Goal: Task Accomplishment & Management: Contribute content

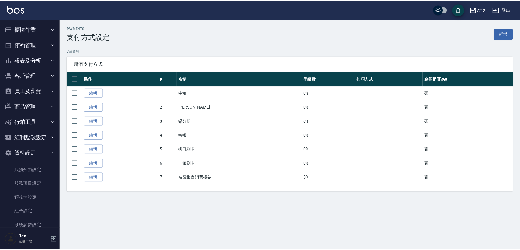
scroll to position [52, 0]
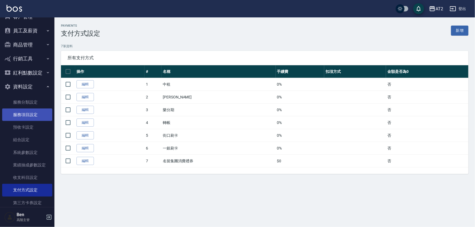
click at [16, 112] on link "服務項目設定" at bounding box center [27, 115] width 50 height 13
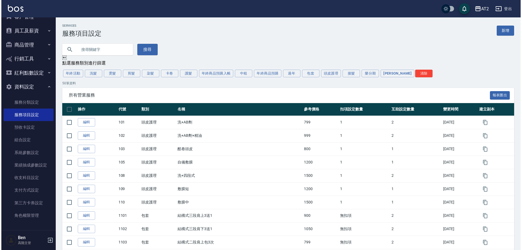
scroll to position [52, 0]
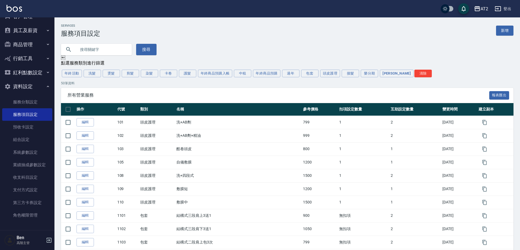
click at [475, 14] on button "AT2" at bounding box center [481, 8] width 19 height 11
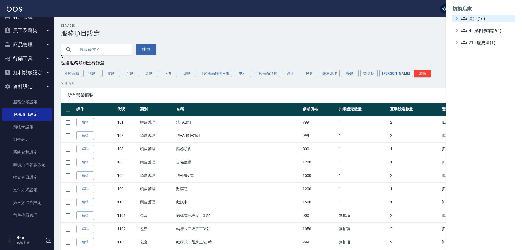
click at [475, 19] on span "全部(16)" at bounding box center [487, 18] width 53 height 7
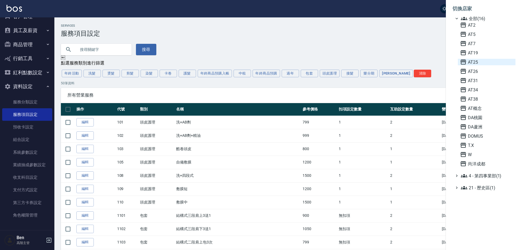
click at [471, 61] on span "AT25" at bounding box center [486, 62] width 53 height 7
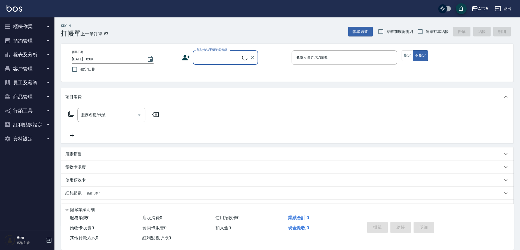
click at [31, 137] on button "資料設定" at bounding box center [27, 139] width 50 height 14
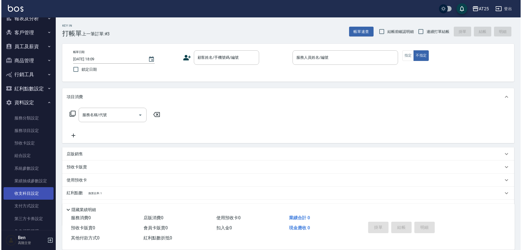
scroll to position [52, 0]
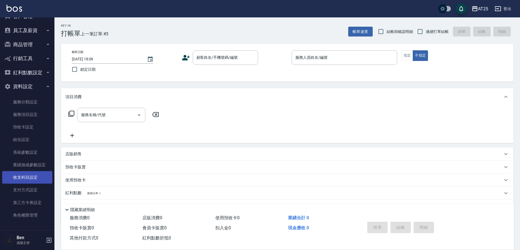
click at [27, 181] on link "收支科目設定" at bounding box center [27, 177] width 50 height 13
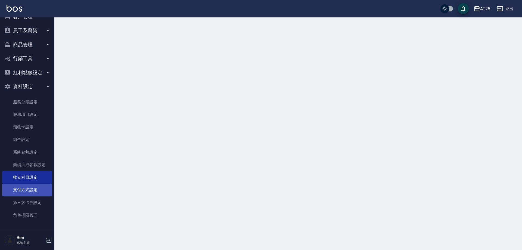
click at [29, 190] on link "支付方式設定" at bounding box center [27, 190] width 50 height 13
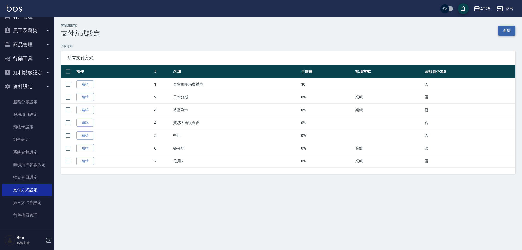
click at [501, 31] on link "新增" at bounding box center [506, 31] width 17 height 10
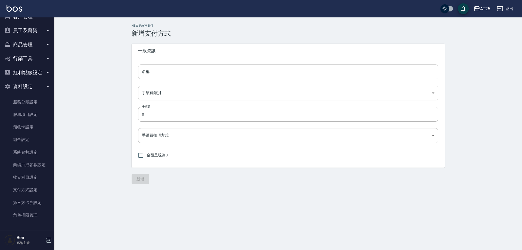
click at [177, 72] on input "名稱" at bounding box center [288, 71] width 300 height 15
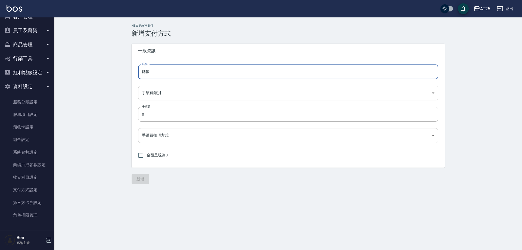
type input "轉帳"
click at [164, 135] on body "AT25 登出 櫃檯作業 打帳單 帳單列表 掛單列表 座位開單 營業儀表板 現金收支登錄 高階收支登錄 材料自購登錄 每日結帳 排班表 現場電腦打卡 掃碼打卡…" at bounding box center [261, 125] width 522 height 250
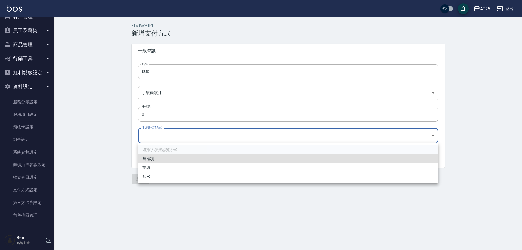
click at [150, 158] on li "無扣項" at bounding box center [288, 158] width 300 height 9
type input "none"
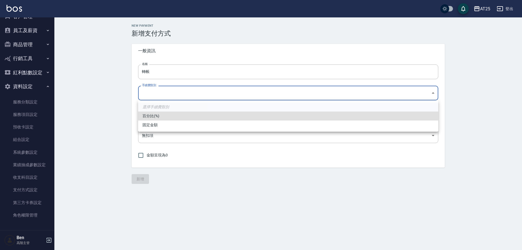
click at [157, 95] on body "AT25 登出 櫃檯作業 打帳單 帳單列表 掛單列表 座位開單 營業儀表板 現金收支登錄 高階收支登錄 材料自購登錄 每日結帳 排班表 現場電腦打卡 掃碼打卡…" at bounding box center [261, 125] width 522 height 250
click at [154, 114] on li "百分比(%)" at bounding box center [288, 116] width 300 height 9
type input "PERCENT"
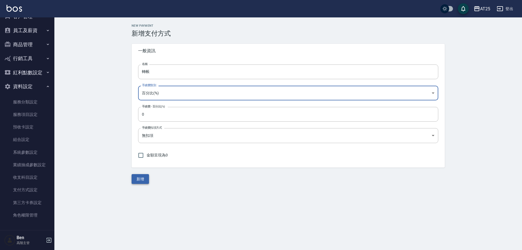
click at [140, 177] on button "新增" at bounding box center [140, 179] width 17 height 10
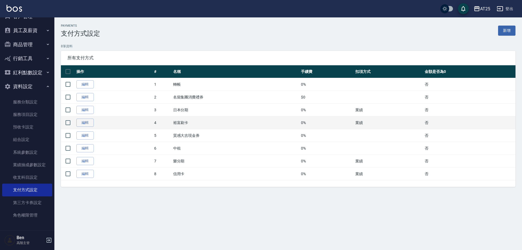
click at [342, 116] on td "0%" at bounding box center [327, 122] width 55 height 13
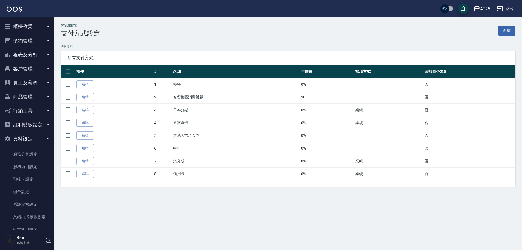
click at [479, 10] on icon "button" at bounding box center [477, 8] width 7 height 7
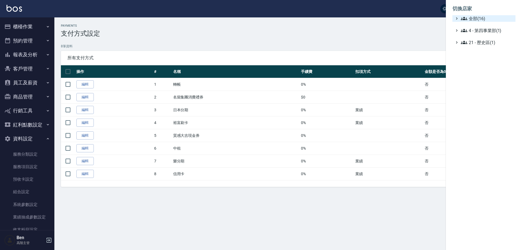
click at [480, 16] on span "全部(16)" at bounding box center [487, 18] width 53 height 7
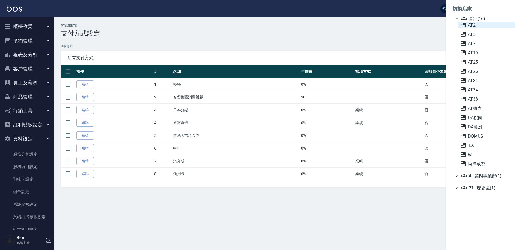
click at [479, 26] on span "AT2" at bounding box center [486, 25] width 53 height 7
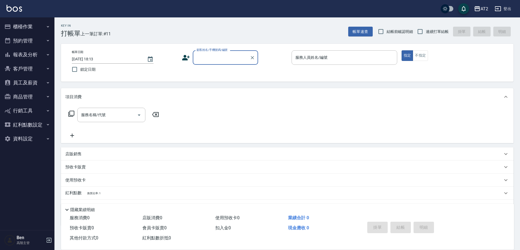
click at [36, 96] on button "商品管理" at bounding box center [27, 97] width 50 height 14
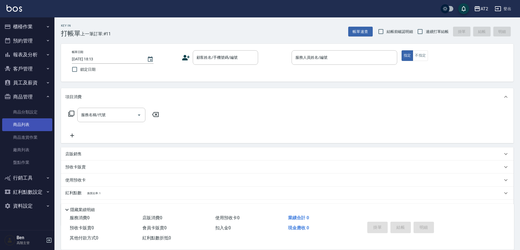
click at [30, 122] on link "商品列表" at bounding box center [27, 124] width 50 height 13
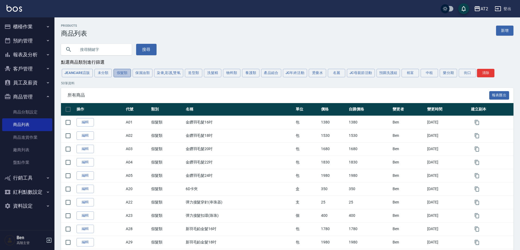
click at [124, 73] on button "假髮類" at bounding box center [121, 73] width 17 height 8
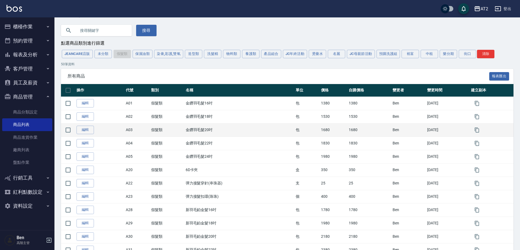
scroll to position [27, 0]
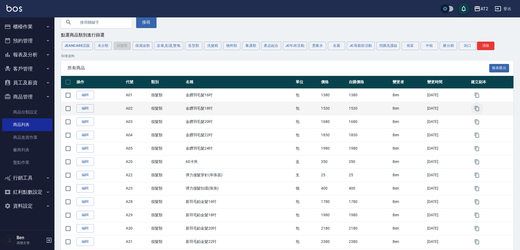
click at [478, 109] on icon "button" at bounding box center [476, 108] width 5 height 5
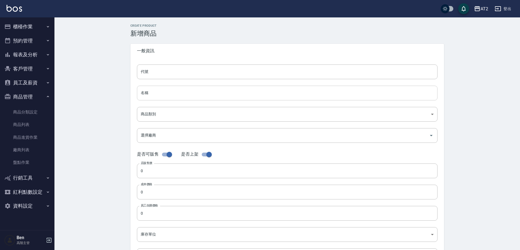
type input "A02的副本"
type input "金鑽羽毛髮18吋的副本"
type input "8c6dd865-00fd-49ce-9c72-9b7de5dd775a"
type input "1530"
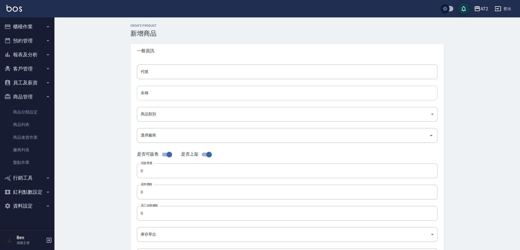
type input "1530"
type input "包"
type input "UNSET"
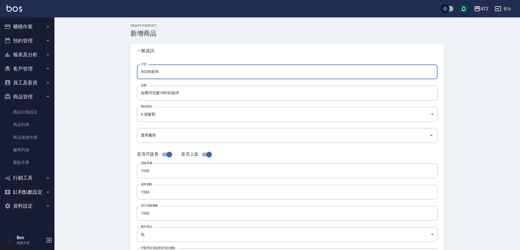
click at [160, 71] on input "A02的副本" at bounding box center [287, 71] width 300 height 15
type input "A02"
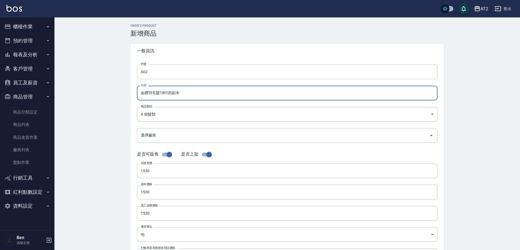
drag, startPoint x: 189, startPoint y: 95, endPoint x: 168, endPoint y: 93, distance: 20.5
click at [168, 93] on input "金鑽羽毛髮18吋的副本" at bounding box center [287, 93] width 300 height 15
click at [141, 94] on input "金鑽羽毛髮18吋" at bounding box center [287, 93] width 300 height 15
drag, startPoint x: 146, startPoint y: 95, endPoint x: 133, endPoint y: 94, distance: 12.5
click at [133, 94] on div "代號 A02 代號 名稱 街金鑽羽毛髮18吋 名稱 商品類別 A 假髮類 8c6dd865-00fd-49ce-9c72-9b7de5dd775a 商品類…" at bounding box center [286, 167] width 313 height 218
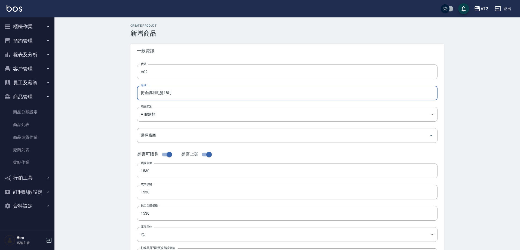
type input "街金鑽羽毛髮18吋"
click at [113, 94] on div "CREATE PRODUCT 新增商品 一般資訊 代號 A02 代號 名稱 街金鑽羽毛髮18吋 名稱 商品類別 A 假髮類 8c6dd865-00fd-4…" at bounding box center [286, 196] width 465 height 358
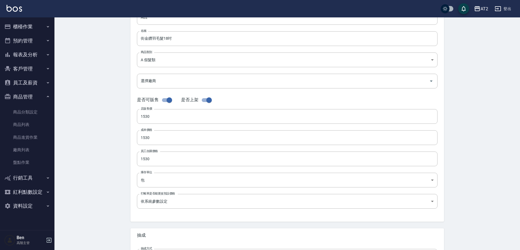
scroll to position [125, 0]
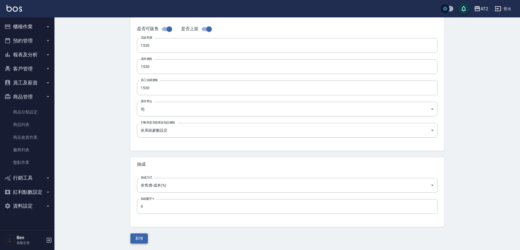
click at [143, 239] on button "新增" at bounding box center [138, 238] width 17 height 10
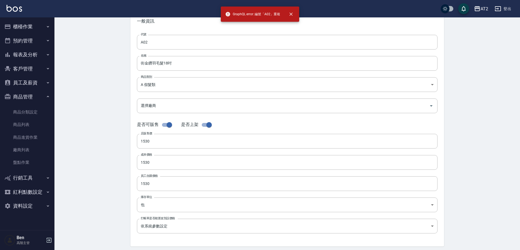
scroll to position [0, 0]
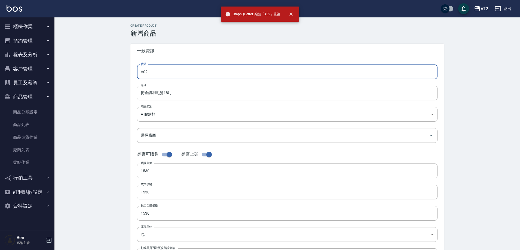
drag, startPoint x: 143, startPoint y: 69, endPoint x: 137, endPoint y: 70, distance: 6.6
click at [137, 70] on div "代號 A02 代號 名稱 街金鑽羽毛髮18吋 名稱 商品類別 A 假髮類 8c6dd865-00fd-49ce-9c72-9b7de5dd775a 商品類…" at bounding box center [286, 167] width 313 height 218
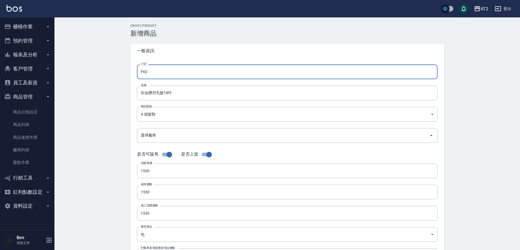
type input "P02"
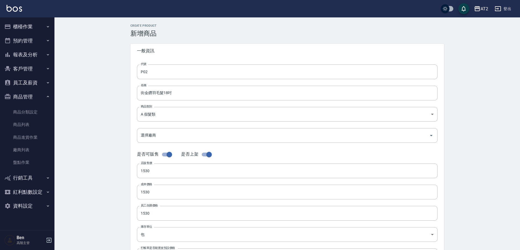
click at [103, 104] on div "CREATE PRODUCT 新增商品 一般資訊 代號 P02 代號 名稱 街金鑽羽毛髮18吋 名稱 商品類別 A 假髮類 8c6dd865-00fd-4…" at bounding box center [286, 196] width 465 height 358
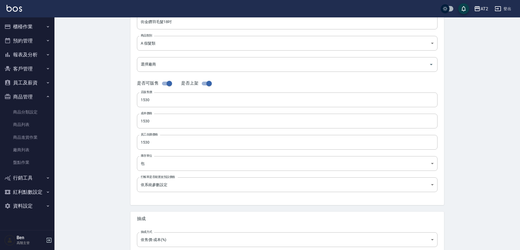
scroll to position [125, 0]
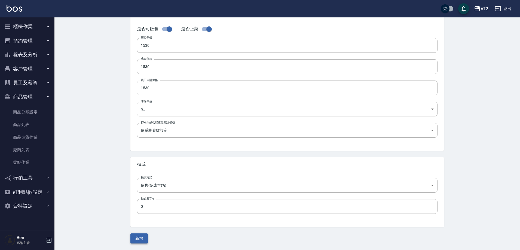
click at [140, 238] on button "新增" at bounding box center [138, 238] width 17 height 10
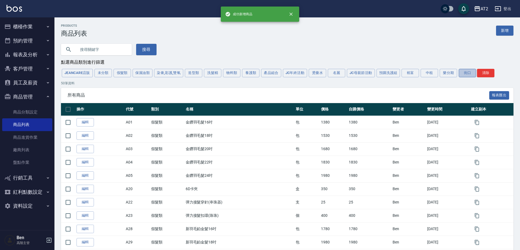
click at [462, 73] on button "街口" at bounding box center [466, 73] width 17 height 8
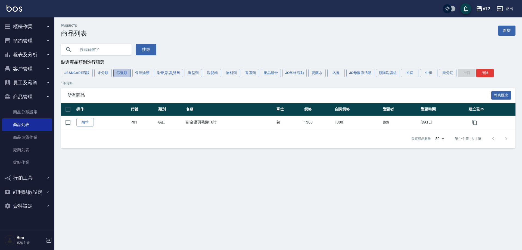
click at [129, 73] on button "假髮類" at bounding box center [121, 73] width 17 height 8
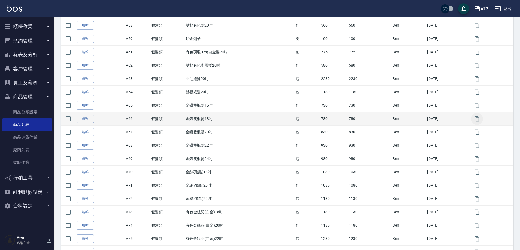
scroll to position [559, 0]
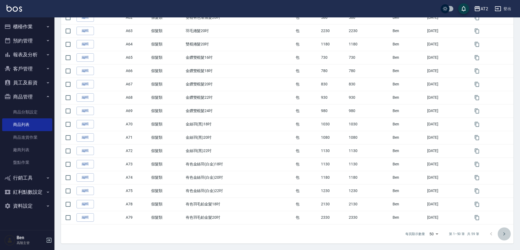
click at [506, 236] on icon "Go to next page" at bounding box center [504, 234] width 7 height 7
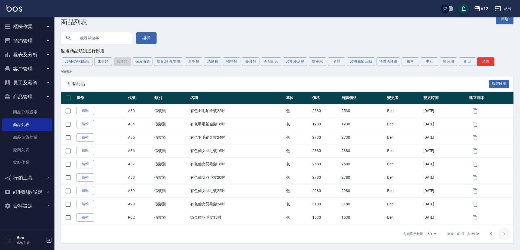
scroll to position [12, 0]
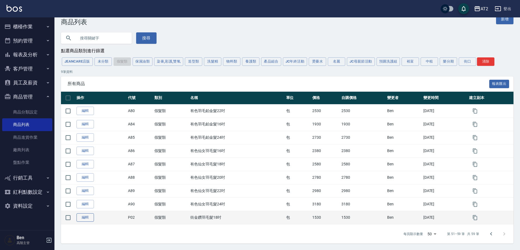
click at [91, 217] on link "編輯" at bounding box center [84, 217] width 17 height 8
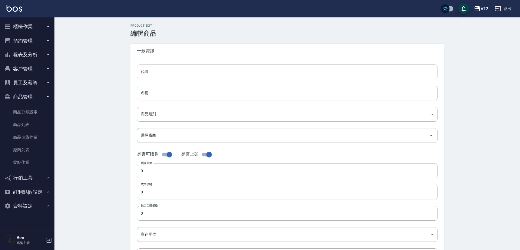
type input "P02"
type input "街金鑽羽毛髮18吋"
type input "8c6dd865-00fd-49ce-9c72-9b7de5dd775a"
type input "1530"
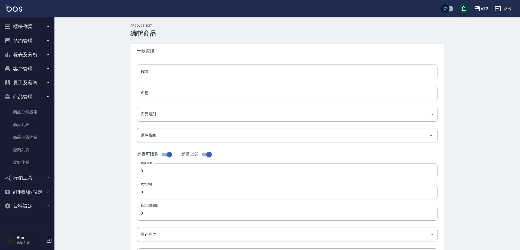
type input "1530"
type input "包"
type input "UNSET"
click at [148, 110] on body "AT2 登出 櫃檯作業 打帳單 帳單列表 掛單列表 座位開單 營業儀表板 現金收支登錄 高階收支登錄 材料自購登錄 每日結帳 排班表 現場電腦打卡 掃碼打卡 …" at bounding box center [260, 187] width 520 height 375
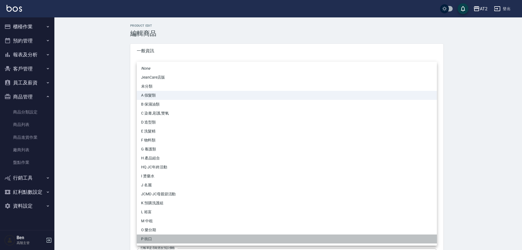
click at [145, 238] on li "P 街口" at bounding box center [287, 239] width 300 height 9
type input "5fb6b8d1-0206-49f6-b5e6-cf488b6bfcdc"
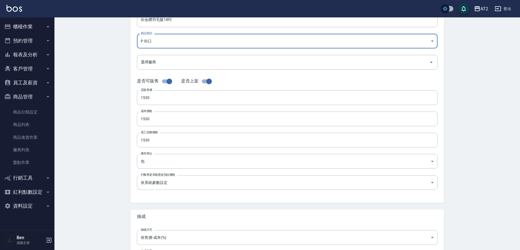
scroll to position [125, 0]
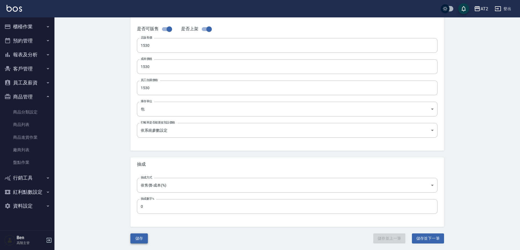
click at [140, 235] on button "儲存" at bounding box center [138, 238] width 17 height 10
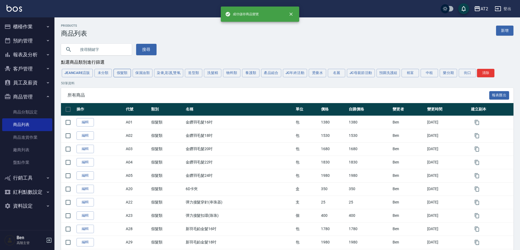
click at [129, 72] on button "假髮類" at bounding box center [121, 73] width 17 height 8
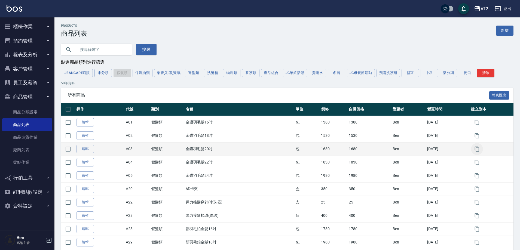
click at [479, 149] on icon "button" at bounding box center [476, 148] width 5 height 5
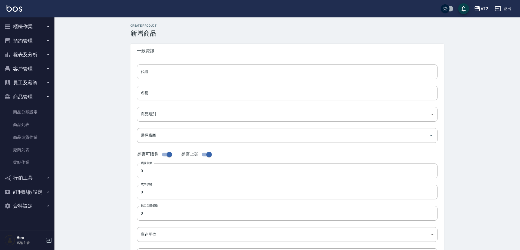
type input "A03的副本"
type input "金鑽羽毛髮20吋的副本"
type input "8c6dd865-00fd-49ce-9c72-9b7de5dd775a"
type input "1680"
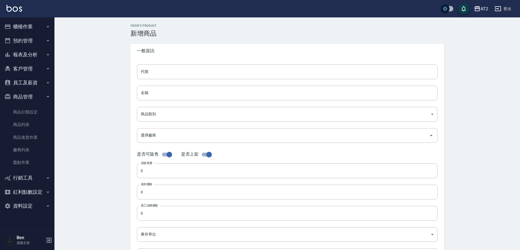
type input "1680"
type input "包"
type input "UNSET"
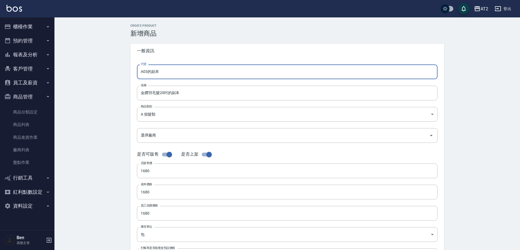
drag, startPoint x: 155, startPoint y: 71, endPoint x: 149, endPoint y: 73, distance: 6.6
click at [149, 73] on input "A03的副本" at bounding box center [287, 71] width 300 height 15
drag, startPoint x: 144, startPoint y: 71, endPoint x: 130, endPoint y: 71, distance: 14.4
click at [130, 71] on div "CREATE PRODUCT 新增商品 一般資訊 代號 A03 代號 名稱 金鑽羽毛髮20吋的副本 名稱 商品類別 A 假髮類 8c6dd865-00fd…" at bounding box center [287, 196] width 327 height 345
type input "P03"
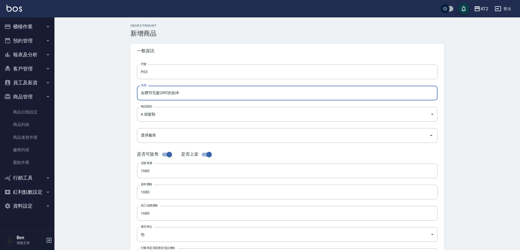
drag, startPoint x: 182, startPoint y: 95, endPoint x: 170, endPoint y: 94, distance: 12.6
click at [170, 94] on input "金鑽羽毛髮20吋的副本" at bounding box center [287, 93] width 300 height 15
click at [142, 93] on input "金鑽羽毛髮20吋" at bounding box center [287, 93] width 300 height 15
paste input "10:00"
drag, startPoint x: 144, startPoint y: 93, endPoint x: 133, endPoint y: 92, distance: 11.0
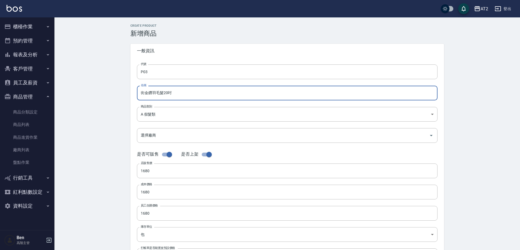
click at [133, 92] on div "代號 P03 代號 名稱 街金鑽羽毛髮20吋 名稱 商品類別 A 假髮類 8c6dd865-00fd-49ce-9c72-9b7de5dd775a 商品類…" at bounding box center [286, 167] width 313 height 218
type input "街金鑽羽毛髮20吋"
click at [115, 83] on div "CREATE PRODUCT 新增商品 一般資訊 代號 P03 代號 名稱 街金鑽羽毛髮20吋 名稱 商品類別 A 假髮類 8c6dd865-00fd-4…" at bounding box center [286, 196] width 465 height 358
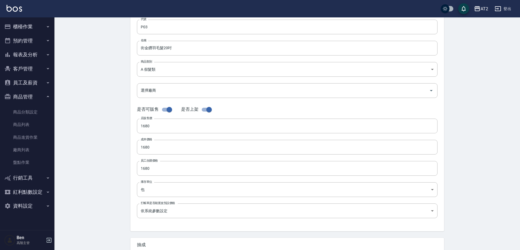
scroll to position [54, 0]
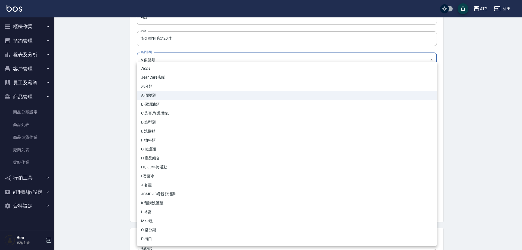
click at [163, 56] on body "AT2 登出 櫃檯作業 打帳單 帳單列表 掛單列表 座位開單 營業儀表板 現金收支登錄 高階收支登錄 材料自購登錄 每日結帳 排班表 現場電腦打卡 掃碼打卡 …" at bounding box center [261, 133] width 522 height 375
click at [158, 240] on li "P 街口" at bounding box center [287, 239] width 300 height 9
type input "5fb6b8d1-0206-49f6-b5e6-cf488b6bfcdc"
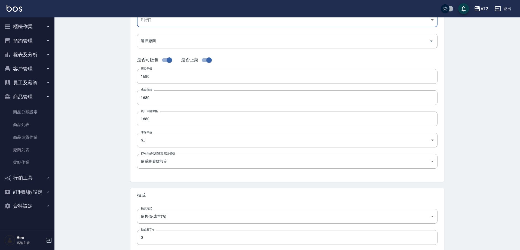
scroll to position [125, 0]
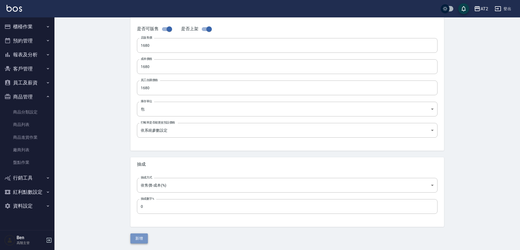
click at [144, 239] on button "新增" at bounding box center [138, 238] width 17 height 10
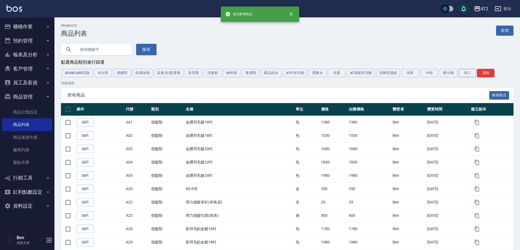
click at [467, 75] on button "街口" at bounding box center [466, 73] width 17 height 8
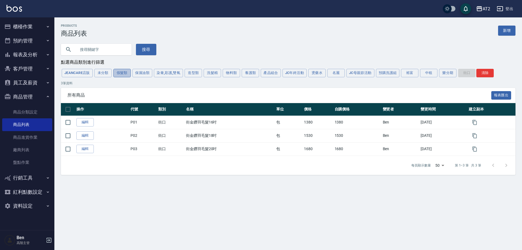
click at [118, 72] on button "假髮類" at bounding box center [121, 73] width 17 height 8
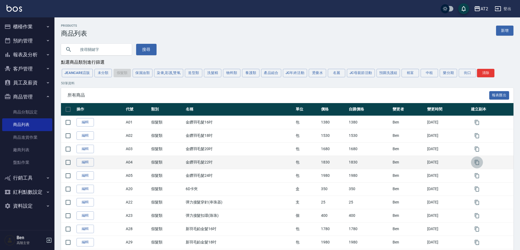
click at [476, 166] on button "button" at bounding box center [477, 162] width 12 height 12
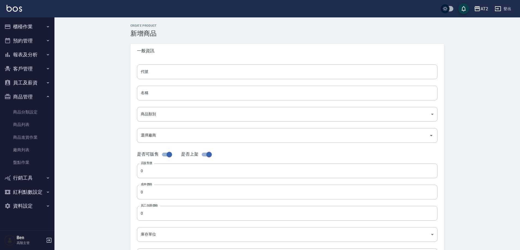
type input "A04的副本"
type input "金鑽羽毛髮22吋的副本"
type input "8c6dd865-00fd-49ce-9c72-9b7de5dd775a"
type input "1830"
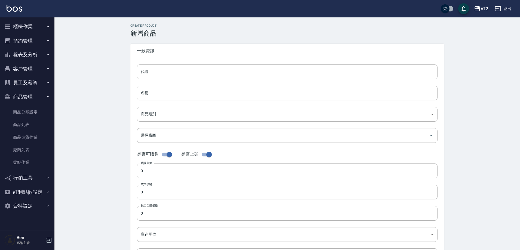
type input "1830"
type input "包"
type input "UNSET"
drag, startPoint x: 143, startPoint y: 71, endPoint x: 129, endPoint y: 72, distance: 14.2
click at [129, 72] on div "CREATE PRODUCT 新增商品 一般資訊 代號 A04的副本 代號 名稱 金鑽羽毛髮22吋的副本 名稱 商品類別 A 假髮類 8c6dd865-0…" at bounding box center [287, 196] width 327 height 345
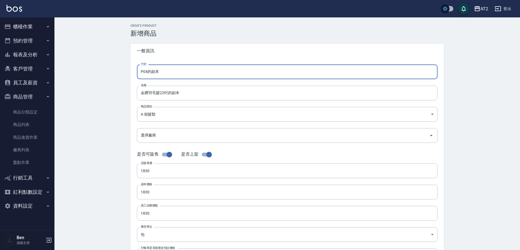
click at [162, 75] on input "P04的副本" at bounding box center [287, 71] width 300 height 15
type input "P04"
click at [139, 94] on input "金鑽羽毛髮22吋的副本" at bounding box center [287, 93] width 300 height 15
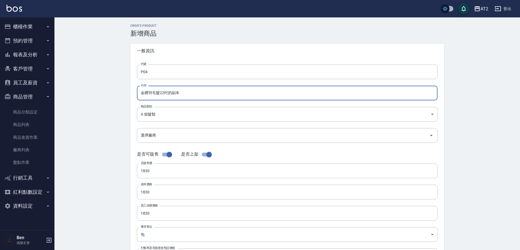
paste input "街"
drag, startPoint x: 189, startPoint y: 93, endPoint x: 176, endPoint y: 94, distance: 12.5
click at [176, 94] on input "街金鑽羽毛髮22吋的副本" at bounding box center [287, 93] width 300 height 15
type input "街金鑽羽毛髮22吋"
click at [144, 113] on body "AT2 登出 櫃檯作業 打帳單 帳單列表 掛單列表 座位開單 營業儀表板 現金收支登錄 高階收支登錄 材料自購登錄 每日結帳 排班表 現場電腦打卡 掃碼打卡 …" at bounding box center [260, 187] width 520 height 375
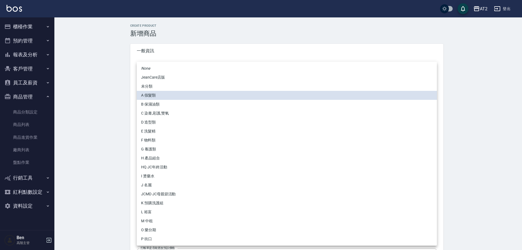
click at [147, 237] on li "P 街口" at bounding box center [287, 239] width 300 height 9
type input "5fb6b8d1-0206-49f6-b5e6-cf488b6bfcdc"
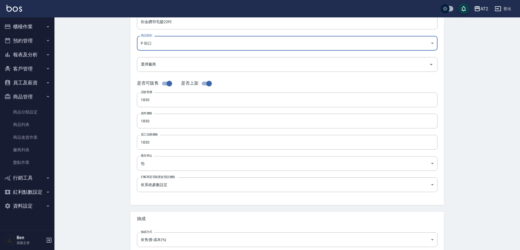
scroll to position [125, 0]
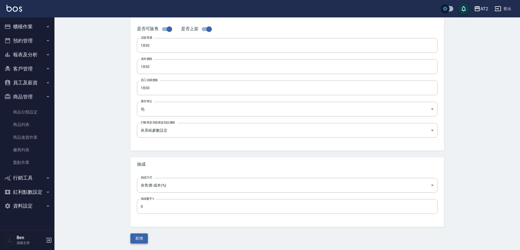
click at [143, 239] on button "新增" at bounding box center [138, 238] width 17 height 10
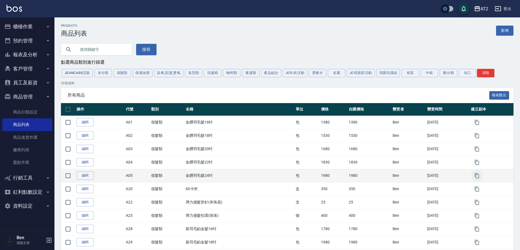
click at [478, 177] on icon "button" at bounding box center [476, 175] width 5 height 5
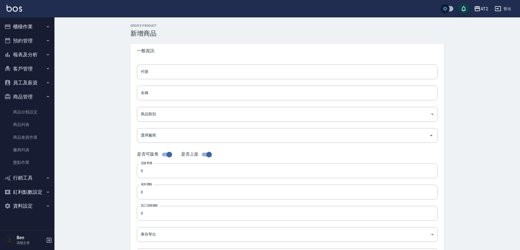
type input "A05的副本"
type input "金鑽羽毛髮24吋的副本"
type input "8c6dd865-00fd-49ce-9c72-9b7de5dd775a"
type input "1980"
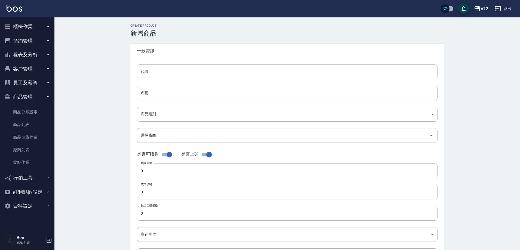
type input "1980"
type input "包"
type input "UNSET"
drag, startPoint x: 142, startPoint y: 73, endPoint x: 128, endPoint y: 73, distance: 14.2
click at [128, 73] on div "CREATE PRODUCT 新增商品 一般資訊 代號 A05的副本 代號 名稱 金鑽羽毛髮24吋的副本 名稱 商品類別 A 假髮類 8c6dd865-0…" at bounding box center [287, 196] width 327 height 345
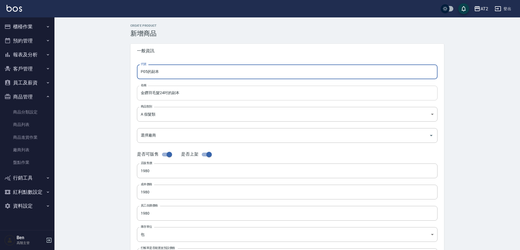
type input "P05的副本"
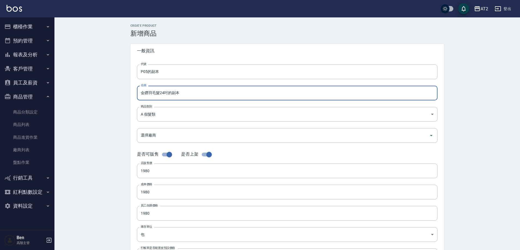
click at [168, 94] on input "金鑽羽毛髮24吋的副本" at bounding box center [287, 93] width 300 height 15
type input "金鑽羽毛髮24吋"
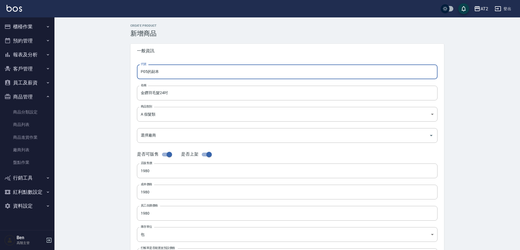
click at [154, 75] on input "P05的副本" at bounding box center [287, 71] width 300 height 15
type input "P05"
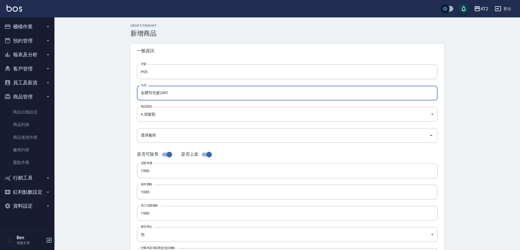
click at [141, 93] on input "金鑽羽毛髮24吋" at bounding box center [287, 93] width 300 height 15
paste input "街"
type input "街金鑽羽毛髮24吋"
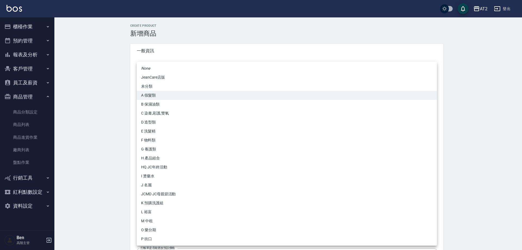
click at [158, 111] on body "AT2 登出 櫃檯作業 打帳單 帳單列表 掛單列表 座位開單 營業儀表板 現金收支登錄 高階收支登錄 材料自購登錄 每日結帳 排班表 現場電腦打卡 掃碼打卡 …" at bounding box center [261, 187] width 522 height 375
click at [153, 237] on li "P 街口" at bounding box center [287, 239] width 300 height 9
type input "5fb6b8d1-0206-49f6-b5e6-cf488b6bfcdc"
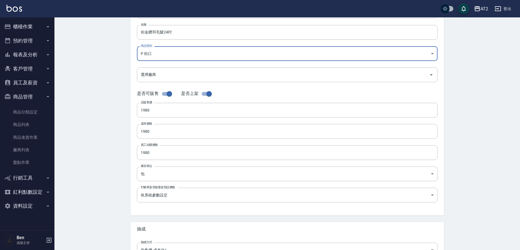
scroll to position [125, 0]
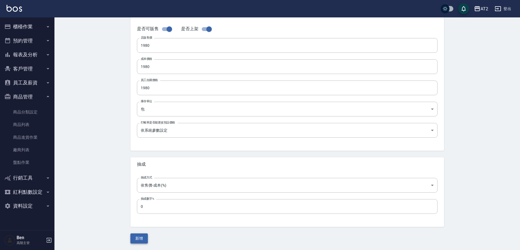
click at [142, 238] on button "新增" at bounding box center [138, 238] width 17 height 10
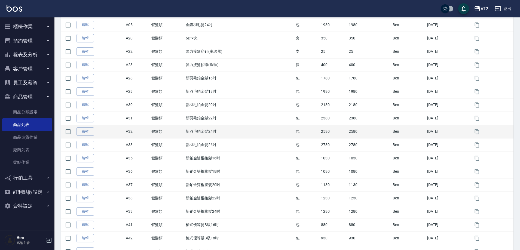
scroll to position [69, 0]
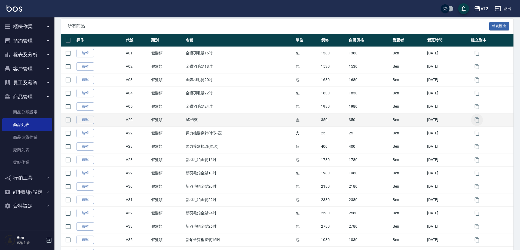
click at [477, 121] on icon "button" at bounding box center [476, 119] width 5 height 5
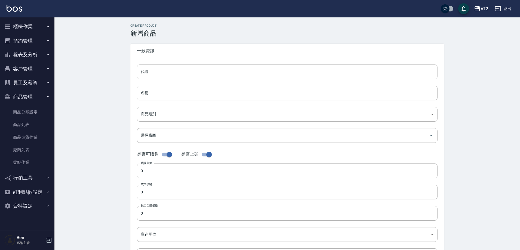
type input "A20的副本"
type input "6D卡夾的副本"
type input "8c6dd865-00fd-49ce-9c72-9b7de5dd775a"
type input "350"
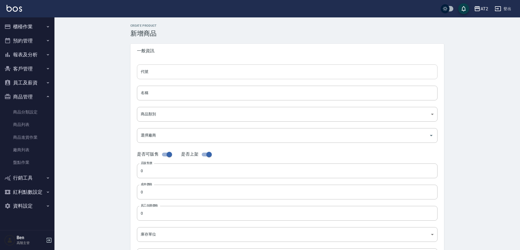
type input "350"
type input "盒"
type input "UNSET"
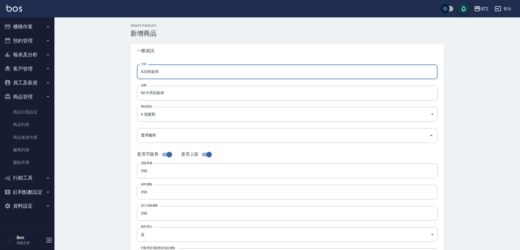
drag, startPoint x: 148, startPoint y: 72, endPoint x: 123, endPoint y: 72, distance: 25.0
click at [123, 72] on div "CREATE PRODUCT 新增商品 一般資訊 代號 A20的副本 代號 名稱 6D卡夾的副本 名稱 商品類別 A 假髮類 8c6dd865-00fd-…" at bounding box center [286, 196] width 465 height 358
drag, startPoint x: 157, startPoint y: 73, endPoint x: 151, endPoint y: 72, distance: 5.8
click at [151, 72] on input "P06的副本" at bounding box center [287, 71] width 300 height 15
type input "P06"
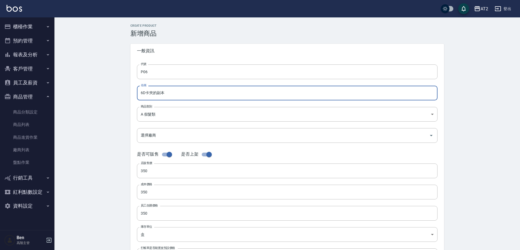
click at [138, 94] on input "6D卡夾的副本" at bounding box center [287, 93] width 300 height 15
paste input "街"
click at [171, 93] on input "街6D卡夾的副本" at bounding box center [287, 93] width 300 height 15
type input "街6D卡夾"
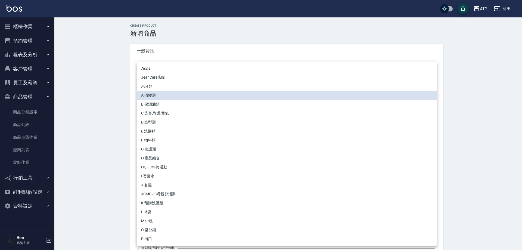
click at [154, 118] on body "AT2 登出 櫃檯作業 打帳單 帳單列表 掛單列表 座位開單 營業儀表板 現金收支登錄 高階收支登錄 材料自購登錄 每日結帳 排班表 現場電腦打卡 掃碼打卡 …" at bounding box center [261, 187] width 522 height 375
click at [164, 239] on li "P 街口" at bounding box center [287, 239] width 300 height 9
type input "5fb6b8d1-0206-49f6-b5e6-cf488b6bfcdc"
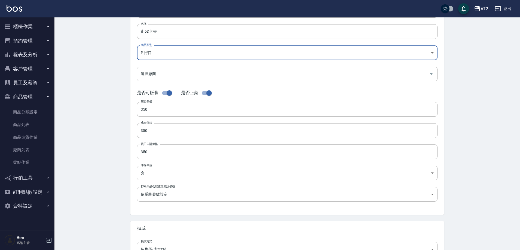
scroll to position [125, 0]
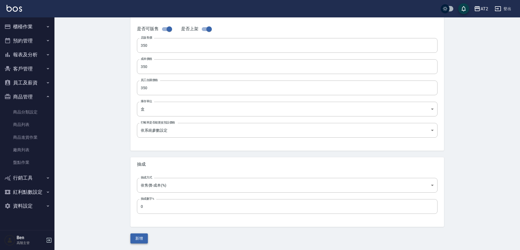
click at [141, 243] on button "新增" at bounding box center [138, 238] width 17 height 10
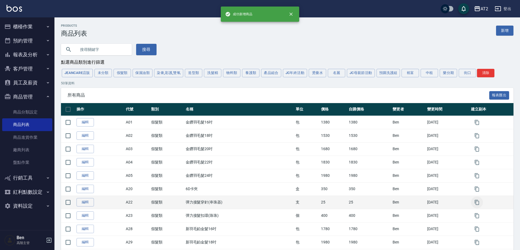
click at [481, 204] on button "button" at bounding box center [477, 202] width 12 height 12
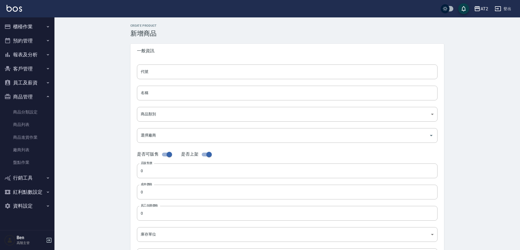
type input "A22的副本"
type input "彈力接髮穿針(串珠器)的副本"
type input "8c6dd865-00fd-49ce-9c72-9b7de5dd775a"
type input "25"
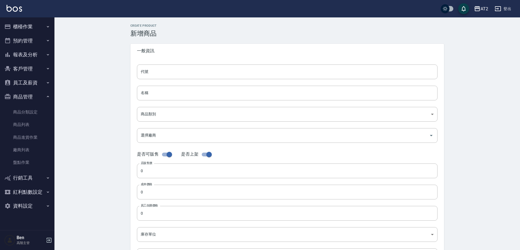
type input "25"
type input "支"
type input "UNSET"
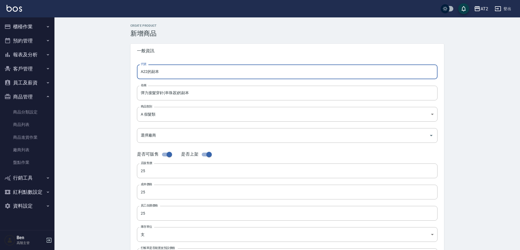
drag, startPoint x: 164, startPoint y: 70, endPoint x: 151, endPoint y: 73, distance: 13.6
click at [151, 73] on input "A22的副本" at bounding box center [287, 71] width 300 height 15
type input "A22"
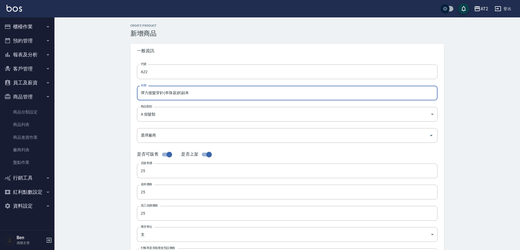
drag, startPoint x: 190, startPoint y: 91, endPoint x: 179, endPoint y: 94, distance: 11.7
click at [179, 94] on input "彈力接髮穿針(串珠器)的副本" at bounding box center [287, 93] width 300 height 15
type input "彈力接髮穿針(串珠器)"
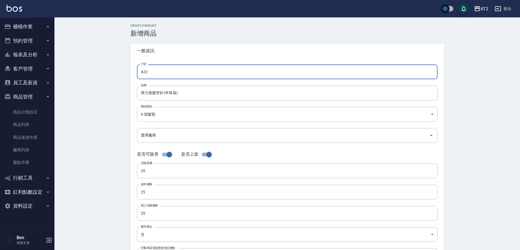
drag, startPoint x: 142, startPoint y: 70, endPoint x: 130, endPoint y: 73, distance: 11.9
click at [132, 72] on div "代號 A22 代號 名稱 彈力接髮穿針(串珠器) 名稱 商品類別 A 假髮類 8c6dd865-00fd-49ce-9c72-9b7de5dd775a 商…" at bounding box center [286, 167] width 313 height 218
click at [118, 72] on div "CREATE PRODUCT 新增商品 一般資訊 代號 A22 代號 名稱 彈力接髮穿針(串珠器) 名稱 商品類別 A 假髮類 8c6dd865-00fd…" at bounding box center [286, 196] width 465 height 358
type input "P07"
click at [143, 96] on input "彈力接髮穿針(串珠器)" at bounding box center [287, 93] width 300 height 15
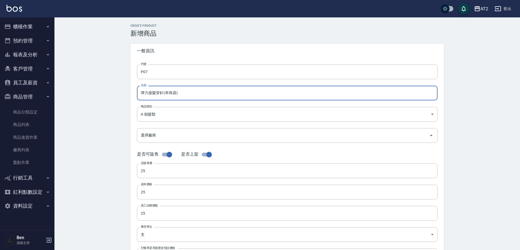
click at [138, 95] on input "彈力接髮穿針(串珠器)" at bounding box center [287, 93] width 300 height 15
paste input "街"
type input "街彈力接髮穿針(串珠器)"
click at [160, 111] on body "AT2 登出 櫃檯作業 打帳單 帳單列表 掛單列表 座位開單 營業儀表板 現金收支登錄 高階收支登錄 材料自購登錄 每日結帳 排班表 現場電腦打卡 掃碼打卡 …" at bounding box center [260, 187] width 520 height 375
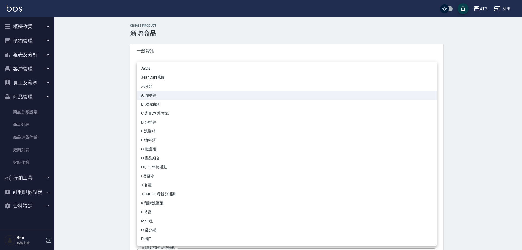
click at [175, 239] on li "P 街口" at bounding box center [287, 239] width 300 height 9
type input "5fb6b8d1-0206-49f6-b5e6-cf488b6bfcdc"
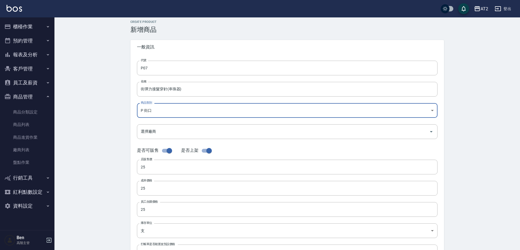
scroll to position [125, 0]
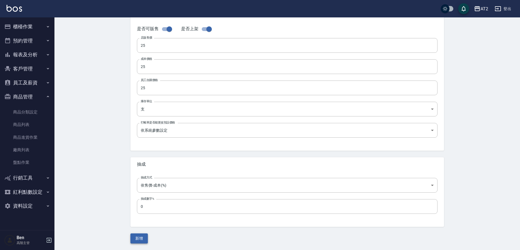
click at [139, 239] on button "新增" at bounding box center [138, 238] width 17 height 10
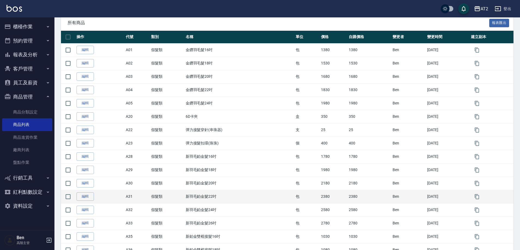
scroll to position [82, 0]
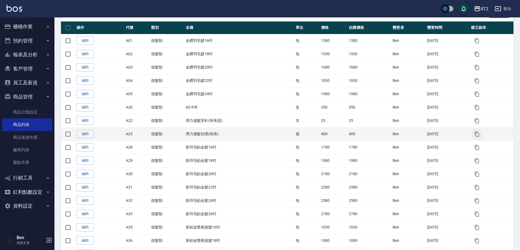
click at [475, 133] on icon "button" at bounding box center [476, 133] width 5 height 5
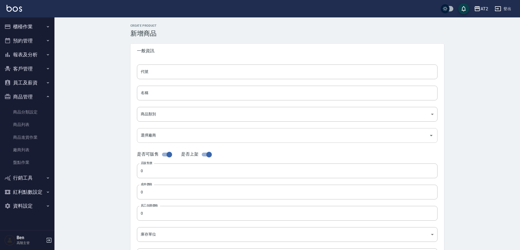
type input "A23的副本"
type input "彈力接髮扣環(珠珠)的副本"
type input "8c6dd865-00fd-49ce-9c72-9b7de5dd775a"
type input "400"
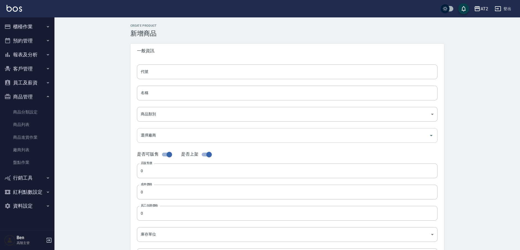
type input "400"
type input "個"
type input "UNSET"
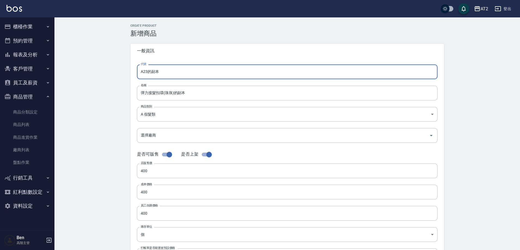
drag, startPoint x: 157, startPoint y: 74, endPoint x: 132, endPoint y: 74, distance: 25.3
click at [132, 74] on div "代號 A23的副本 代號 名稱 彈力接髮扣環(珠珠)的副本 名稱 商品類別 A 假髮類 8c6dd865-00fd-49ce-9c72-9b7de5dd7…" at bounding box center [286, 167] width 313 height 218
type input "P08"
click at [201, 89] on input "彈力接髮扣環(珠珠)的副本" at bounding box center [287, 93] width 300 height 15
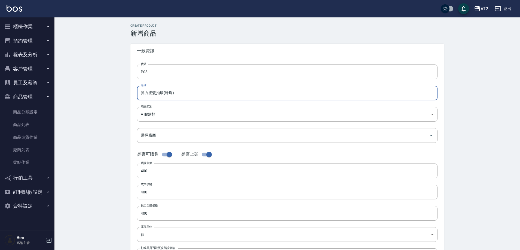
click at [140, 94] on input "彈力接髮扣環(珠珠)" at bounding box center [287, 93] width 300 height 15
paste input "街"
type input "街彈力接髮扣環(珠珠)"
click at [171, 112] on body "AT2 登出 櫃檯作業 打帳單 帳單列表 掛單列表 座位開單 營業儀表板 現金收支登錄 高階收支登錄 材料自購登錄 每日結帳 排班表 現場電腦打卡 掃碼打卡 …" at bounding box center [260, 187] width 520 height 375
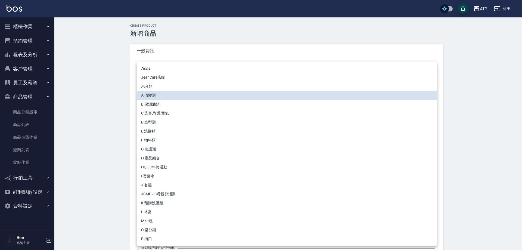
click at [148, 239] on li "P 街口" at bounding box center [287, 239] width 300 height 9
type input "5fb6b8d1-0206-49f6-b5e6-cf488b6bfcdc"
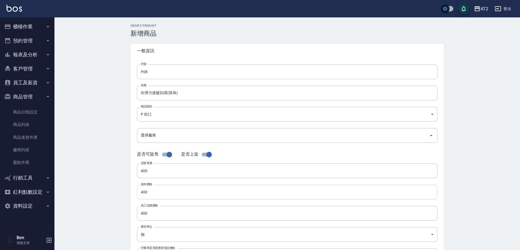
scroll to position [125, 0]
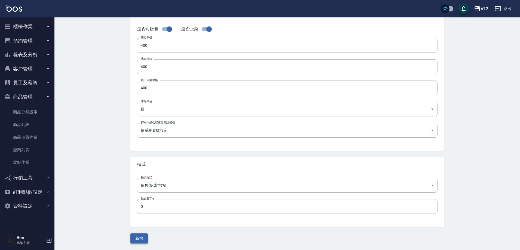
click at [140, 239] on button "新增" at bounding box center [138, 238] width 17 height 10
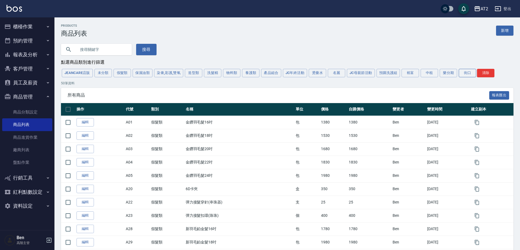
click at [464, 72] on button "街口" at bounding box center [466, 73] width 17 height 8
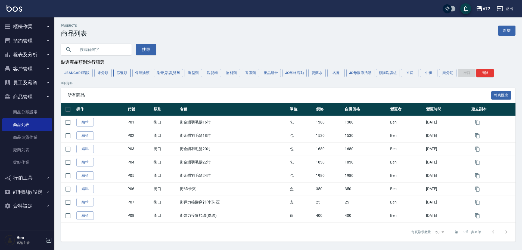
click at [124, 75] on button "假髮類" at bounding box center [121, 73] width 17 height 8
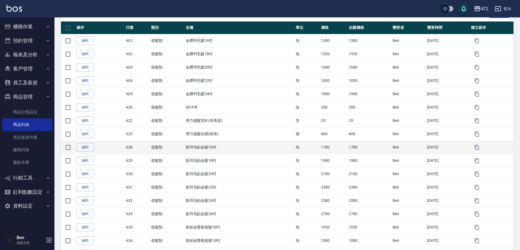
scroll to position [163, 0]
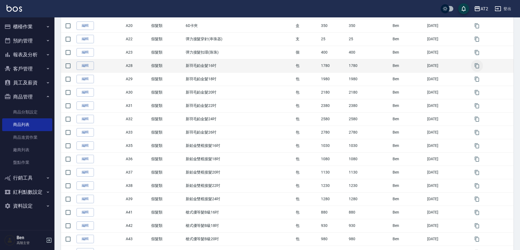
click at [478, 67] on icon "button" at bounding box center [476, 65] width 5 height 5
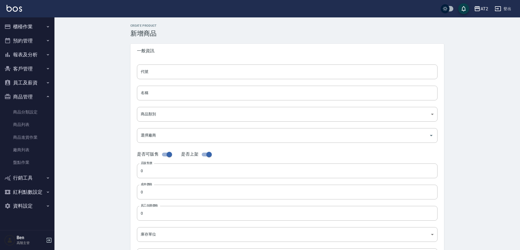
type input "A28的副本"
type input "新羽毛鉑金髮16吋的副本"
type input "8c6dd865-00fd-49ce-9c72-9b7de5dd775a"
type input "1780"
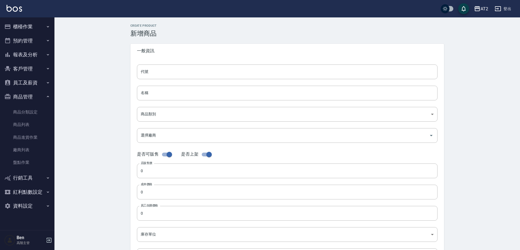
type input "1780"
type input "包"
type input "UNSET"
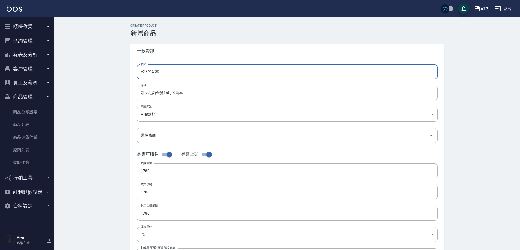
drag, startPoint x: 161, startPoint y: 72, endPoint x: 130, endPoint y: 72, distance: 31.3
click at [130, 72] on div "CREATE PRODUCT 新增商品 一般資訊 代號 A28的副本 代號 名稱 新羽毛鉑金髮16吋的副本 名稱 商品類別 A 假髮類 8c6dd865-…" at bounding box center [287, 196] width 327 height 345
type input "P09"
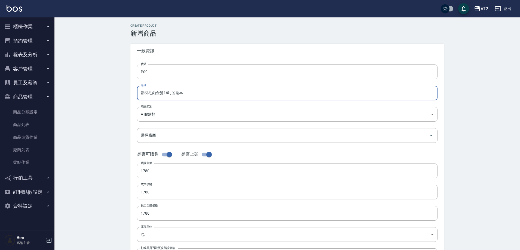
drag, startPoint x: 193, startPoint y: 89, endPoint x: 172, endPoint y: 95, distance: 21.6
click at [172, 95] on input "新羽毛鉑金髮16吋的副本" at bounding box center [287, 93] width 300 height 15
click at [141, 96] on input "新羽毛鉑金髮16吋" at bounding box center [287, 93] width 300 height 15
paste input "R"
drag, startPoint x: 143, startPoint y: 94, endPoint x: 128, endPoint y: 93, distance: 14.7
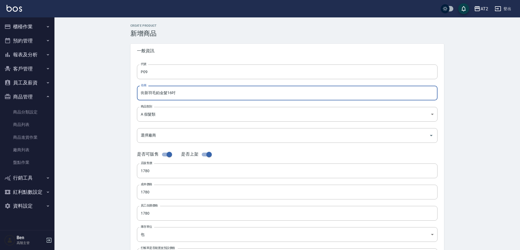
click at [128, 93] on div "CREATE PRODUCT 新增商品 一般資訊 代號 P09 代號 名稱 街新羽毛鉑金髮16吋 名稱 商品類別 A 假髮類 8c6dd865-00fd-…" at bounding box center [287, 196] width 327 height 345
type input "街新羽毛鉑金髮16吋"
click at [169, 119] on body "AT2 登出 櫃檯作業 打帳單 帳單列表 掛單列表 座位開單 營業儀表板 現金收支登錄 高階收支登錄 材料自購登錄 每日結帳 排班表 現場電腦打卡 掃碼打卡 …" at bounding box center [260, 187] width 520 height 375
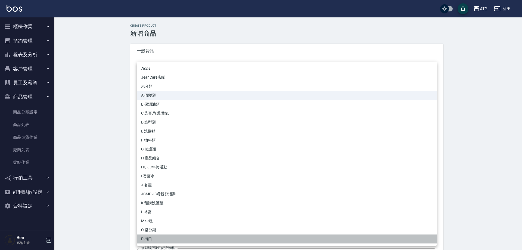
click at [149, 239] on li "P 街口" at bounding box center [287, 239] width 300 height 9
type input "5fb6b8d1-0206-49f6-b5e6-cf488b6bfcdc"
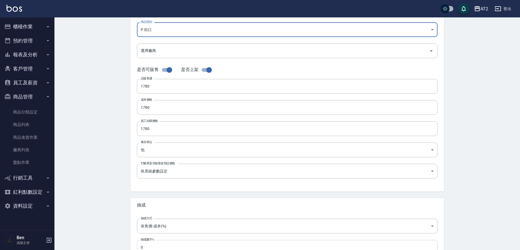
scroll to position [125, 0]
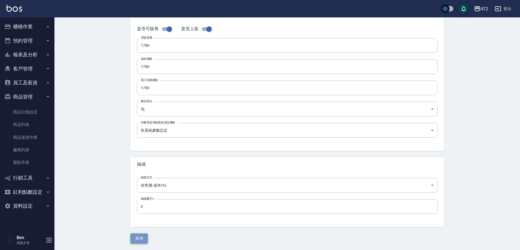
click at [140, 240] on button "新增" at bounding box center [138, 238] width 17 height 10
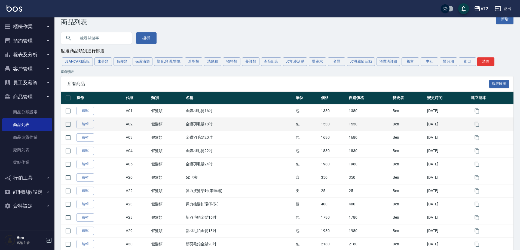
scroll to position [109, 0]
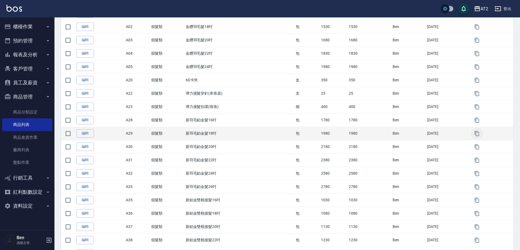
click at [478, 134] on icon "button" at bounding box center [476, 133] width 5 height 5
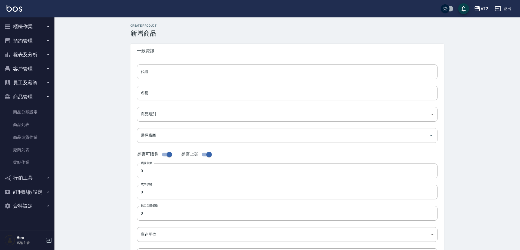
type input "A29的副本"
type input "新羽毛鉑金髮18吋的副本"
type input "8c6dd865-00fd-49ce-9c72-9b7de5dd775a"
type input "1980"
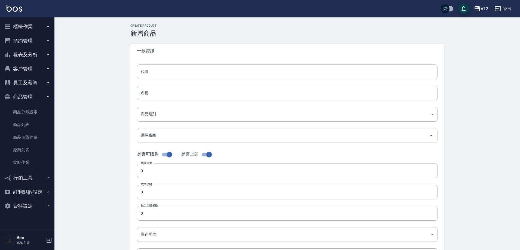
type input "1980"
type input "包"
type input "UNSET"
drag, startPoint x: 171, startPoint y: 74, endPoint x: 124, endPoint y: 73, distance: 47.4
click at [124, 73] on div "CREATE PRODUCT 新增商品 一般資訊 代號 A29的副本 代號 名稱 新羽毛鉑金髮18吋的副本 名稱 商品類別 A 假髮類 8c6dd865-…" at bounding box center [287, 196] width 327 height 345
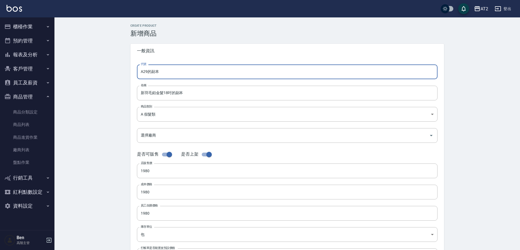
type input "ㄣ"
type input "P10"
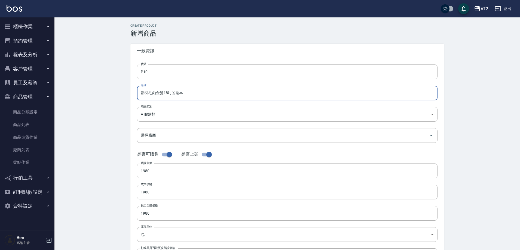
drag, startPoint x: 189, startPoint y: 93, endPoint x: 173, endPoint y: 95, distance: 16.7
click at [173, 95] on input "新羽毛鉑金髮18吋的副本" at bounding box center [287, 93] width 300 height 15
click at [141, 95] on input "新羽毛鉑金髮18吋" at bounding box center [287, 93] width 300 height 15
paste input "街"
type input "街新羽毛鉑金髮18吋"
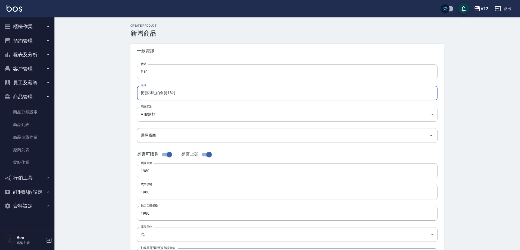
click at [159, 108] on body "AT2 登出 櫃檯作業 打帳單 帳單列表 掛單列表 座位開單 營業儀表板 現金收支登錄 高階收支登錄 材料自購登錄 每日結帳 排班表 現場電腦打卡 掃碼打卡 …" at bounding box center [260, 187] width 520 height 375
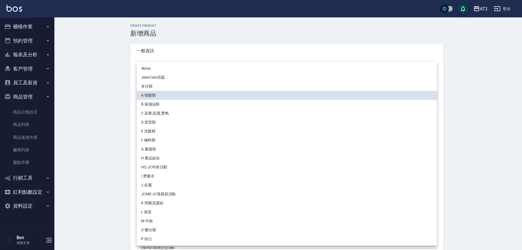
click at [157, 242] on li "P 街口" at bounding box center [287, 239] width 300 height 9
type input "5fb6b8d1-0206-49f6-b5e6-cf488b6bfcdc"
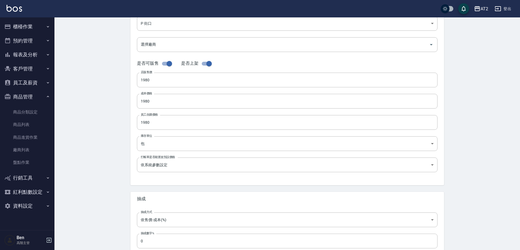
scroll to position [125, 0]
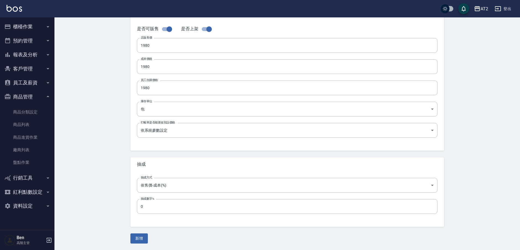
click at [133, 245] on div "CREATE PRODUCT 新增商品 一般資訊 代號 P10 代號 名稱 街新羽毛鉑金髮18吋 名稱 商品類別 P 街口 5fb6b8d1-0206-4…" at bounding box center [286, 71] width 465 height 358
click at [139, 239] on button "新增" at bounding box center [138, 238] width 17 height 10
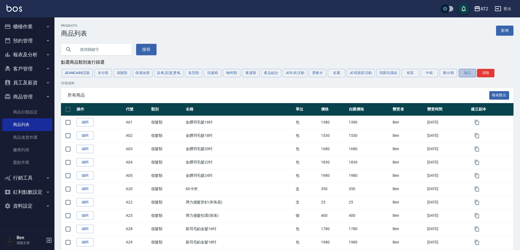
click at [468, 74] on button "街口" at bounding box center [466, 73] width 17 height 8
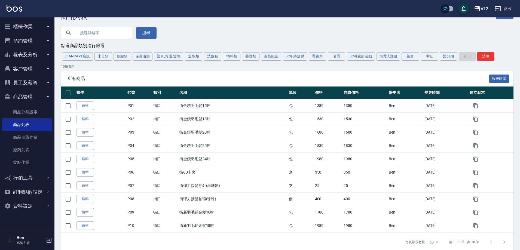
scroll to position [26, 0]
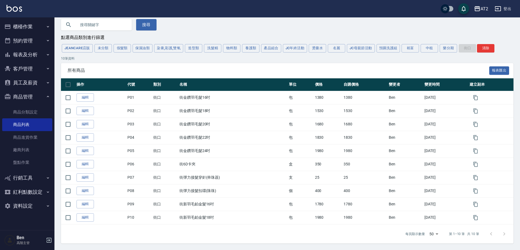
click at [119, 49] on button "假髮類" at bounding box center [121, 48] width 17 height 8
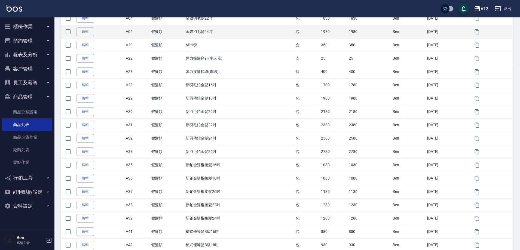
scroll to position [134, 0]
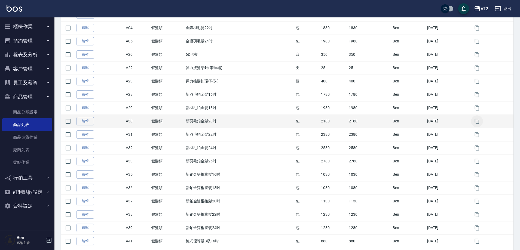
click at [479, 122] on icon "button" at bounding box center [476, 121] width 5 height 5
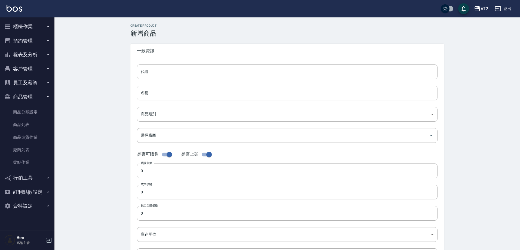
type input "A30的副本"
type input "新羽毛鉑金髮20吋的副本"
type input "8c6dd865-00fd-49ce-9c72-9b7de5dd775a"
type input "2180"
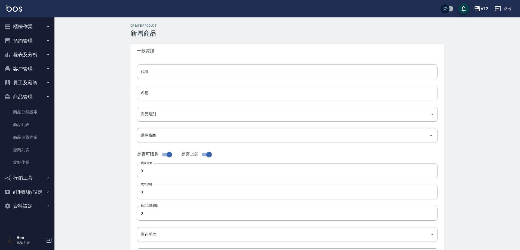
type input "2180"
type input "包"
type input "UNSET"
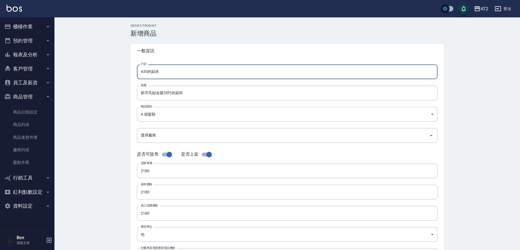
drag, startPoint x: 167, startPoint y: 72, endPoint x: 123, endPoint y: 71, distance: 44.1
click at [124, 71] on div "CREATE PRODUCT 新增商品 一般資訊 代號 A30的副本 代號 名稱 新羽毛鉑金髮20吋的副本 名稱 商品類別 A 假髮類 8c6dd865-…" at bounding box center [286, 196] width 465 height 358
type input "P11"
click at [141, 93] on input "新羽毛鉑金髮20吋的副本" at bounding box center [287, 93] width 300 height 15
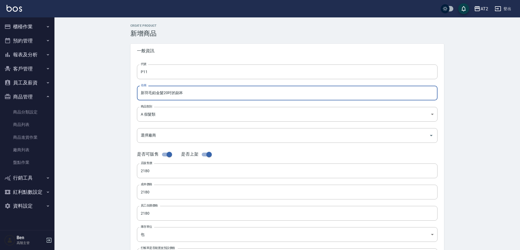
paste input "街"
drag, startPoint x: 184, startPoint y: 92, endPoint x: 177, endPoint y: 93, distance: 7.4
click at [177, 93] on input "街新羽毛鉑金髮20吋的副本" at bounding box center [287, 93] width 300 height 15
type input "街新羽毛鉑金髮20吋"
click at [165, 116] on body "AT2 登出 櫃檯作業 打帳單 帳單列表 掛單列表 座位開單 營業儀表板 現金收支登錄 高階收支登錄 材料自購登錄 每日結帳 排班表 現場電腦打卡 掃碼打卡 …" at bounding box center [261, 187] width 522 height 375
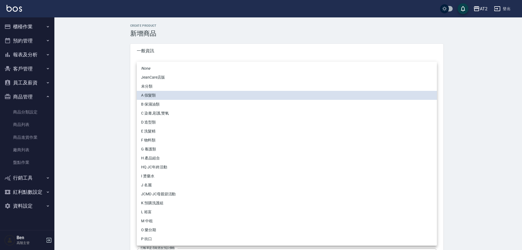
click at [151, 237] on li "P 街口" at bounding box center [287, 239] width 300 height 9
type input "5fb6b8d1-0206-49f6-b5e6-cf488b6bfcdc"
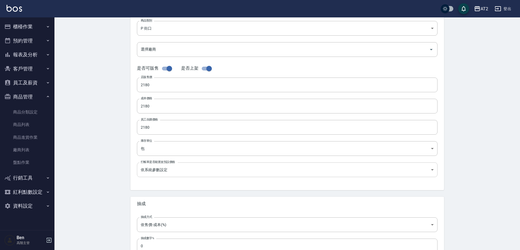
scroll to position [125, 0]
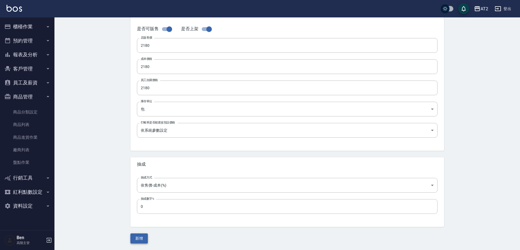
click at [143, 236] on button "新增" at bounding box center [138, 238] width 17 height 10
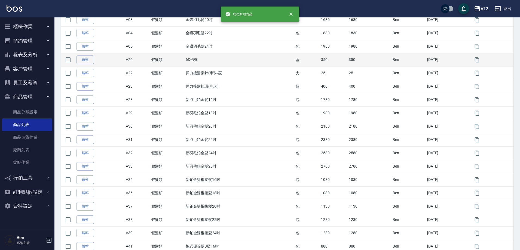
scroll to position [163, 0]
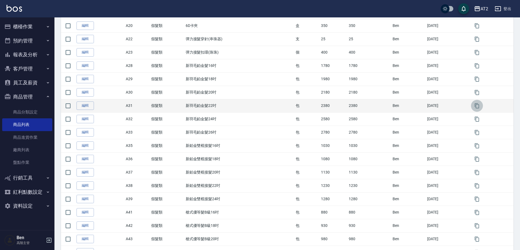
click at [472, 106] on button "button" at bounding box center [477, 106] width 12 height 12
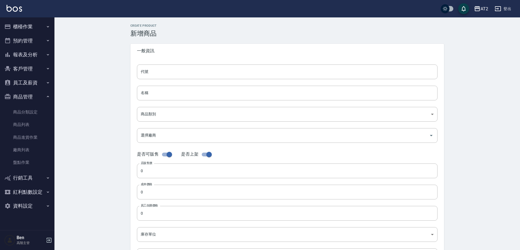
type input "A31的副本"
type input "新羽毛鉑金髮22吋的副本"
type input "8c6dd865-00fd-49ce-9c72-9b7de5dd775a"
type input "2380"
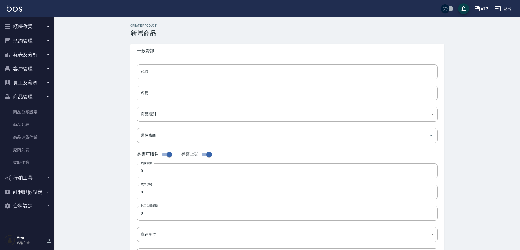
type input "2380"
type input "包"
type input "UNSET"
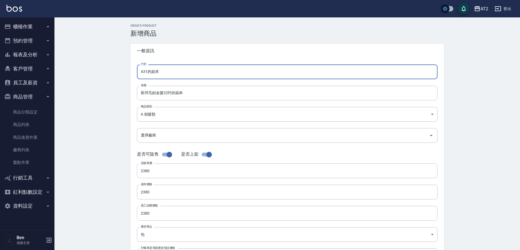
drag, startPoint x: 166, startPoint y: 73, endPoint x: 113, endPoint y: 71, distance: 53.1
click at [113, 71] on div "CREATE PRODUCT 新增商品 一般資訊 代號 A31的副本 代號 名稱 新羽毛鉑金髮22吋的副本 名稱 商品類別 A 假髮類 8c6dd865-…" at bounding box center [286, 196] width 465 height 358
type input "P22"
click at [141, 92] on input "新羽毛鉑金髮22吋的副本" at bounding box center [287, 93] width 300 height 15
paste input "街"
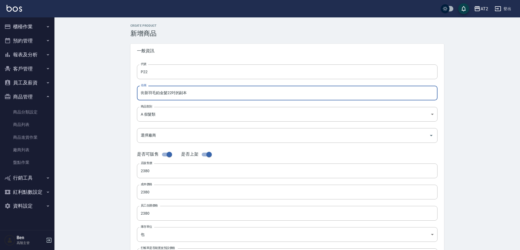
drag, startPoint x: 181, startPoint y: 94, endPoint x: 175, endPoint y: 94, distance: 5.7
click at [175, 94] on input "街新羽毛鉑金髮22吋的副本" at bounding box center [287, 93] width 300 height 15
type input "街新羽毛鉑金髮22吋"
click at [151, 118] on body "AT2 登出 櫃檯作業 打帳單 帳單列表 掛單列表 座位開單 營業儀表板 現金收支登錄 高階收支登錄 材料自購登錄 每日結帳 排班表 現場電腦打卡 掃碼打卡 …" at bounding box center [260, 187] width 520 height 375
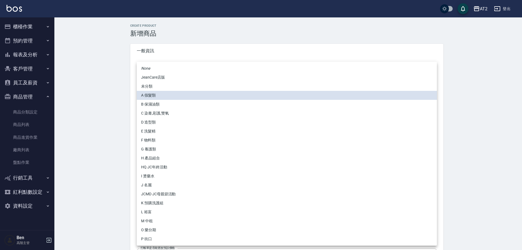
click at [152, 240] on li "P 街口" at bounding box center [287, 239] width 300 height 9
type input "5fb6b8d1-0206-49f6-b5e6-cf488b6bfcdc"
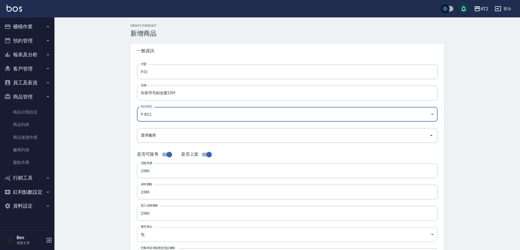
scroll to position [125, 0]
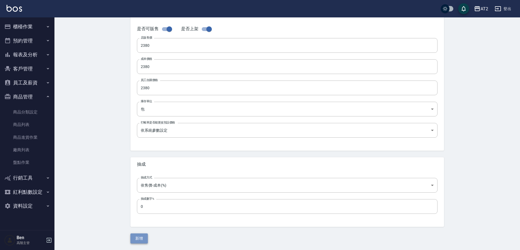
click at [143, 240] on button "新增" at bounding box center [138, 238] width 17 height 10
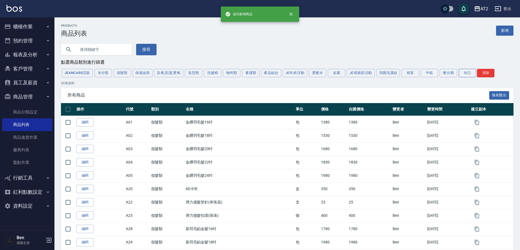
click at [462, 75] on button "街口" at bounding box center [466, 73] width 17 height 8
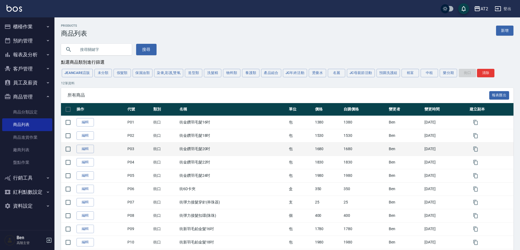
scroll to position [52, 0]
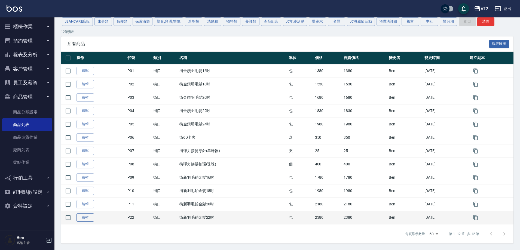
click at [85, 219] on link "編輯" at bounding box center [84, 217] width 17 height 8
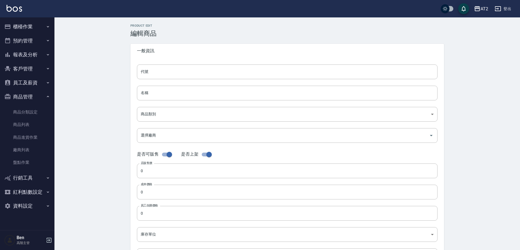
type input "P22"
type input "街新羽毛鉑金髮22吋"
type input "5fb6b8d1-0206-49f6-b5e6-cf488b6bfcdc"
type input "2380"
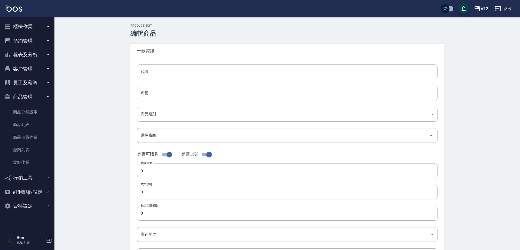
type input "2380"
type input "包"
type input "UNSET"
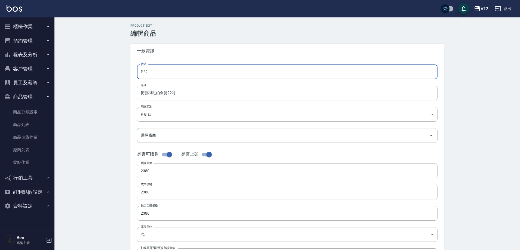
drag, startPoint x: 151, startPoint y: 70, endPoint x: 146, endPoint y: 71, distance: 5.8
click at [146, 71] on input "P22" at bounding box center [287, 71] width 300 height 15
type input "P12"
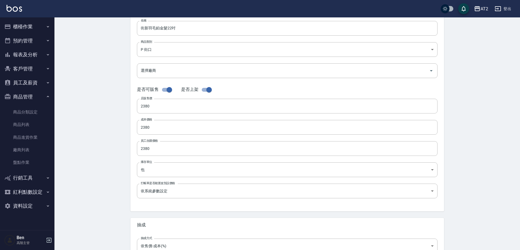
scroll to position [125, 0]
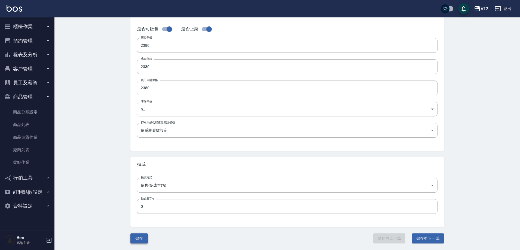
click at [136, 243] on button "儲存" at bounding box center [138, 238] width 17 height 10
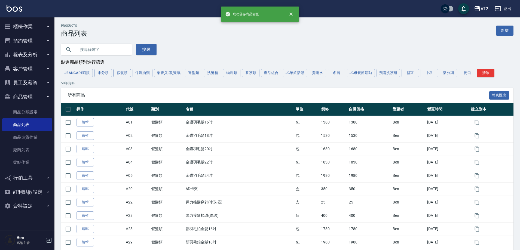
click at [118, 73] on button "假髮類" at bounding box center [121, 73] width 17 height 8
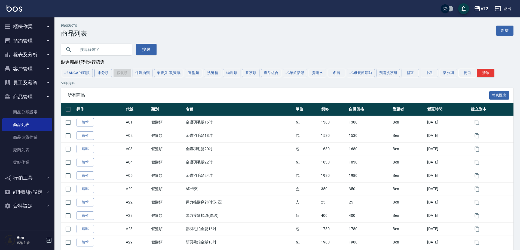
click at [463, 75] on button "街口" at bounding box center [466, 73] width 17 height 8
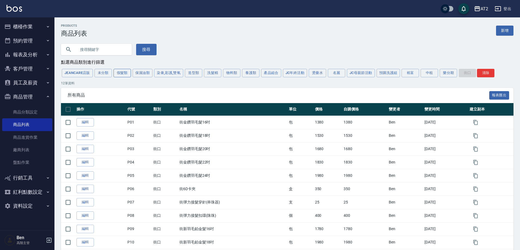
click at [122, 71] on button "假髮類" at bounding box center [121, 73] width 17 height 8
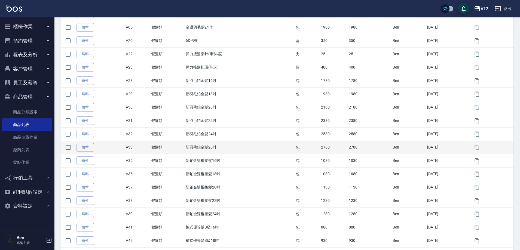
scroll to position [190, 0]
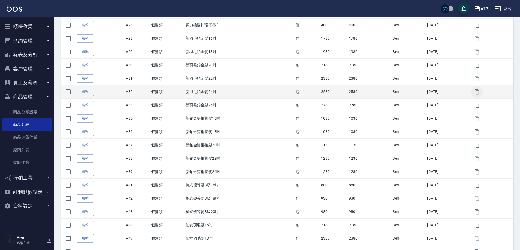
click at [477, 90] on icon "button" at bounding box center [476, 91] width 5 height 5
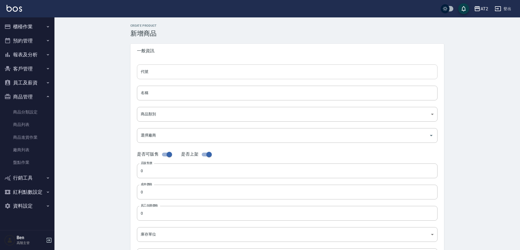
type input "A32的副本"
type input "新羽毛鉑金髮24吋的副本"
type input "8c6dd865-00fd-49ce-9c72-9b7de5dd775a"
type input "2580"
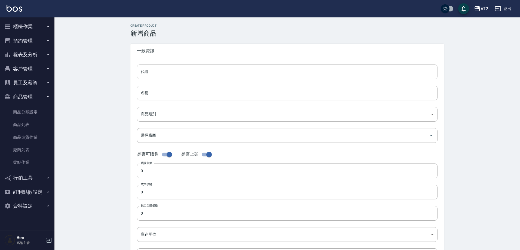
type input "2580"
type input "包"
type input "UNSET"
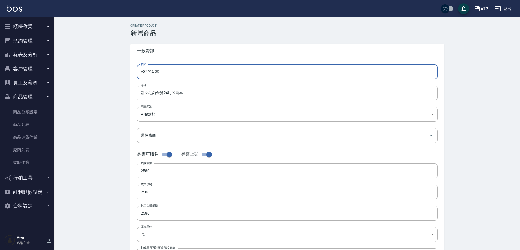
drag, startPoint x: 148, startPoint y: 73, endPoint x: 118, endPoint y: 73, distance: 30.7
click at [118, 73] on div "CREATE PRODUCT 新增商品 一般資訊 代號 A32的副本 代號 名稱 新羽毛鉑金髮24吋的副本 名稱 商品類別 A 假髮類 8c6dd865-…" at bounding box center [286, 196] width 465 height 358
type input "P13"
click at [138, 93] on input "新羽毛鉑金髮24吋的副本" at bounding box center [287, 93] width 300 height 15
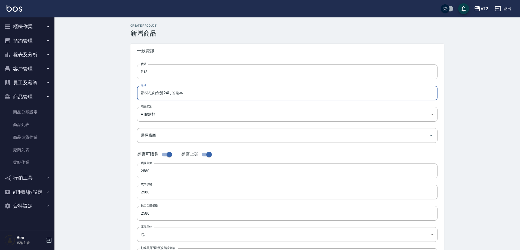
paste input "街"
drag, startPoint x: 192, startPoint y: 93, endPoint x: 176, endPoint y: 93, distance: 15.5
click at [176, 93] on input "街新羽毛鉑金髮24吋的副本" at bounding box center [287, 93] width 300 height 15
type input "街新羽毛鉑金髮24吋"
click at [159, 114] on body "AT2 登出 櫃檯作業 打帳單 帳單列表 掛單列表 座位開單 營業儀表板 現金收支登錄 高階收支登錄 材料自購登錄 每日結帳 排班表 現場電腦打卡 掃碼打卡 …" at bounding box center [261, 187] width 522 height 375
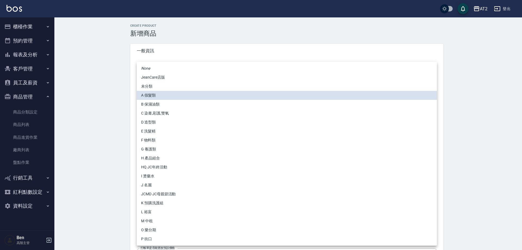
click at [152, 241] on li "P 街口" at bounding box center [287, 239] width 300 height 9
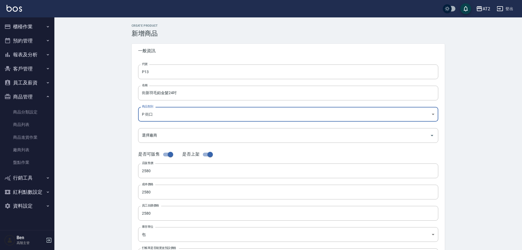
type input "5fb6b8d1-0206-49f6-b5e6-cf488b6bfcdc"
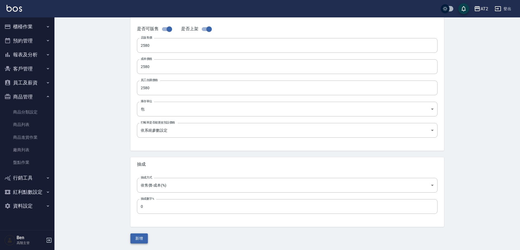
click at [137, 241] on button "新增" at bounding box center [138, 238] width 17 height 10
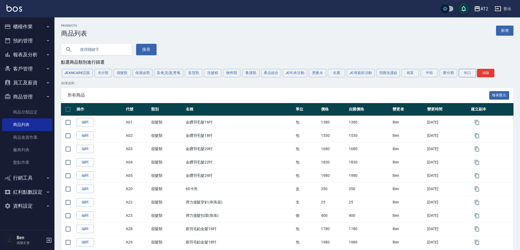
click at [471, 74] on button "街口" at bounding box center [466, 73] width 17 height 8
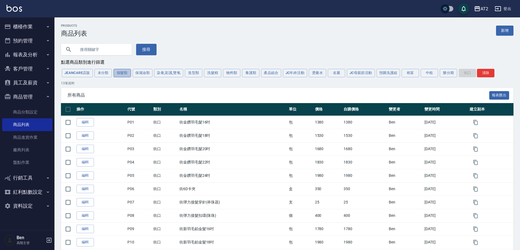
click at [122, 74] on button "假髮類" at bounding box center [121, 73] width 17 height 8
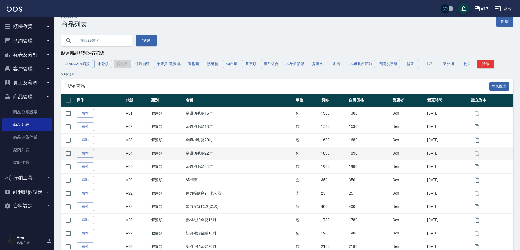
scroll to position [136, 0]
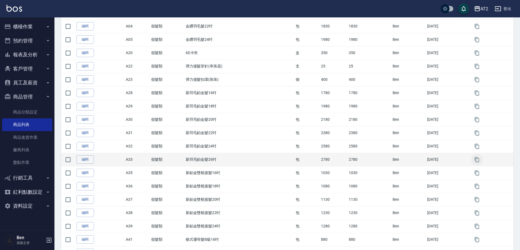
click at [477, 160] on icon "button" at bounding box center [476, 159] width 5 height 5
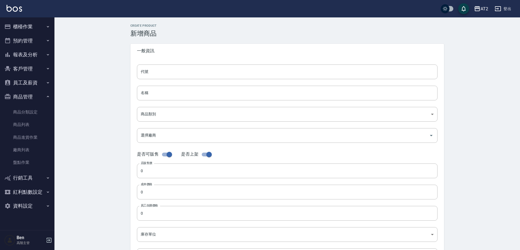
type input "A33的副本"
type input "新羽毛鉑金髮26吋的副本"
type input "8c6dd865-00fd-49ce-9c72-9b7de5dd775a"
type input "2780"
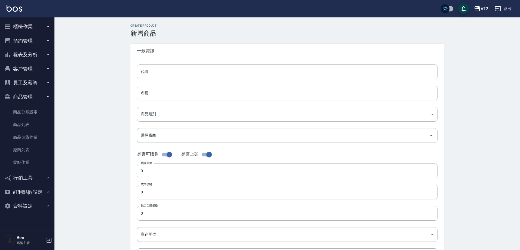
type input "2780"
type input "包"
type input "UNSET"
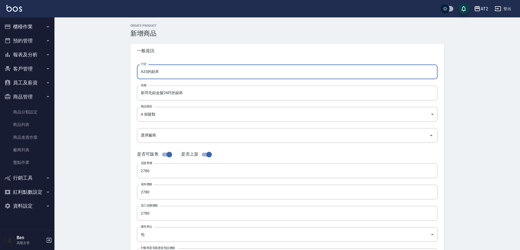
drag, startPoint x: 127, startPoint y: 73, endPoint x: 118, endPoint y: 73, distance: 9.3
click at [118, 73] on div "CREATE PRODUCT 新增商品 一般資訊 代號 A33的副本 代號 名稱 新羽毛鉑金髮26吋的副本 名稱 商品類別 A 假髮類 8c6dd865-…" at bounding box center [286, 196] width 465 height 358
type input "P14"
click at [142, 90] on input "新羽毛鉑金髮26吋的副本" at bounding box center [287, 93] width 300 height 15
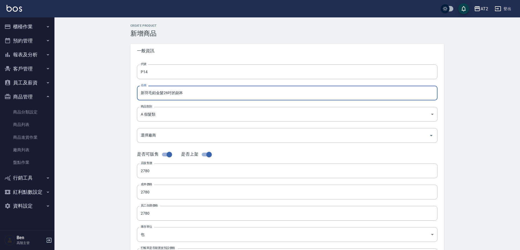
paste input "街"
click at [193, 95] on input "街新羽毛鉑金髮26吋的副本" at bounding box center [287, 93] width 300 height 15
type input "街新羽毛鉑金髮26吋"
click at [166, 115] on body "AT2 登出 櫃檯作業 打帳單 帳單列表 掛單列表 座位開單 營業儀表板 現金收支登錄 高階收支登錄 材料自購登錄 每日結帳 排班表 現場電腦打卡 掃碼打卡 …" at bounding box center [260, 187] width 520 height 375
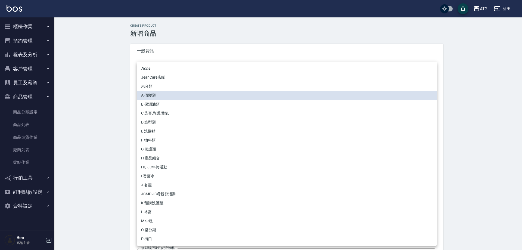
click at [160, 238] on li "P 街口" at bounding box center [287, 239] width 300 height 9
type input "5fb6b8d1-0206-49f6-b5e6-cf488b6bfcdc"
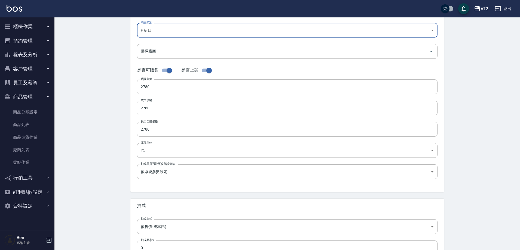
scroll to position [125, 0]
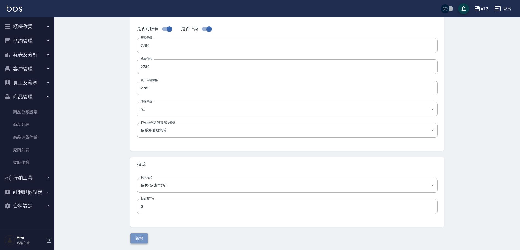
click at [136, 236] on button "新增" at bounding box center [138, 238] width 17 height 10
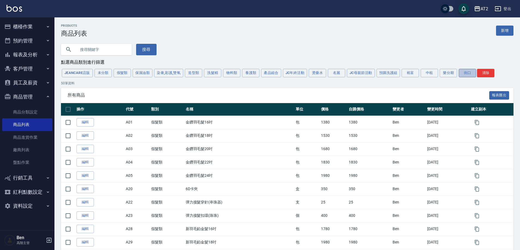
click at [468, 75] on button "街口" at bounding box center [466, 73] width 17 height 8
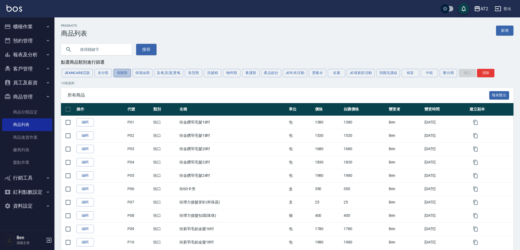
click at [119, 73] on button "假髮類" at bounding box center [121, 73] width 17 height 8
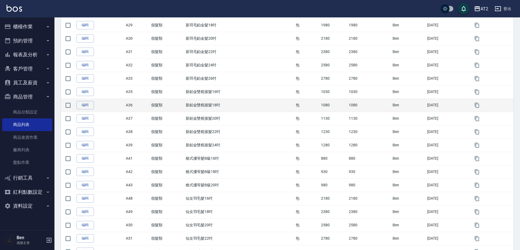
scroll to position [190, 0]
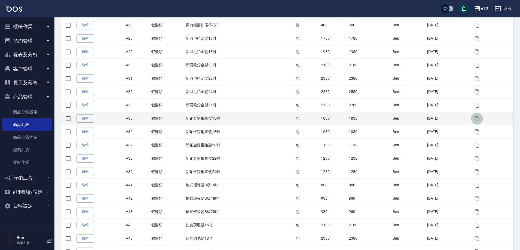
click at [478, 117] on icon "button" at bounding box center [477, 118] width 4 height 5
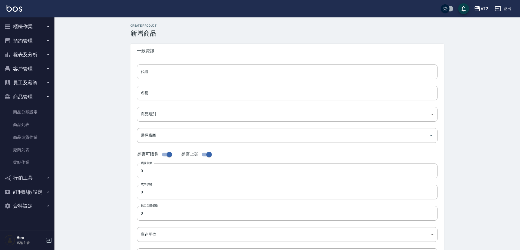
type input "A35的副本"
type input "新鉑金雙棍接髮16吋的副本"
type input "8c6dd865-00fd-49ce-9c72-9b7de5dd775a"
type input "1030"
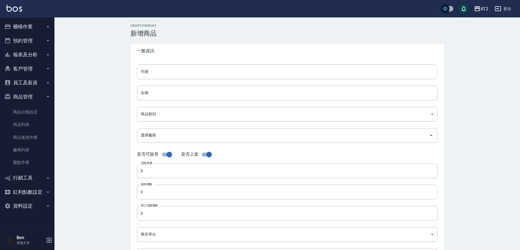
type input "1030"
type input "包"
type input "UNSET"
drag, startPoint x: 164, startPoint y: 70, endPoint x: 118, endPoint y: 72, distance: 45.7
click at [118, 72] on div "CREATE PRODUCT 新增商品 一般資訊 代號 A35的副本 代號 名稱 新鉑金雙棍接髮16吋的副本 名稱 商品類別 A 假髮類 8c6dd865…" at bounding box center [286, 196] width 465 height 358
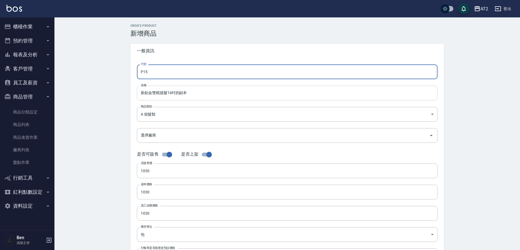
type input "P15"
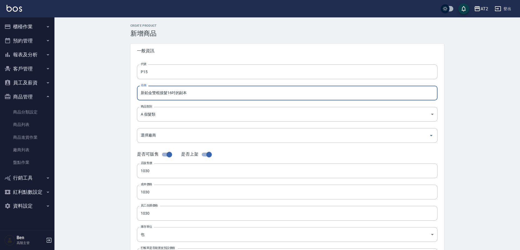
click at [138, 93] on input "新鉑金雙棍接髮16吋的副本" at bounding box center [287, 93] width 300 height 15
paste input "街"
drag, startPoint x: 204, startPoint y: 93, endPoint x: 178, endPoint y: 95, distance: 26.2
click at [178, 95] on input "街新鉑金雙棍接髮16吋的副本" at bounding box center [287, 93] width 300 height 15
type input "街新鉑金雙棍接髮16吋"
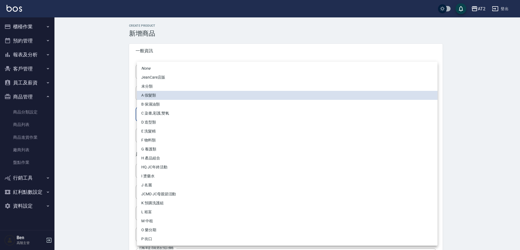
click at [164, 110] on body "AT2 登出 櫃檯作業 打帳單 帳單列表 掛單列表 座位開單 營業儀表板 現金收支登錄 高階收支登錄 材料自購登錄 每日結帳 排班表 現場電腦打卡 掃碼打卡 …" at bounding box center [260, 187] width 520 height 375
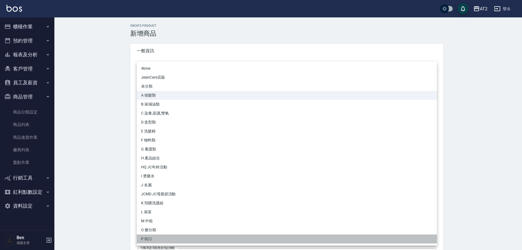
click at [159, 237] on li "P 街口" at bounding box center [287, 239] width 300 height 9
type input "5fb6b8d1-0206-49f6-b5e6-cf488b6bfcdc"
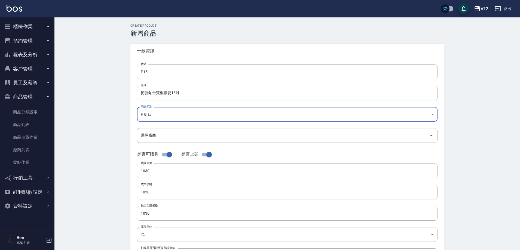
scroll to position [125, 0]
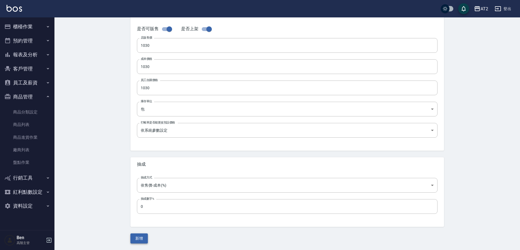
click at [142, 243] on button "新增" at bounding box center [138, 238] width 17 height 10
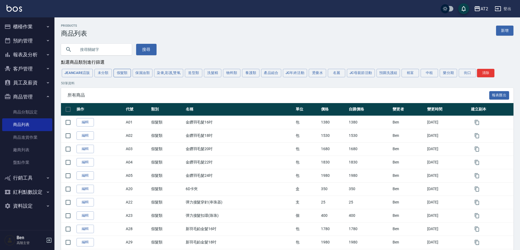
click at [120, 74] on button "假髮類" at bounding box center [121, 73] width 17 height 8
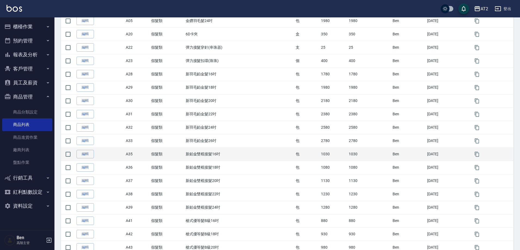
scroll to position [163, 0]
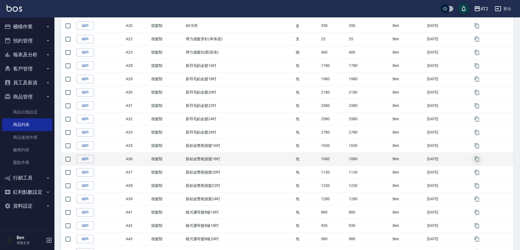
click at [479, 159] on icon "button" at bounding box center [476, 158] width 5 height 5
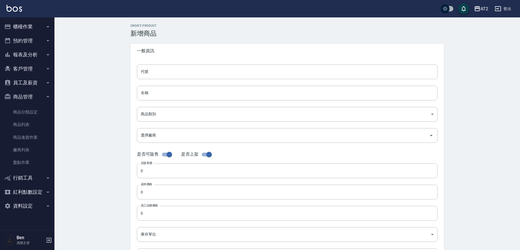
type input "A36的副本"
type input "新鉑金雙棍接髮18吋的副本"
type input "8c6dd865-00fd-49ce-9c72-9b7de5dd775a"
type input "1080"
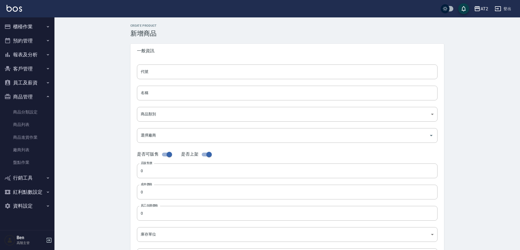
type input "1080"
type input "包"
type input "UNSET"
drag, startPoint x: 168, startPoint y: 71, endPoint x: 114, endPoint y: 72, distance: 54.4
click at [114, 72] on div "CREATE PRODUCT 新增商品 一般資訊 代號 A36的副本 代號 名稱 新鉑金雙棍接髮18吋的副本 名稱 商品類別 A 假髮類 8c6dd865…" at bounding box center [286, 196] width 465 height 358
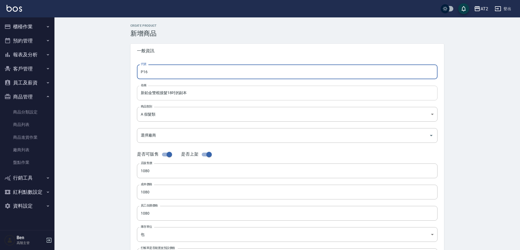
type input "P16"
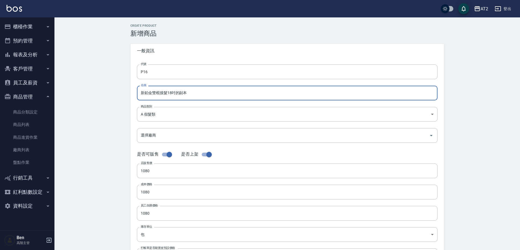
drag, startPoint x: 196, startPoint y: 94, endPoint x: 175, endPoint y: 94, distance: 21.2
click at [175, 94] on input "新鉑金雙棍接髮18吋的副本" at bounding box center [287, 93] width 300 height 15
click at [139, 93] on input "新鉑金雙棍接髮18吋" at bounding box center [287, 93] width 300 height 15
paste input "街"
type input "街新鉑金雙棍接髮18吋"
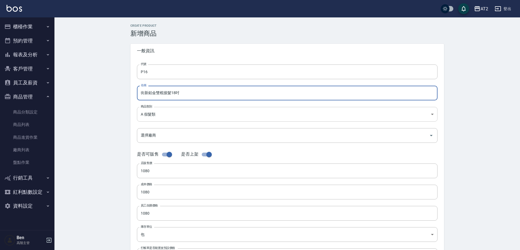
click at [159, 114] on body "AT2 登出 櫃檯作業 打帳單 帳單列表 掛單列表 座位開單 營業儀表板 現金收支登錄 高階收支登錄 材料自購登錄 每日結帳 排班表 現場電腦打卡 掃碼打卡 …" at bounding box center [260, 187] width 520 height 375
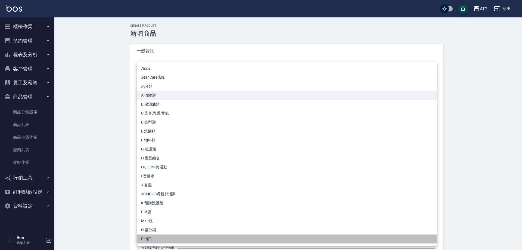
click at [158, 237] on li "P 街口" at bounding box center [287, 239] width 300 height 9
type input "5fb6b8d1-0206-49f6-b5e6-cf488b6bfcdc"
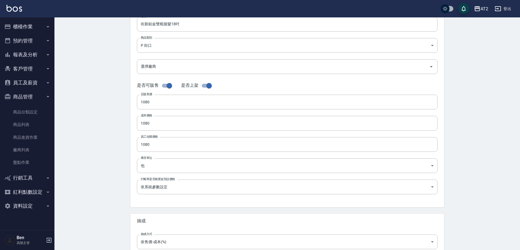
scroll to position [125, 0]
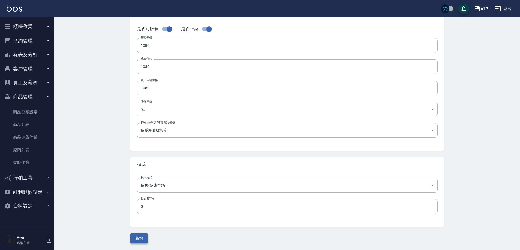
click at [139, 238] on button "新增" at bounding box center [138, 238] width 17 height 10
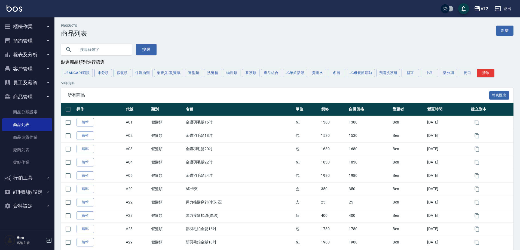
click at [467, 78] on div "JeanCare店販 未分類 假髮類 保濕油類 染膏,彩護,雙氧 造型類 洗髮精 物料類 養護類 產品組合 JC年終活動 燙藥水 名麗 JC母親節活動 預購洗…" at bounding box center [287, 73] width 452 height 10
click at [467, 76] on button "街口" at bounding box center [466, 73] width 17 height 8
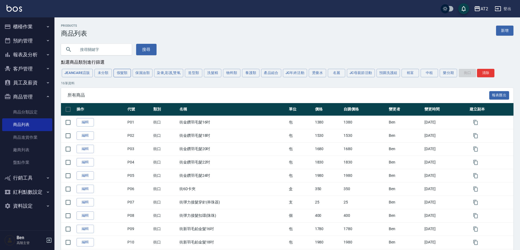
click at [126, 72] on button "假髮類" at bounding box center [121, 73] width 17 height 8
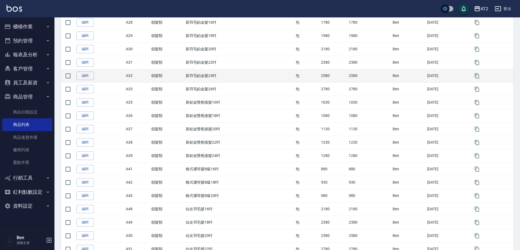
scroll to position [218, 0]
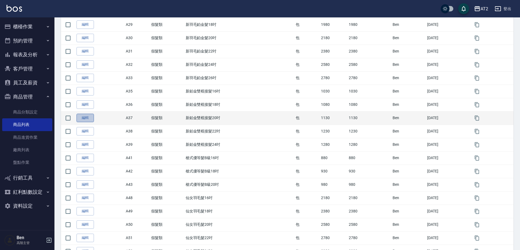
click at [88, 120] on link "編輯" at bounding box center [84, 118] width 17 height 8
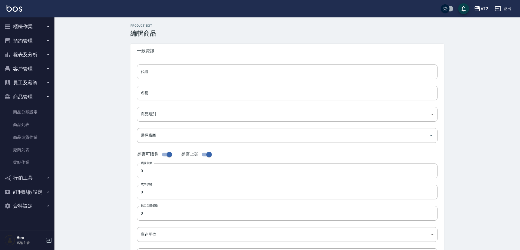
type input "A37"
type input "新鉑金雙棍接髮20吋"
type input "8c6dd865-00fd-49ce-9c72-9b7de5dd775a"
type input "1130"
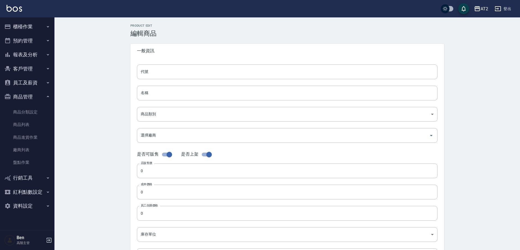
type input "1130"
type input "包"
type input "UNSET"
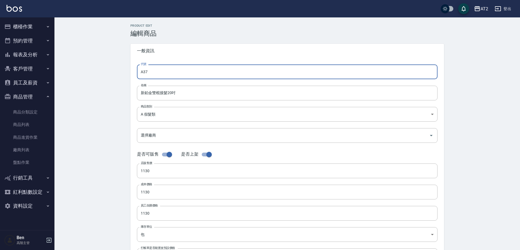
drag, startPoint x: 150, startPoint y: 73, endPoint x: 129, endPoint y: 72, distance: 21.8
click at [129, 72] on div "Product Edit 編輯商品 一般資訊 代號 A37 代號 名稱 新鉑金雙棍接髮20吋 名稱 商品類別 A 假髮類 8c6dd865-00fd-49…" at bounding box center [287, 196] width 327 height 345
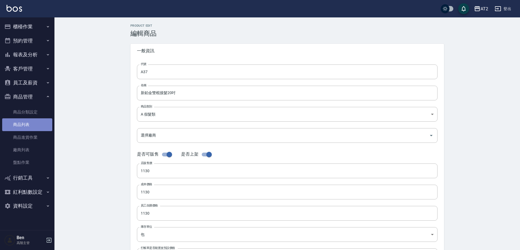
click at [30, 120] on link "商品列表" at bounding box center [27, 124] width 50 height 13
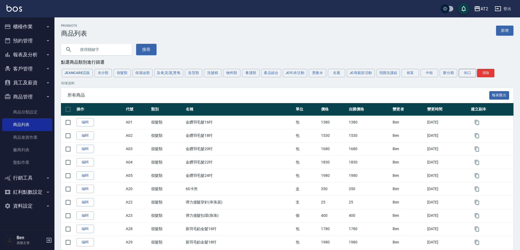
click at [470, 73] on button "街口" at bounding box center [466, 73] width 17 height 8
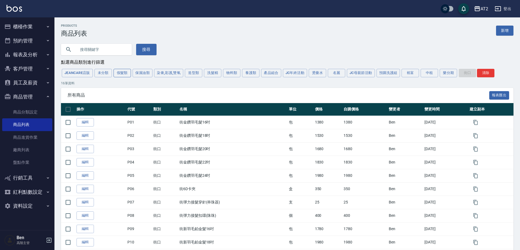
click at [122, 71] on button "假髮類" at bounding box center [121, 73] width 17 height 8
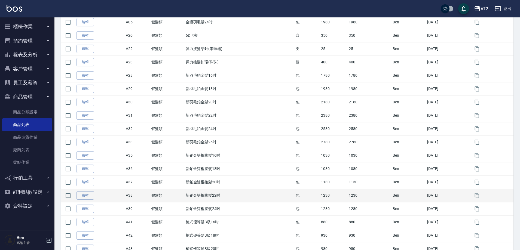
scroll to position [163, 0]
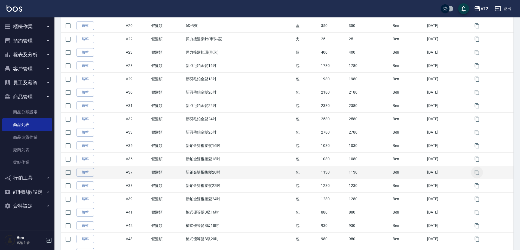
click at [475, 172] on icon "button" at bounding box center [476, 172] width 5 height 5
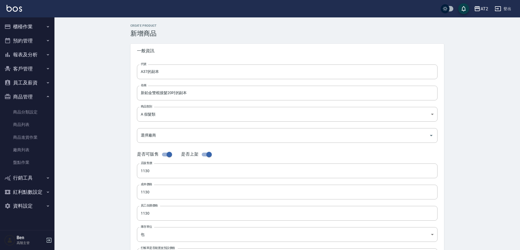
drag, startPoint x: 171, startPoint y: 71, endPoint x: 118, endPoint y: 74, distance: 53.1
click at [118, 74] on div "CREATE PRODUCT 新增商品 一般資訊 代號 A37的副本 代號 名稱 新鉑金雙棍接髮20吋的副本 名稱 商品類別 A 假髮類 8c6dd865…" at bounding box center [286, 196] width 465 height 358
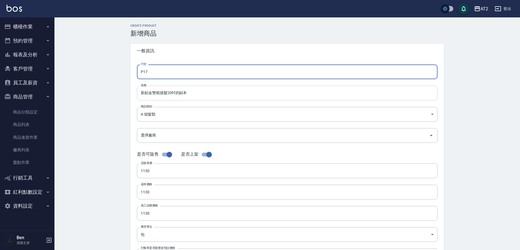
type input "P17"
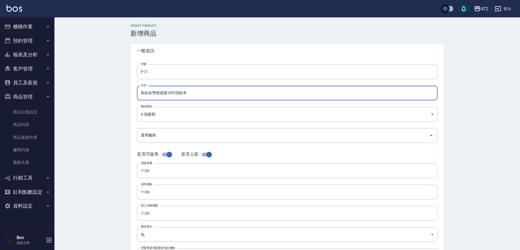
drag, startPoint x: 195, startPoint y: 92, endPoint x: 176, endPoint y: 94, distance: 19.7
click at [176, 94] on input "新鉑金雙棍接髮20吋的副本" at bounding box center [287, 93] width 300 height 15
click at [140, 94] on input "新鉑金雙棍接髮20吋" at bounding box center [287, 93] width 300 height 15
paste input "街"
type input "街新鉑金雙棍接髮20吋"
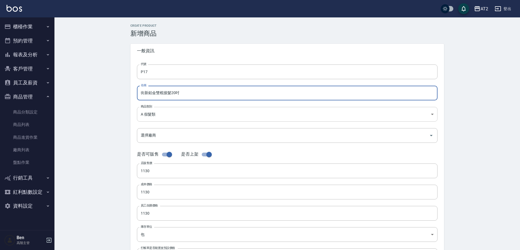
click at [159, 122] on body "AT2 登出 櫃檯作業 打帳單 帳單列表 掛單列表 座位開單 營業儀表板 現金收支登錄 高階收支登錄 材料自購登錄 每日結帳 排班表 現場電腦打卡 掃碼打卡 …" at bounding box center [260, 187] width 520 height 375
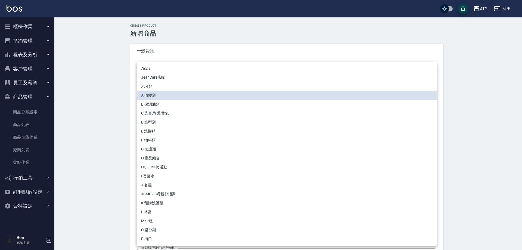
click at [141, 240] on li "P 街口" at bounding box center [287, 239] width 300 height 9
type input "5fb6b8d1-0206-49f6-b5e6-cf488b6bfcdc"
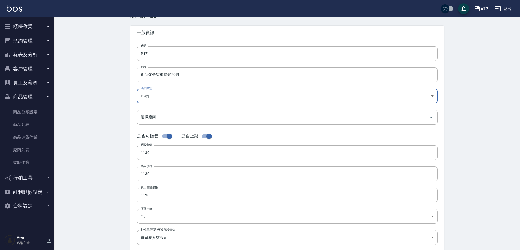
scroll to position [125, 0]
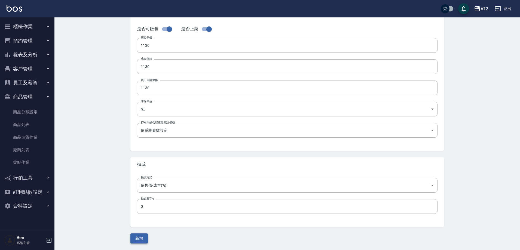
click at [139, 237] on button "新增" at bounding box center [138, 238] width 17 height 10
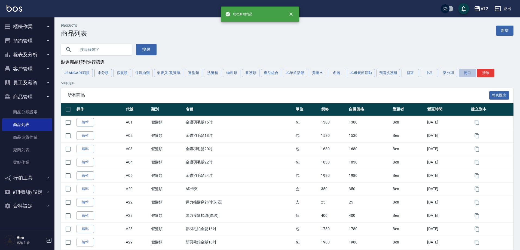
click at [463, 76] on button "街口" at bounding box center [466, 73] width 17 height 8
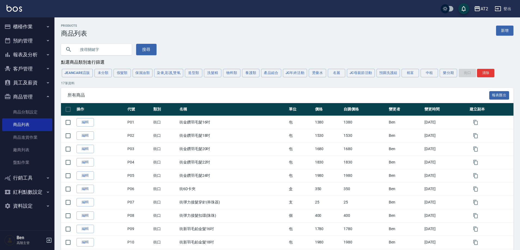
click at [121, 75] on button "假髮類" at bounding box center [121, 73] width 17 height 8
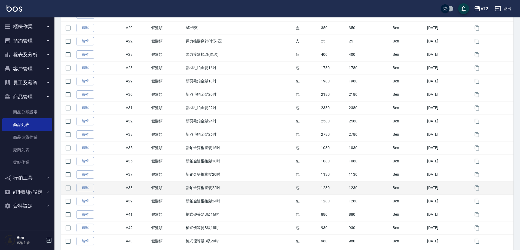
scroll to position [163, 0]
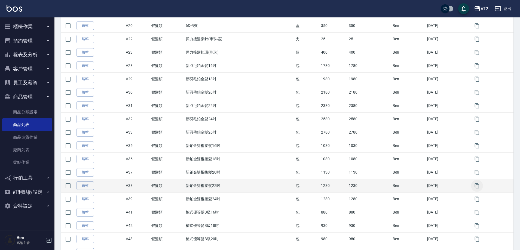
click at [477, 186] on icon "button" at bounding box center [476, 185] width 5 height 5
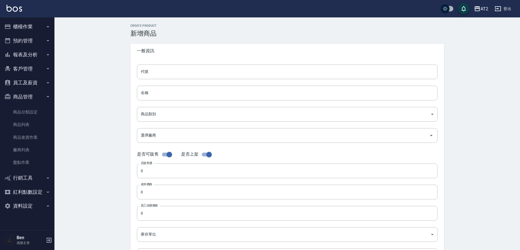
type input "A38的副本"
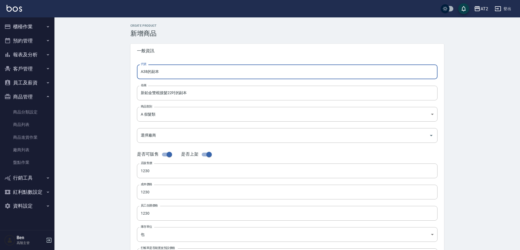
drag, startPoint x: 161, startPoint y: 69, endPoint x: 126, endPoint y: 69, distance: 34.6
click at [126, 69] on div "CREATE PRODUCT 新增商品 一般資訊 代號 A38的副本 代號 名稱 新鉑金雙棍接髮22吋的副本 名稱 商品類別 A 假髮類 8c6dd865…" at bounding box center [287, 196] width 327 height 345
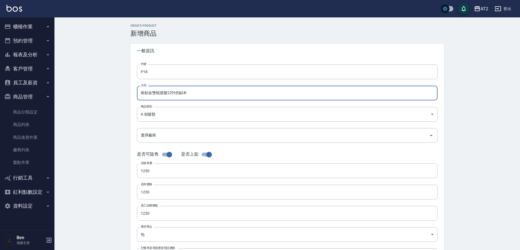
click at [141, 94] on input "新鉑金雙棍接髮22吋的副本" at bounding box center [287, 93] width 300 height 15
paste input "街"
click at [201, 93] on input "街新鉑金雙棍接髮22吋的副本" at bounding box center [287, 93] width 300 height 15
click at [158, 117] on body "AT2 登出 櫃檯作業 打帳單 帳單列表 掛單列表 座位開單 營業儀表板 現金收支登錄 高階收支登錄 材料自購登錄 每日結帳 排班表 現場電腦打卡 掃碼打卡 …" at bounding box center [260, 187] width 520 height 375
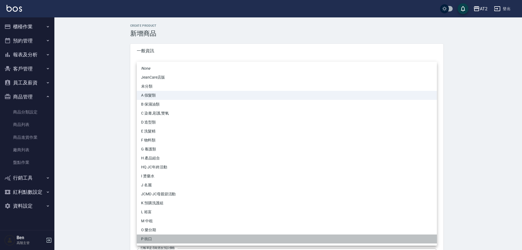
click at [149, 236] on li "P 街口" at bounding box center [287, 239] width 300 height 9
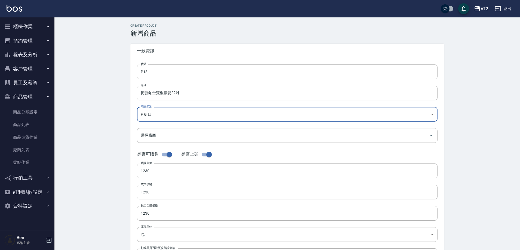
scroll to position [125, 0]
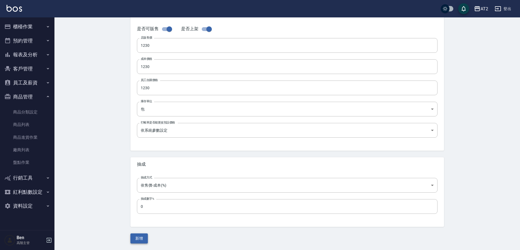
click at [137, 238] on button "新增" at bounding box center [138, 238] width 17 height 10
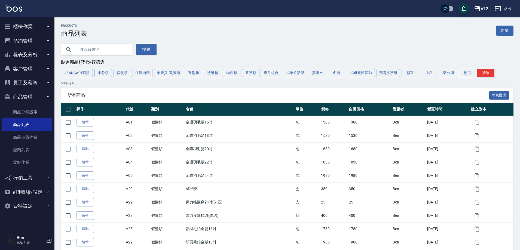
click at [463, 74] on button "街口" at bounding box center [466, 73] width 17 height 8
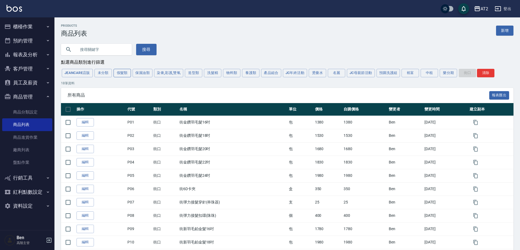
click at [124, 76] on button "假髮類" at bounding box center [121, 73] width 17 height 8
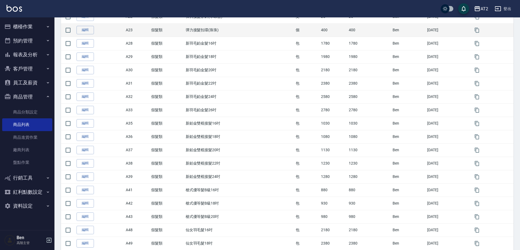
scroll to position [190, 0]
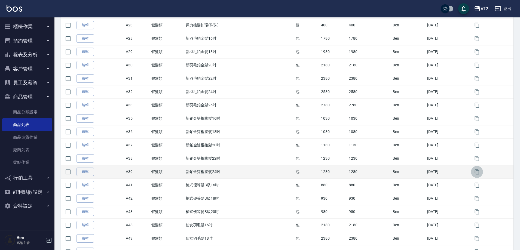
click at [479, 175] on button "button" at bounding box center [477, 172] width 12 height 12
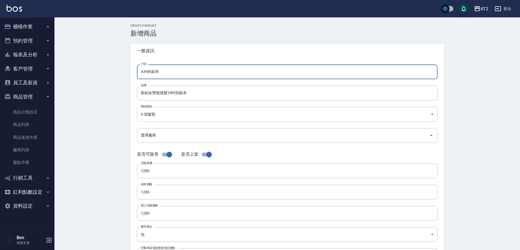
drag, startPoint x: 173, startPoint y: 76, endPoint x: 108, endPoint y: 75, distance: 64.5
click at [108, 75] on div "CREATE PRODUCT 新增商品 一般資訊 代號 A39的副本 代號 名稱 新鉑金雙棍接髮24吋的副本 名稱 商品類別 A 假髮類 8c6dd865…" at bounding box center [286, 196] width 465 height 358
click at [139, 93] on input "新鉑金雙棍接髮24吋的副本" at bounding box center [287, 93] width 300 height 15
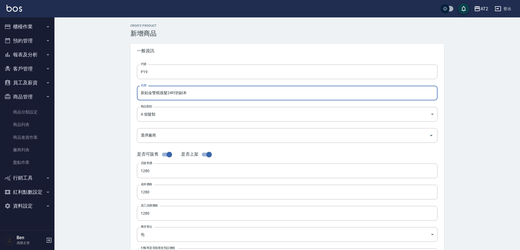
paste input "街"
click at [199, 94] on input "街新鉑金雙棍接髮24吋的副本" at bounding box center [287, 93] width 300 height 15
click at [168, 118] on body "AT2 登出 櫃檯作業 打帳單 帳單列表 掛單列表 座位開單 營業儀表板 現金收支登錄 高階收支登錄 材料自購登錄 每日結帳 排班表 現場電腦打卡 掃碼打卡 …" at bounding box center [260, 187] width 520 height 375
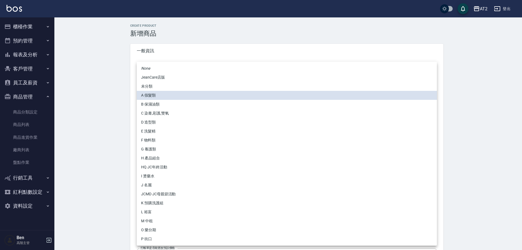
click at [155, 235] on li "P 街口" at bounding box center [287, 239] width 300 height 9
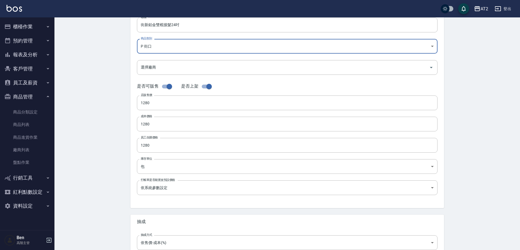
scroll to position [125, 0]
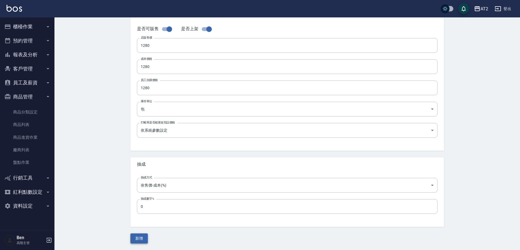
click at [140, 239] on button "新增" at bounding box center [138, 238] width 17 height 10
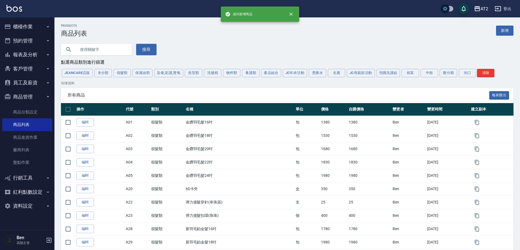
click at [467, 76] on button "街口" at bounding box center [466, 73] width 17 height 8
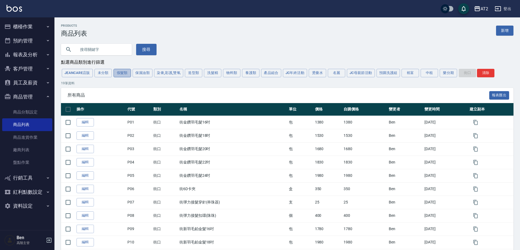
click at [123, 72] on button "假髮類" at bounding box center [121, 73] width 17 height 8
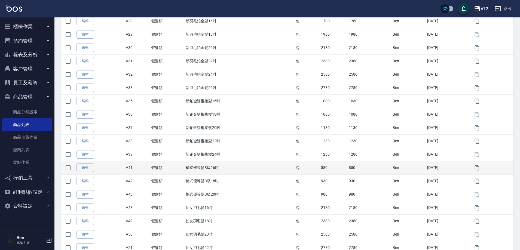
scroll to position [218, 0]
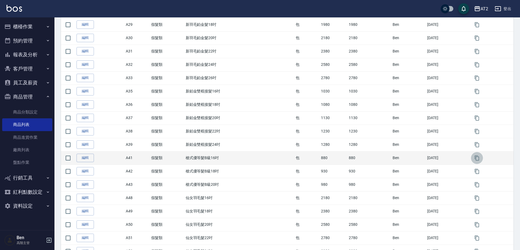
click at [477, 158] on icon "button" at bounding box center [477, 158] width 4 height 5
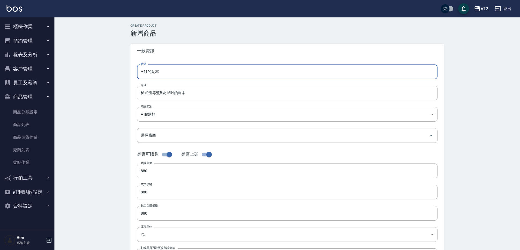
drag, startPoint x: 165, startPoint y: 72, endPoint x: 112, endPoint y: 71, distance: 53.3
click at [112, 71] on div "CREATE PRODUCT 新增商品 一般資訊 代號 A41的副本 代號 名稱 槍式優等髮B級16吋的副本 名稱 商品類別 A 假髮類 8c6dd865…" at bounding box center [286, 196] width 465 height 358
click at [139, 91] on input "槍式優等髮B級16吋的副本" at bounding box center [287, 93] width 300 height 15
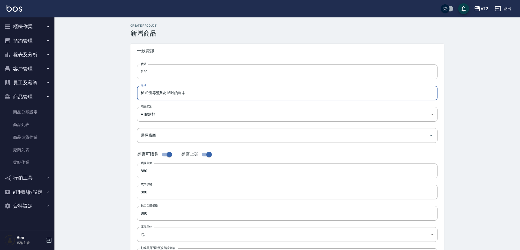
paste input "街"
drag, startPoint x: 211, startPoint y: 94, endPoint x: 180, endPoint y: 94, distance: 30.2
click at [180, 94] on input "街槍式優等髮B級16吋的副本" at bounding box center [287, 93] width 300 height 15
click at [161, 119] on body "AT2 登出 櫃檯作業 打帳單 帳單列表 掛單列表 座位開單 營業儀表板 現金收支登錄 高階收支登錄 材料自購登錄 每日結帳 排班表 現場電腦打卡 掃碼打卡 …" at bounding box center [260, 187] width 520 height 375
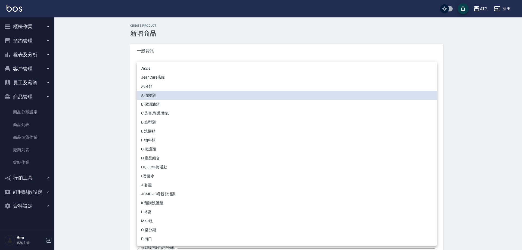
click at [154, 238] on li "P 街口" at bounding box center [287, 239] width 300 height 9
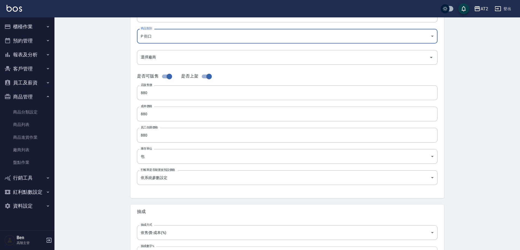
scroll to position [125, 0]
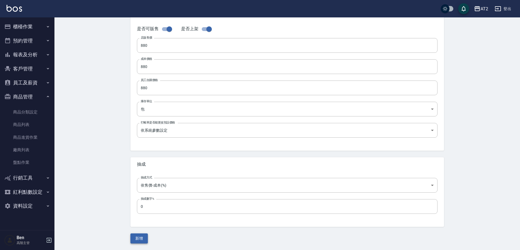
click at [144, 239] on button "新增" at bounding box center [138, 238] width 17 height 10
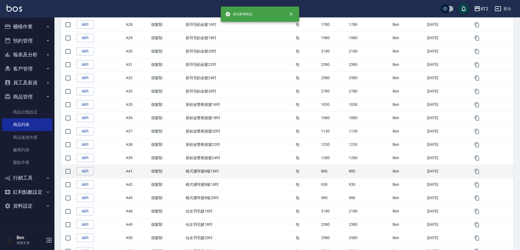
scroll to position [218, 0]
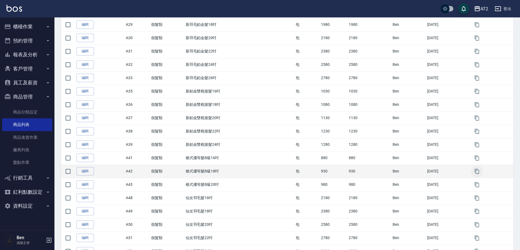
click at [476, 173] on icon "button" at bounding box center [477, 171] width 4 height 5
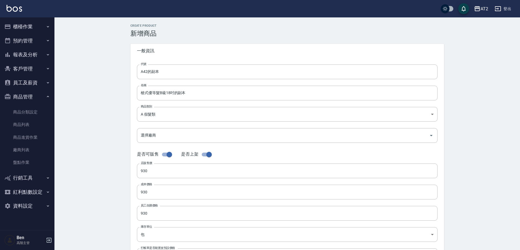
drag, startPoint x: 184, startPoint y: 74, endPoint x: 99, endPoint y: 73, distance: 85.2
click at [99, 73] on div "CREATE PRODUCT 新增商品 一般資訊 代號 A42的副本 代號 名稱 槍式優等髮B級18吋的副本 名稱 商品類別 A 假髮類 8c6dd865…" at bounding box center [286, 196] width 465 height 358
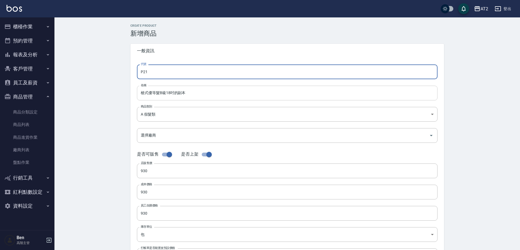
click at [140, 92] on input "槍式優等髮B級18吋的副本" at bounding box center [287, 93] width 300 height 15
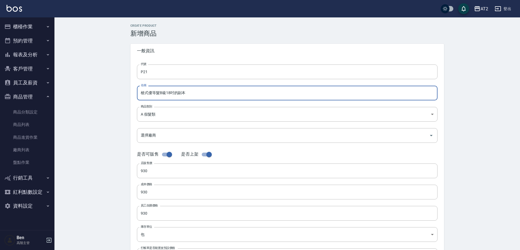
paste input "街"
click at [194, 93] on input "街槍式優等髮B級18吋的副本" at bounding box center [287, 93] width 300 height 15
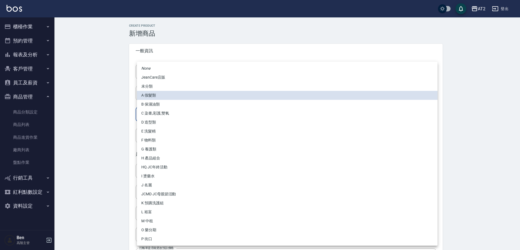
click at [161, 116] on body "AT2 登出 櫃檯作業 打帳單 帳單列表 掛單列表 座位開單 營業儀表板 現金收支登錄 高階收支登錄 材料自購登錄 每日結帳 排班表 現場電腦打卡 掃碼打卡 …" at bounding box center [260, 187] width 520 height 375
click at [167, 240] on li "P 街口" at bounding box center [287, 239] width 300 height 9
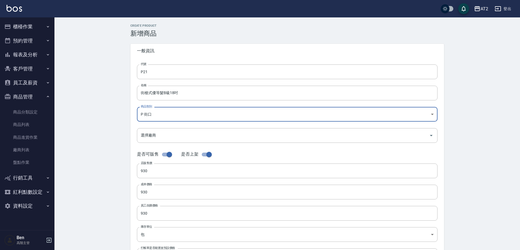
scroll to position [125, 0]
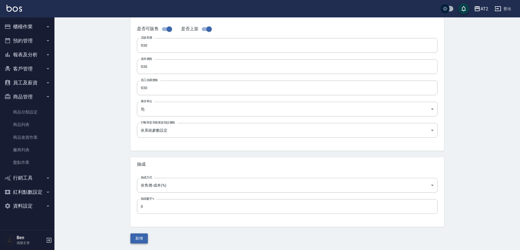
click at [139, 238] on button "新增" at bounding box center [138, 238] width 17 height 10
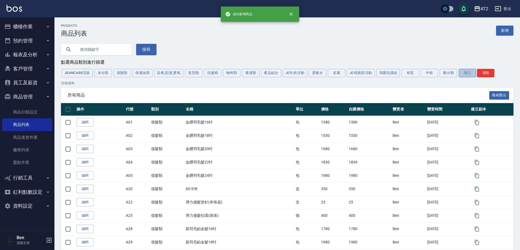
click at [464, 71] on button "街口" at bounding box center [466, 73] width 17 height 8
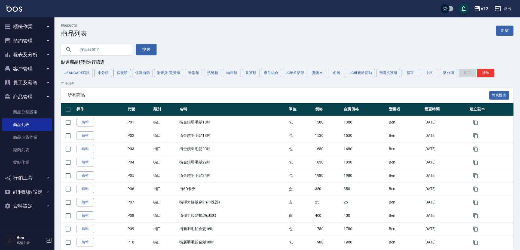
click at [126, 73] on button "假髮類" at bounding box center [121, 73] width 17 height 8
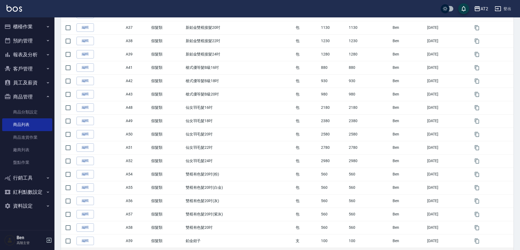
scroll to position [299, 0]
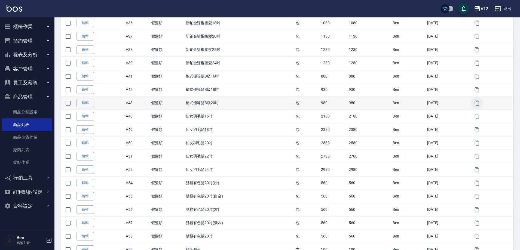
click at [476, 105] on icon "button" at bounding box center [476, 102] width 5 height 5
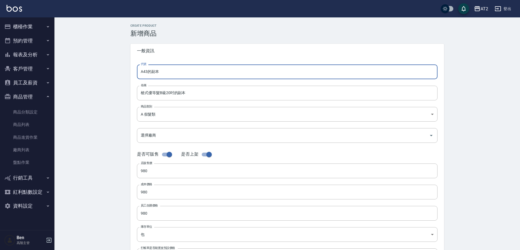
drag, startPoint x: 171, startPoint y: 74, endPoint x: 119, endPoint y: 74, distance: 51.7
click at [119, 74] on div "CREATE PRODUCT 新增商品 一般資訊 代號 A43的副本 代號 名稱 槍式優等髮B級20吋的副本 名稱 商品類別 A 假髮類 8c6dd865…" at bounding box center [286, 196] width 465 height 358
click at [139, 95] on input "槍式優等髮B級20吋的副本" at bounding box center [287, 93] width 300 height 15
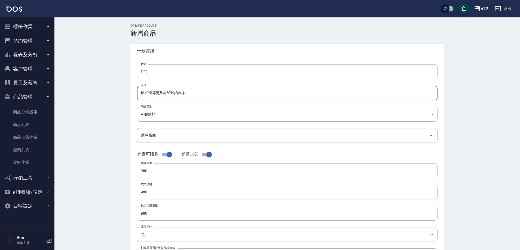
paste input "街"
click at [195, 93] on input "街槍式優等髮B級20吋的副本" at bounding box center [287, 93] width 300 height 15
click at [150, 117] on body "AT2 登出 櫃檯作業 打帳單 帳單列表 掛單列表 座位開單 營業儀表板 現金收支登錄 高階收支登錄 材料自購登錄 每日結帳 排班表 現場電腦打卡 掃碼打卡 …" at bounding box center [261, 187] width 522 height 375
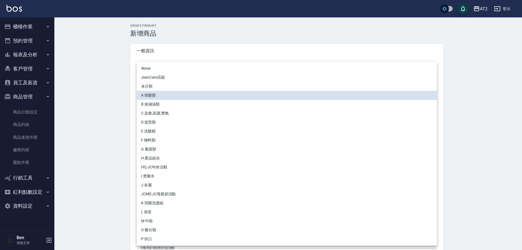
click at [153, 239] on li "P 街口" at bounding box center [287, 239] width 300 height 9
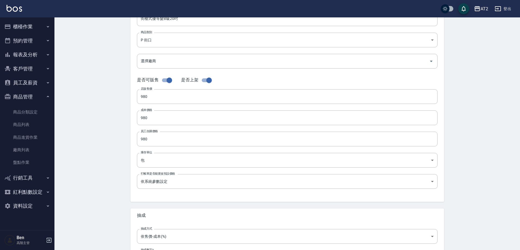
scroll to position [125, 0]
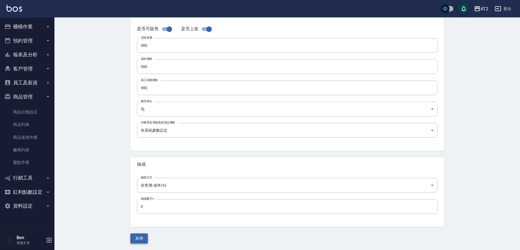
click at [140, 238] on button "新增" at bounding box center [138, 238] width 17 height 10
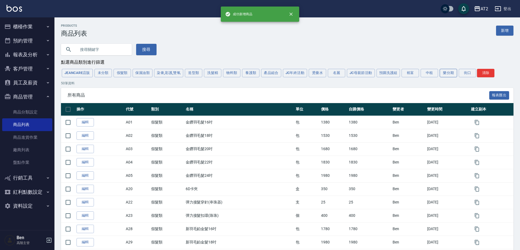
click at [465, 70] on button "街口" at bounding box center [466, 73] width 17 height 8
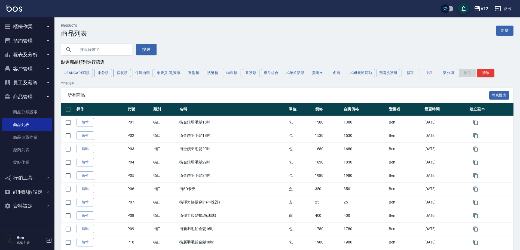
click at [118, 75] on button "假髮類" at bounding box center [121, 73] width 17 height 8
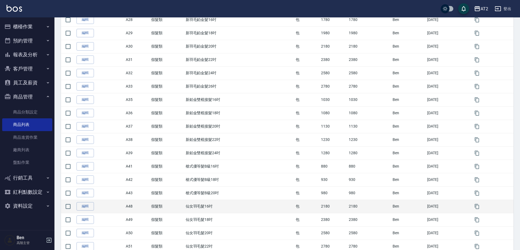
scroll to position [245, 0]
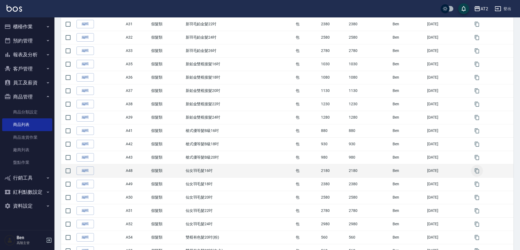
click at [479, 174] on icon "button" at bounding box center [476, 170] width 5 height 5
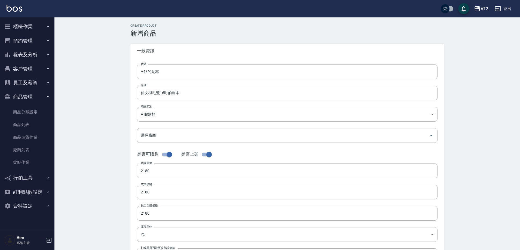
drag, startPoint x: 181, startPoint y: 71, endPoint x: 103, endPoint y: 74, distance: 77.9
click at [103, 74] on div "CREATE PRODUCT 新增商品 一般資訊 代號 A48的副本 代號 名稱 仙女羽毛髮16吋的副本 名稱 商品類別 A 假髮類 8c6dd865-0…" at bounding box center [286, 196] width 465 height 358
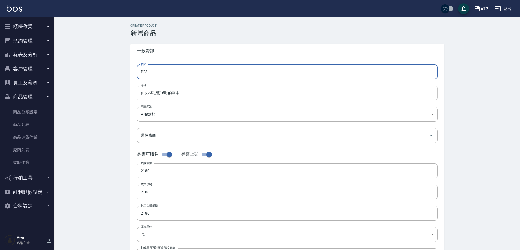
click at [140, 91] on input "仙女羽毛髮16吋的副本" at bounding box center [287, 93] width 300 height 15
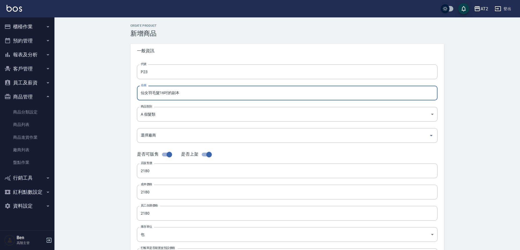
paste input "街"
drag, startPoint x: 195, startPoint y: 90, endPoint x: 173, endPoint y: 94, distance: 22.0
click at [173, 94] on input "街仙女羽毛髮16吋的副本" at bounding box center [287, 93] width 300 height 15
click at [144, 115] on body "AT2 登出 櫃檯作業 打帳單 帳單列表 掛單列表 座位開單 營業儀表板 現金收支登錄 高階收支登錄 材料自購登錄 每日結帳 排班表 現場電腦打卡 掃碼打卡 …" at bounding box center [260, 187] width 520 height 375
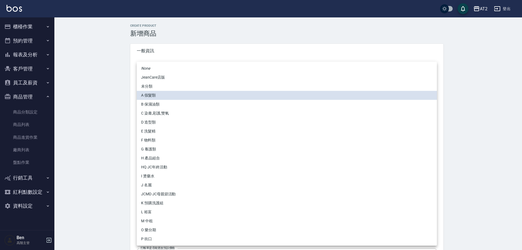
click at [149, 238] on li "P 街口" at bounding box center [287, 239] width 300 height 9
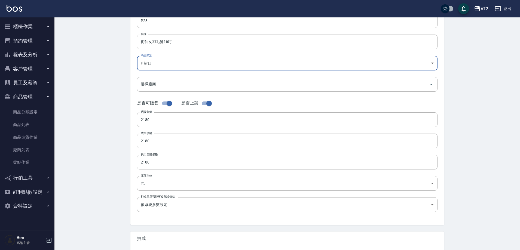
scroll to position [125, 0]
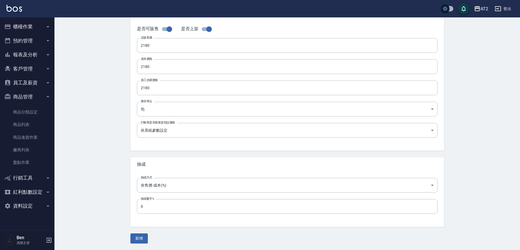
click at [137, 239] on button "新增" at bounding box center [138, 238] width 17 height 10
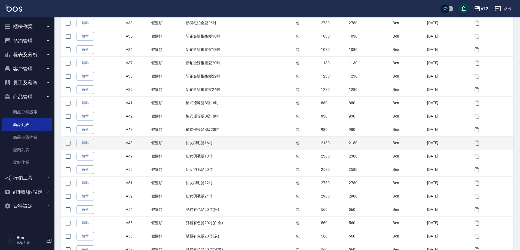
scroll to position [272, 0]
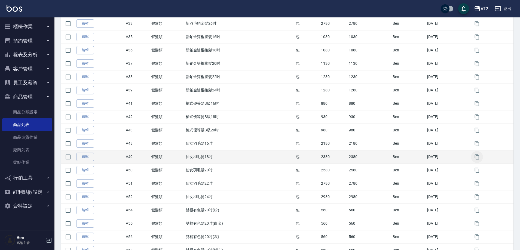
click at [477, 158] on icon "button" at bounding box center [477, 157] width 4 height 5
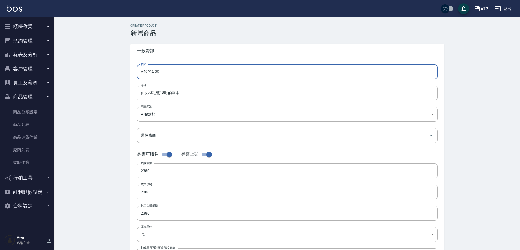
drag, startPoint x: 147, startPoint y: 74, endPoint x: 131, endPoint y: 74, distance: 16.6
click at [131, 74] on div "代號 A49的副本 代號 名稱 仙女羽毛髮18吋的副本 名稱 商品類別 A 假髮類 8c6dd865-00fd-49ce-9c72-9b7de5dd775…" at bounding box center [286, 167] width 313 height 218
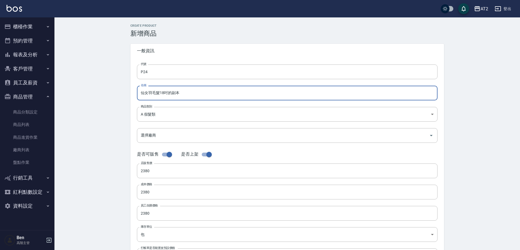
click at [138, 91] on input "仙女羽毛髮18吋的副本" at bounding box center [287, 93] width 300 height 15
paste input "街"
drag, startPoint x: 178, startPoint y: 94, endPoint x: 170, endPoint y: 94, distance: 7.9
click at [170, 94] on input "街仙女羽毛髮18吋的副本" at bounding box center [287, 93] width 300 height 15
click at [174, 113] on body "AT2 登出 櫃檯作業 打帳單 帳單列表 掛單列表 座位開單 營業儀表板 現金收支登錄 高階收支登錄 材料自購登錄 每日結帳 排班表 現場電腦打卡 掃碼打卡 …" at bounding box center [260, 187] width 520 height 375
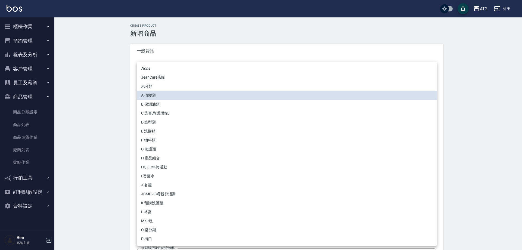
click at [140, 235] on li "P 街口" at bounding box center [287, 239] width 300 height 9
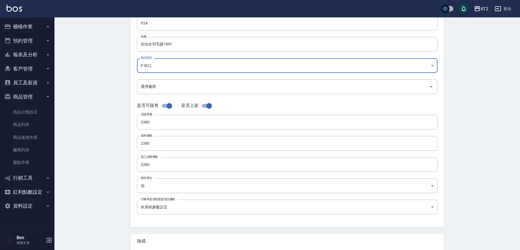
scroll to position [125, 0]
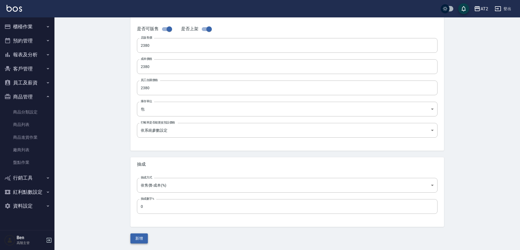
click at [141, 240] on button "新增" at bounding box center [138, 238] width 17 height 10
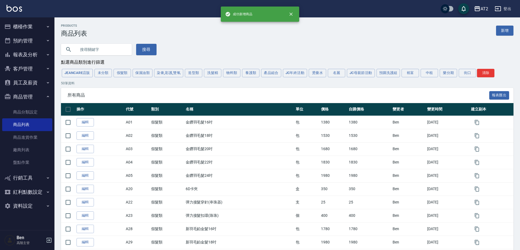
click at [128, 69] on div "JeanCare店販 未分類 假髮類 保濕油類 染膏,彩護,雙氧 造型類 洗髮精 物料類 養護類 產品組合 JC年終活動 燙藥水 名麗 JC母親節活動 預購洗…" at bounding box center [287, 73] width 452 height 10
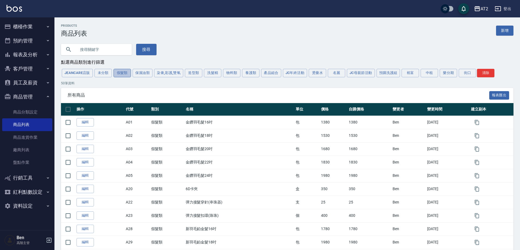
click at [126, 74] on button "假髮類" at bounding box center [121, 73] width 17 height 8
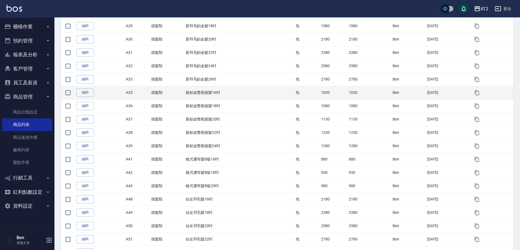
scroll to position [272, 0]
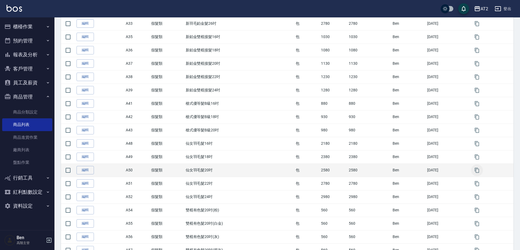
click at [479, 173] on icon "button" at bounding box center [477, 170] width 4 height 5
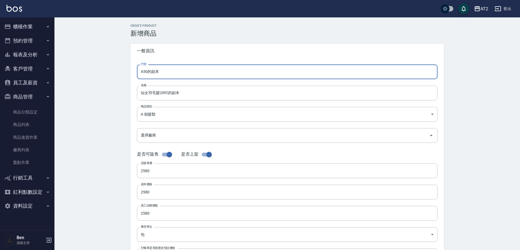
drag, startPoint x: 164, startPoint y: 73, endPoint x: 123, endPoint y: 73, distance: 40.8
click at [123, 73] on div "CREATE PRODUCT 新增商品 一般資訊 代號 A50的副本 代號 名稱 仙女羽毛髮20吋的副本 名稱 商品類別 A 假髮類 8c6dd865-0…" at bounding box center [286, 196] width 465 height 358
click at [140, 94] on input "仙女羽毛髮20吋的副本" at bounding box center [287, 93] width 300 height 15
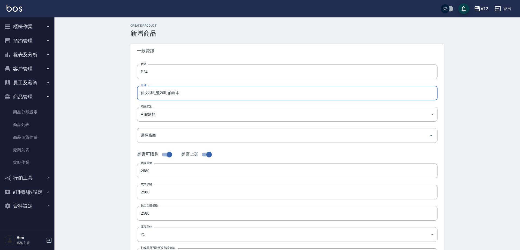
paste input "街"
click at [187, 95] on input "街仙女羽毛髮20吋的副本" at bounding box center [287, 93] width 300 height 15
click at [175, 115] on body "AT2 登出 櫃檯作業 打帳單 帳單列表 掛單列表 座位開單 營業儀表板 現金收支登錄 高階收支登錄 材料自購登錄 每日結帳 排班表 現場電腦打卡 掃碼打卡 …" at bounding box center [260, 187] width 520 height 375
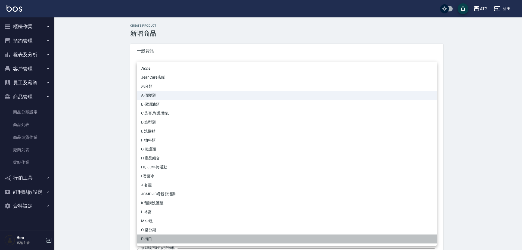
click at [144, 239] on li "P 街口" at bounding box center [287, 239] width 300 height 9
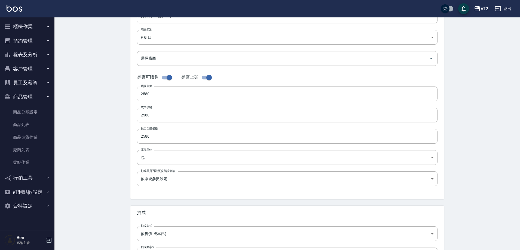
scroll to position [125, 0]
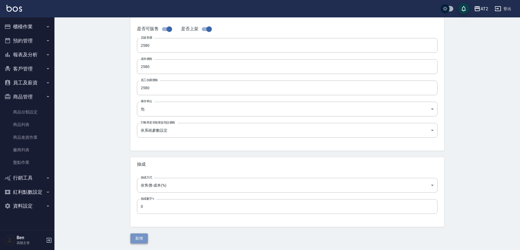
click at [140, 242] on button "新增" at bounding box center [138, 238] width 17 height 10
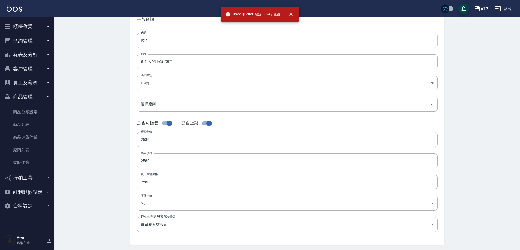
scroll to position [0, 0]
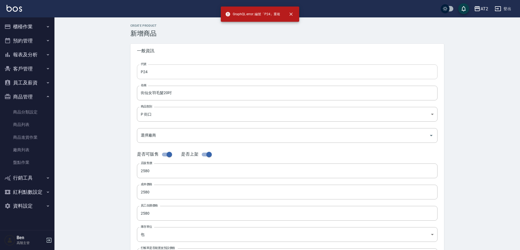
click at [166, 68] on input "P24" at bounding box center [287, 71] width 300 height 15
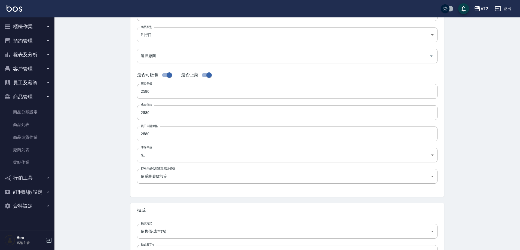
scroll to position [125, 0]
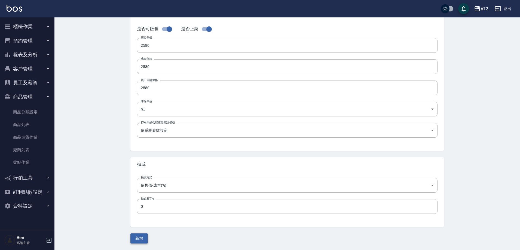
click at [137, 236] on button "新增" at bounding box center [138, 238] width 17 height 10
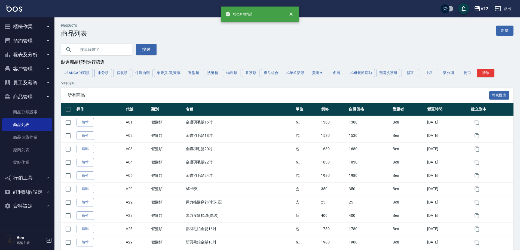
click at [463, 74] on button "街口" at bounding box center [466, 73] width 17 height 8
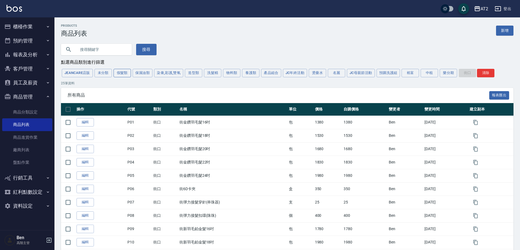
click at [118, 73] on button "假髮類" at bounding box center [121, 73] width 17 height 8
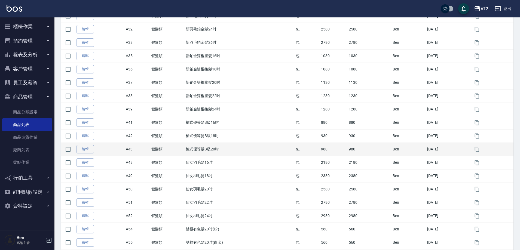
scroll to position [272, 0]
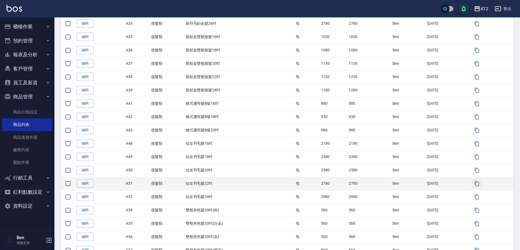
click at [477, 185] on icon "button" at bounding box center [477, 183] width 4 height 5
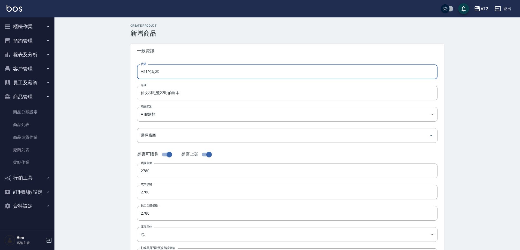
click at [116, 71] on div "CREATE PRODUCT 新增商品 一般資訊 代號 A51的副本 代號 名稱 仙女羽毛髮22吋的副本 名稱 商品類別 A 假髮類 8c6dd865-0…" at bounding box center [286, 196] width 465 height 358
click at [140, 93] on input "仙女羽毛髮22吋的副本" at bounding box center [287, 93] width 300 height 15
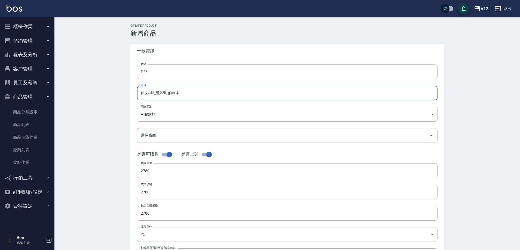
paste input "街"
drag, startPoint x: 192, startPoint y: 93, endPoint x: 172, endPoint y: 94, distance: 19.4
click at [172, 94] on input "街仙女羽毛髮22吋的副本" at bounding box center [287, 93] width 300 height 15
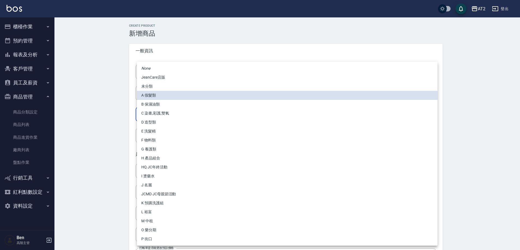
click at [182, 117] on body "AT2 登出 櫃檯作業 打帳單 帳單列表 掛單列表 座位開單 營業儀表板 現金收支登錄 高階收支登錄 材料自購登錄 每日結帳 排班表 現場電腦打卡 掃碼打卡 …" at bounding box center [260, 187] width 520 height 375
click at [160, 238] on li "P 街口" at bounding box center [287, 239] width 300 height 9
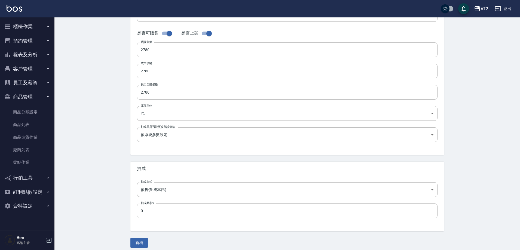
scroll to position [125, 0]
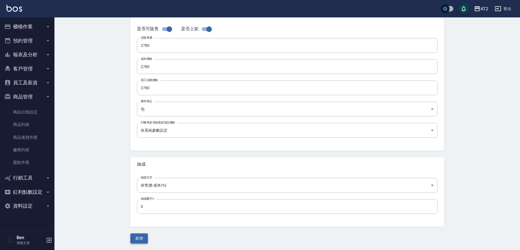
click at [135, 240] on button "新增" at bounding box center [138, 238] width 17 height 10
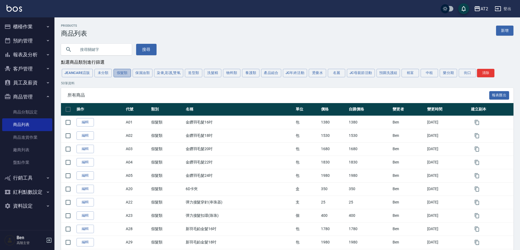
click at [117, 71] on button "假髮類" at bounding box center [121, 73] width 17 height 8
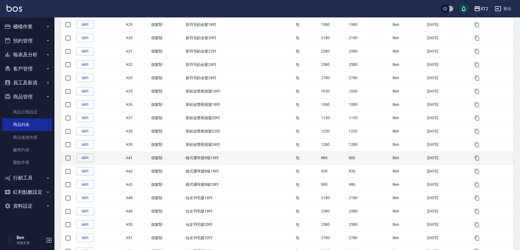
scroll to position [327, 0]
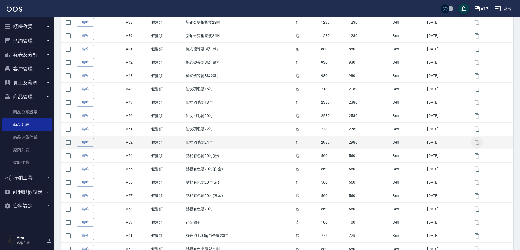
click at [478, 143] on icon "button" at bounding box center [476, 142] width 5 height 5
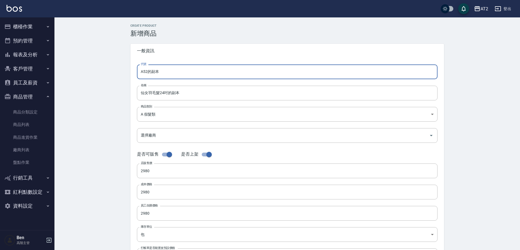
drag, startPoint x: 162, startPoint y: 72, endPoint x: 115, endPoint y: 72, distance: 47.1
click at [115, 72] on div "CREATE PRODUCT 新增商品 一般資訊 代號 A52的副本 代號 名稱 仙女羽毛髮24吋的副本 名稱 商品類別 A 假髮類 8c6dd865-0…" at bounding box center [286, 196] width 465 height 358
click at [139, 93] on input "仙女羽毛髮24吋的副本" at bounding box center [287, 93] width 300 height 15
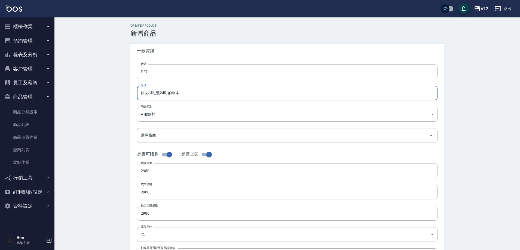
paste input "街"
drag, startPoint x: 183, startPoint y: 92, endPoint x: 173, endPoint y: 93, distance: 10.1
click at [173, 93] on input "街仙女羽毛髮24吋的副本" at bounding box center [287, 93] width 300 height 15
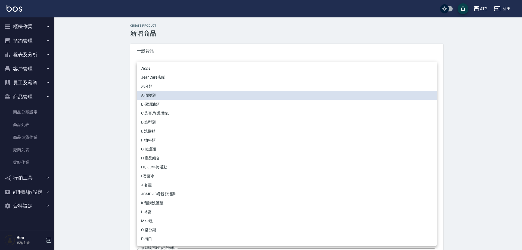
click at [171, 109] on body "AT2 登出 櫃檯作業 打帳單 帳單列表 掛單列表 座位開單 營業儀表板 現金收支登錄 高階收支登錄 材料自購登錄 每日結帳 排班表 現場電腦打卡 掃碼打卡 …" at bounding box center [261, 187] width 522 height 375
click at [149, 240] on li "P 街口" at bounding box center [287, 239] width 300 height 9
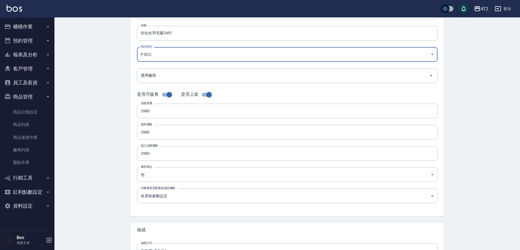
scroll to position [125, 0]
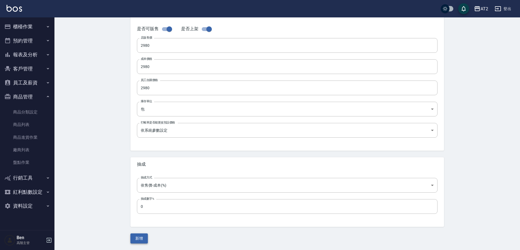
click at [142, 236] on button "新增" at bounding box center [138, 238] width 17 height 10
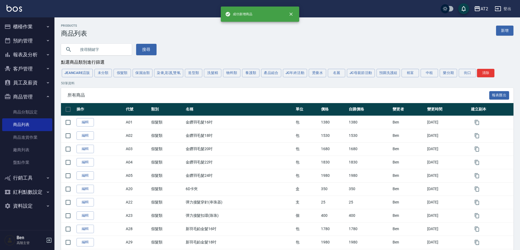
click at [466, 70] on button "街口" at bounding box center [466, 73] width 17 height 8
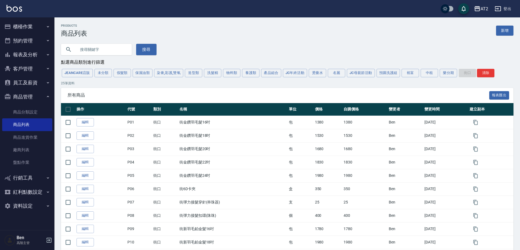
click at [469, 72] on div "JeanCare店販 未分類 假髮類 保濕油類 染膏,彩護,雙氧 造型類 洗髮精 物料類 養護類 產品組合 JC年終活動 燙藥水 名麗 JC母親節活動 預購洗…" at bounding box center [287, 73] width 452 height 10
click at [126, 76] on button "假髮類" at bounding box center [121, 73] width 17 height 8
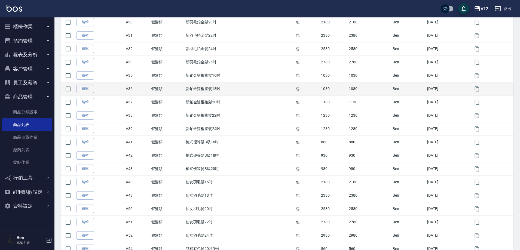
scroll to position [299, 0]
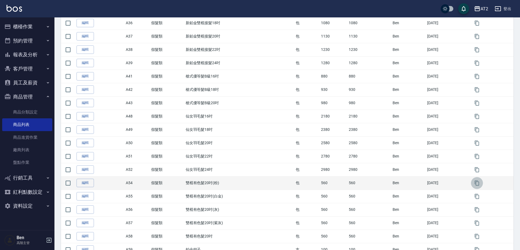
click at [478, 186] on icon "button" at bounding box center [477, 183] width 4 height 5
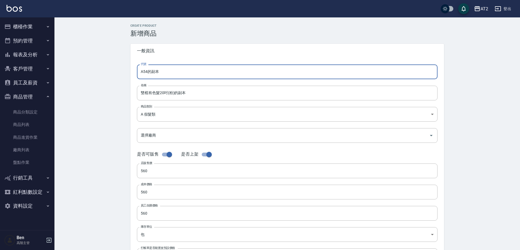
drag, startPoint x: 142, startPoint y: 71, endPoint x: 85, endPoint y: 71, distance: 56.9
click at [85, 71] on div "CREATE PRODUCT 新增商品 一般資訊 代號 A54的副本 代號 名稱 雙棍有色髮20吋(粉)的副本 名稱 商品類別 A 假髮類 8c6dd86…" at bounding box center [286, 196] width 465 height 358
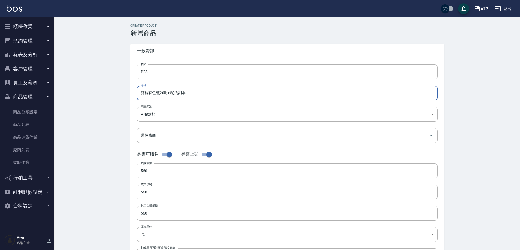
click at [139, 95] on input "雙棍有色髮20吋(粉)的副本" at bounding box center [287, 93] width 300 height 15
paste input "街"
drag, startPoint x: 198, startPoint y: 90, endPoint x: 179, endPoint y: 93, distance: 19.3
click at [179, 93] on input "街雙棍有色髮20吋(粉)的副本" at bounding box center [287, 93] width 300 height 15
click at [200, 115] on body "AT2 登出 櫃檯作業 打帳單 帳單列表 掛單列表 座位開單 營業儀表板 現金收支登錄 高階收支登錄 材料自購登錄 每日結帳 排班表 現場電腦打卡 掃碼打卡 …" at bounding box center [260, 187] width 520 height 375
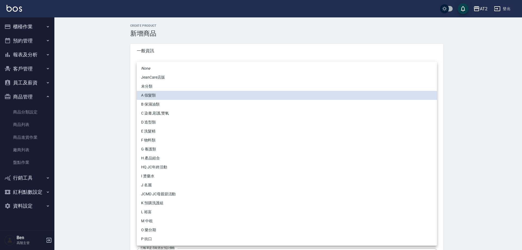
click at [154, 238] on li "P 街口" at bounding box center [287, 239] width 300 height 9
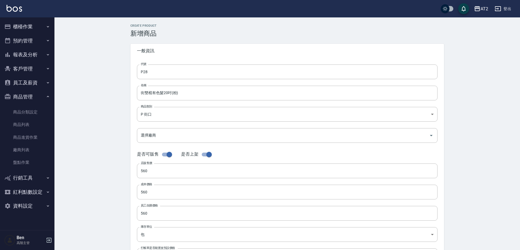
scroll to position [125, 0]
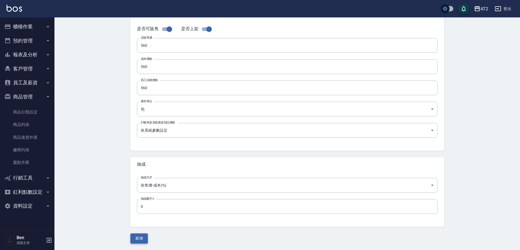
click at [139, 237] on button "新增" at bounding box center [138, 238] width 17 height 10
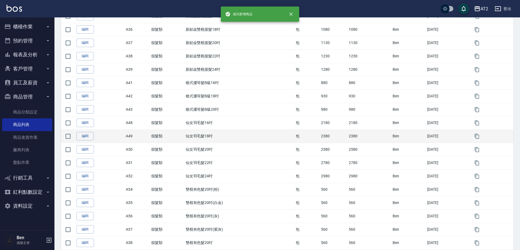
scroll to position [299, 0]
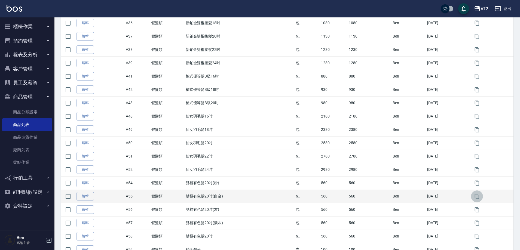
click at [477, 199] on icon "button" at bounding box center [476, 196] width 5 height 5
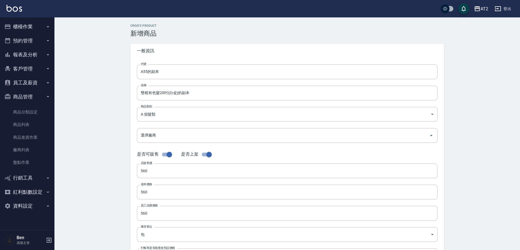
click at [120, 73] on div "CREATE PRODUCT 新增商品 一般資訊 代號 A55的副本 代號 名稱 雙棍有色髮20吋(白金)的副本 名稱 商品類別 A 假髮類 8c6dd8…" at bounding box center [286, 196] width 465 height 358
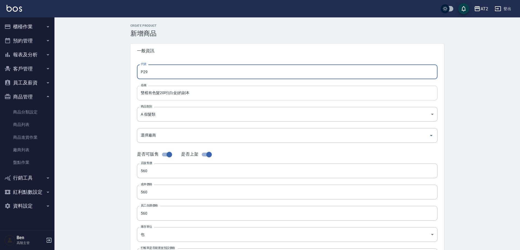
click at [138, 96] on input "雙棍有色髮20吋(白金)的副本" at bounding box center [287, 93] width 300 height 15
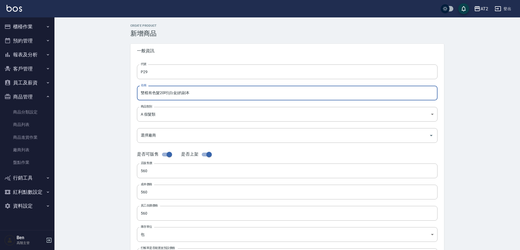
paste input "街"
drag, startPoint x: 187, startPoint y: 95, endPoint x: 184, endPoint y: 95, distance: 3.5
click at [184, 95] on input "街雙棍有色髮20吋(白金)的副本" at bounding box center [287, 93] width 300 height 15
click at [168, 114] on body "AT2 登出 櫃檯作業 打帳單 帳單列表 掛單列表 座位開單 營業儀表板 現金收支登錄 高階收支登錄 材料自購登錄 每日結帳 排班表 現場電腦打卡 掃碼打卡 …" at bounding box center [260, 187] width 520 height 375
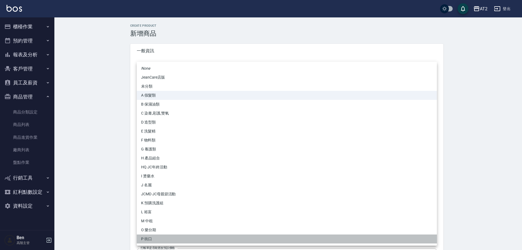
click at [170, 240] on li "P 街口" at bounding box center [287, 239] width 300 height 9
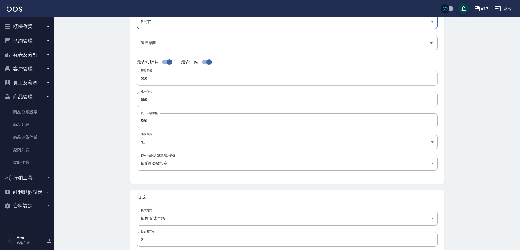
scroll to position [125, 0]
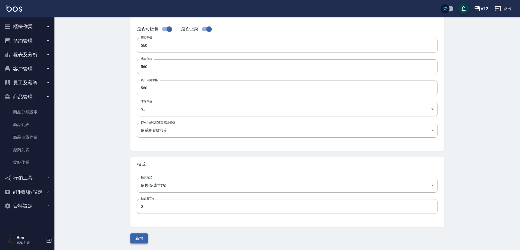
click at [145, 239] on button "新增" at bounding box center [138, 238] width 17 height 10
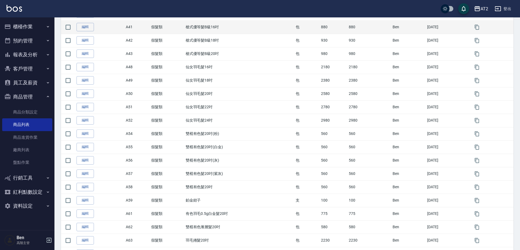
scroll to position [381, 0]
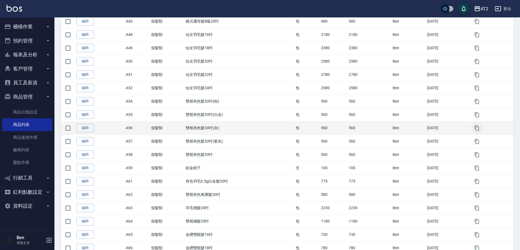
click at [479, 127] on icon "button" at bounding box center [476, 127] width 5 height 5
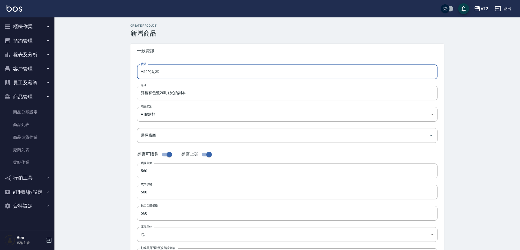
drag, startPoint x: 171, startPoint y: 69, endPoint x: 127, endPoint y: 75, distance: 44.7
click at [127, 75] on div "CREATE PRODUCT 新增商品 一般資訊 代號 A56的副本 代號 名稱 雙棍有色髮20吋(灰)的副本 名稱 商品類別 A 假髮類 8c6dd86…" at bounding box center [287, 196] width 327 height 345
click at [138, 94] on input "雙棍有色髮20吋(灰)的副本" at bounding box center [287, 93] width 300 height 15
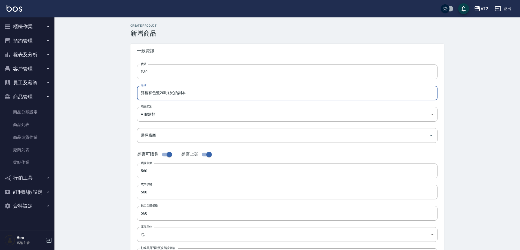
paste input "街"
click at [178, 95] on input "街雙棍有色髮20吋(灰)的副本" at bounding box center [287, 93] width 300 height 15
click at [189, 112] on body "AT2 登出 櫃檯作業 打帳單 帳單列表 掛單列表 座位開單 營業儀表板 現金收支登錄 高階收支登錄 材料自購登錄 每日結帳 排班表 現場電腦打卡 掃碼打卡 …" at bounding box center [260, 187] width 520 height 375
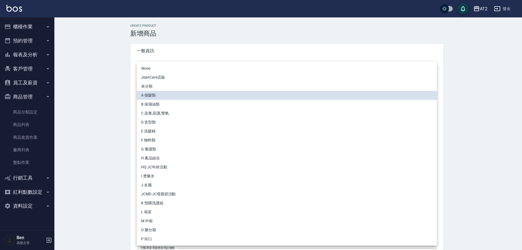
click at [165, 242] on li "P 街口" at bounding box center [287, 239] width 300 height 9
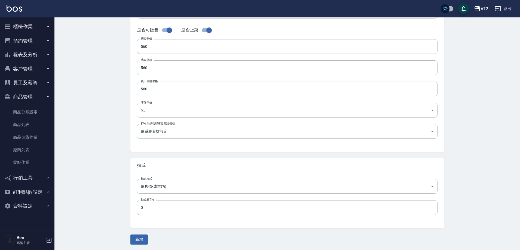
scroll to position [125, 0]
click at [139, 236] on button "新增" at bounding box center [138, 238] width 17 height 10
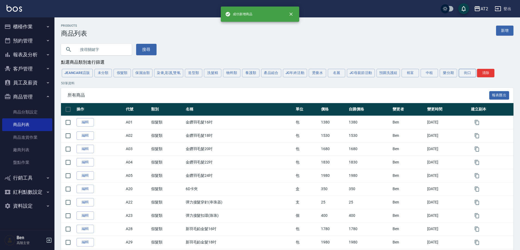
click at [464, 75] on button "街口" at bounding box center [466, 73] width 17 height 8
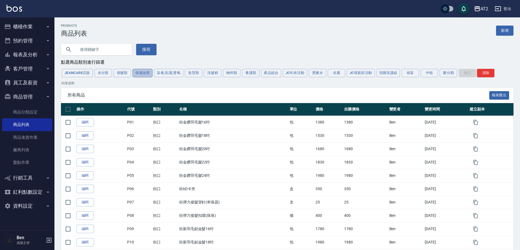
click at [133, 76] on button "保濕油類" at bounding box center [143, 73] width 20 height 8
click at [127, 74] on button "假髮類" at bounding box center [121, 73] width 17 height 8
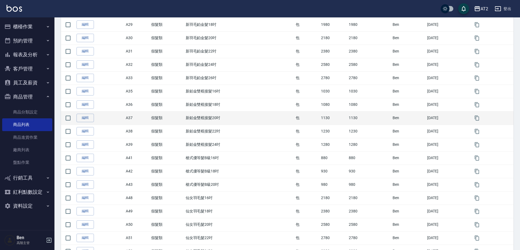
scroll to position [408, 0]
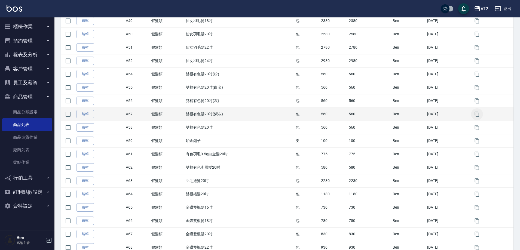
click at [475, 117] on icon "button" at bounding box center [476, 114] width 5 height 5
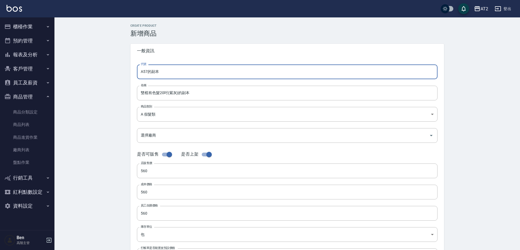
drag, startPoint x: 162, startPoint y: 74, endPoint x: 122, endPoint y: 71, distance: 40.1
click at [122, 71] on div "CREATE PRODUCT 新增商品 一般資訊 代號 A57的副本 代號 名稱 雙棍有色髮20吋(紫灰)的副本 名稱 商品類別 A 假髮類 8c6dd8…" at bounding box center [286, 196] width 465 height 358
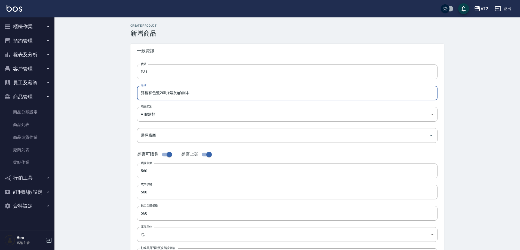
click at [140, 91] on input "雙棍有色髮20吋(紫灰)的副本" at bounding box center [287, 93] width 300 height 15
paste input "街"
drag, startPoint x: 189, startPoint y: 94, endPoint x: 182, endPoint y: 94, distance: 7.1
click at [182, 94] on input "街雙棍有色髮20吋(紫灰)的副本" at bounding box center [287, 93] width 300 height 15
click at [175, 113] on body "AT2 登出 櫃檯作業 打帳單 帳單列表 掛單列表 座位開單 營業儀表板 現金收支登錄 高階收支登錄 材料自購登錄 每日結帳 排班表 現場電腦打卡 掃碼打卡 …" at bounding box center [260, 187] width 520 height 375
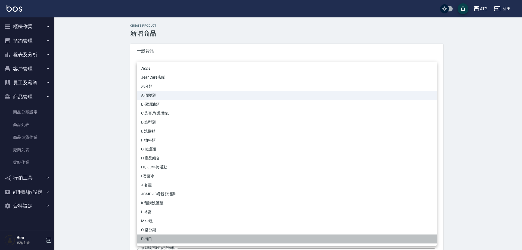
click at [179, 241] on li "P 街口" at bounding box center [287, 239] width 300 height 9
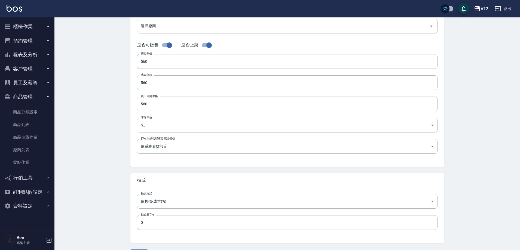
scroll to position [125, 0]
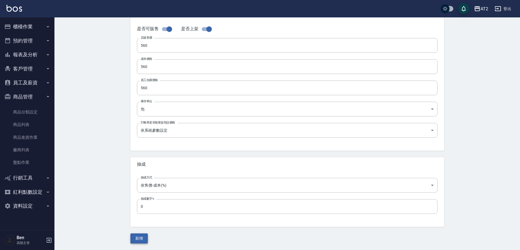
click at [142, 237] on button "新增" at bounding box center [138, 238] width 17 height 10
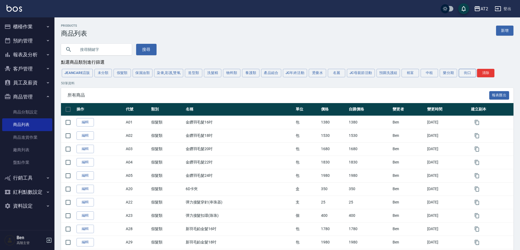
click at [467, 72] on button "街口" at bounding box center [466, 73] width 17 height 8
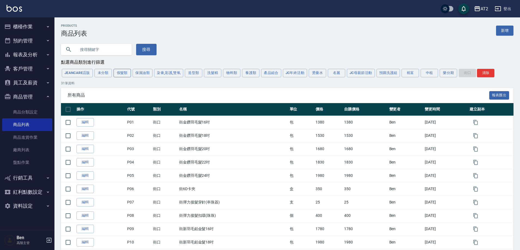
click at [134, 74] on button "保濕油類" at bounding box center [143, 73] width 20 height 8
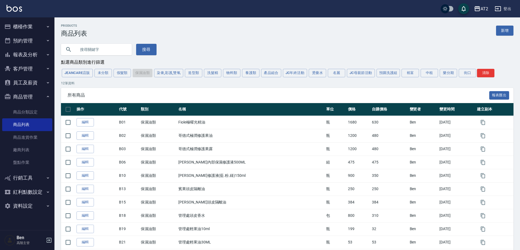
click at [129, 72] on button "假髮類" at bounding box center [121, 73] width 17 height 8
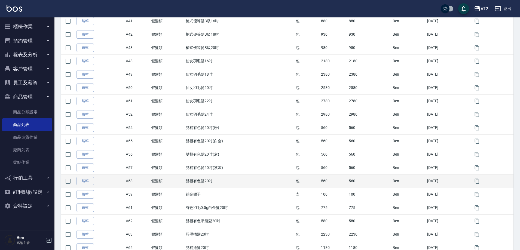
scroll to position [381, 0]
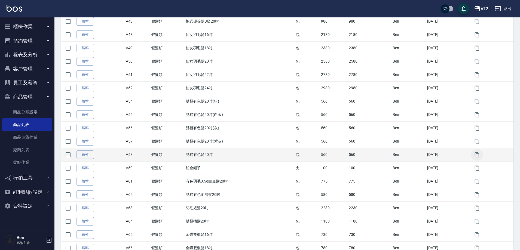
click at [478, 156] on icon "button" at bounding box center [476, 154] width 5 height 5
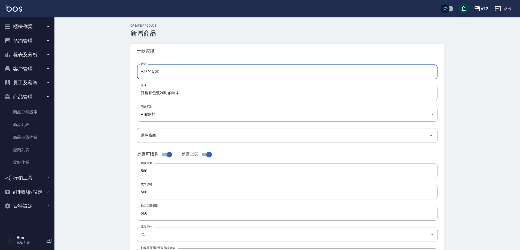
drag, startPoint x: 175, startPoint y: 75, endPoint x: 114, endPoint y: 74, distance: 60.4
click at [114, 74] on div "CREATE PRODUCT 新增商品 一般資訊 代號 A58的副本 代號 名稱 雙棍有色髮20吋的副本 名稱 商品類別 A 假髮類 8c6dd865-0…" at bounding box center [286, 196] width 465 height 358
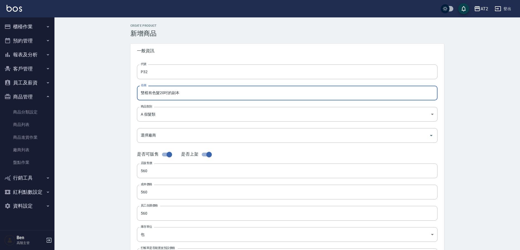
click at [138, 94] on input "雙棍有色髮20吋的副本" at bounding box center [287, 93] width 300 height 15
paste input "街"
drag, startPoint x: 184, startPoint y: 93, endPoint x: 174, endPoint y: 94, distance: 9.7
click at [174, 94] on input "街雙棍有色髮20吋的副本" at bounding box center [287, 93] width 300 height 15
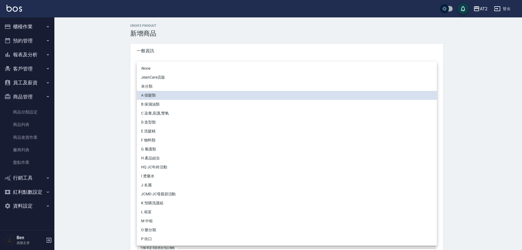
click at [169, 116] on body "AT2 登出 櫃檯作業 打帳單 帳單列表 掛單列表 座位開單 營業儀表板 現金收支登錄 高階收支登錄 材料自購登錄 每日結帳 排班表 現場電腦打卡 掃碼打卡 …" at bounding box center [261, 187] width 522 height 375
click at [149, 244] on ul "None JeanCare店販 未分類 A 假髮類 B 保濕油類 C 染膏,彩護,雙氧 D 造型類 E 洗髮精 F 物料類 G 養護類 H 產品組合 HQ J…" at bounding box center [287, 154] width 300 height 184
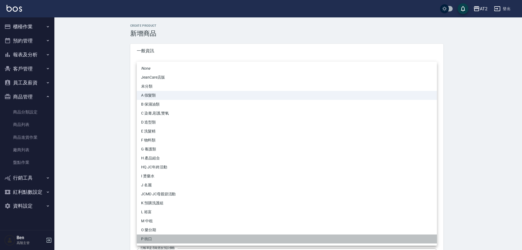
click at [153, 238] on li "P 街口" at bounding box center [287, 239] width 300 height 9
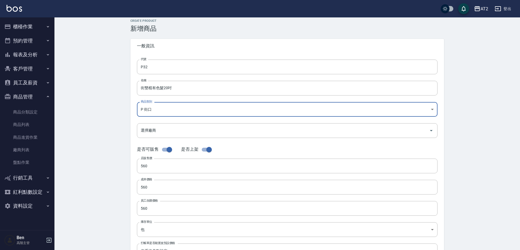
scroll to position [125, 0]
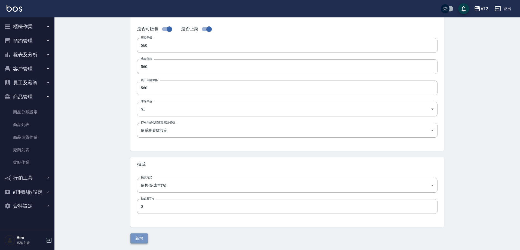
click at [143, 242] on button "新增" at bounding box center [138, 238] width 17 height 10
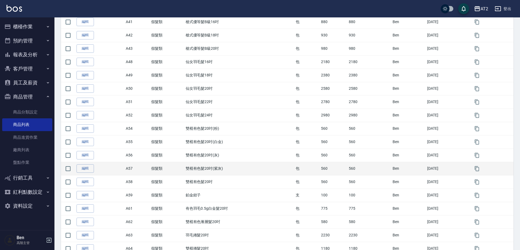
scroll to position [381, 0]
click at [473, 169] on button "button" at bounding box center [477, 168] width 12 height 12
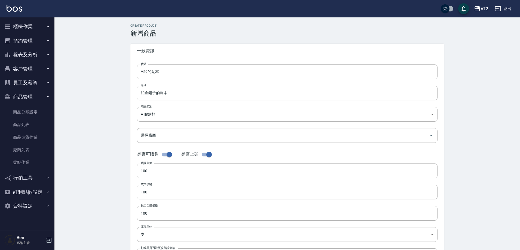
click at [79, 74] on div "CREATE PRODUCT 新增商品 一般資訊 代號 A59的副本 代號 名稱 鉑金鉗子的副本 名稱 商品類別 A 假髮類 8c6dd865-00fd-…" at bounding box center [286, 196] width 465 height 358
click at [179, 93] on input "鉑金鉗子的副本" at bounding box center [287, 93] width 300 height 15
click at [141, 92] on input "鉑金鉗子的副本" at bounding box center [287, 93] width 300 height 15
paste input "街"
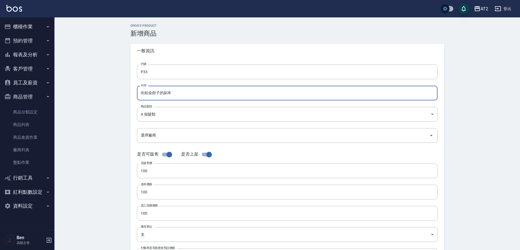
drag, startPoint x: 182, startPoint y: 95, endPoint x: 163, endPoint y: 93, distance: 19.1
click at [163, 93] on input "街鉑金鉗子的副本" at bounding box center [287, 93] width 300 height 15
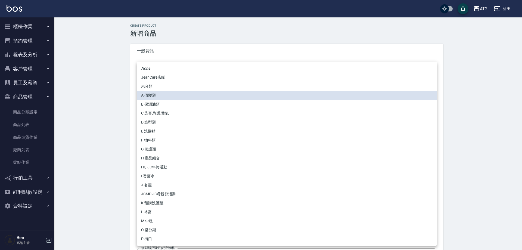
click at [173, 110] on body "AT2 登出 櫃檯作業 打帳單 帳單列表 掛單列表 座位開單 營業儀表板 現金收支登錄 高階收支登錄 材料自購登錄 每日結帳 排班表 現場電腦打卡 掃碼打卡 …" at bounding box center [261, 187] width 522 height 375
click at [166, 241] on li "P 街口" at bounding box center [287, 239] width 300 height 9
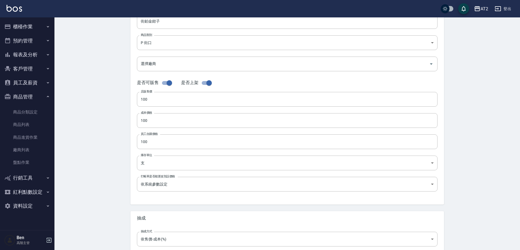
scroll to position [125, 0]
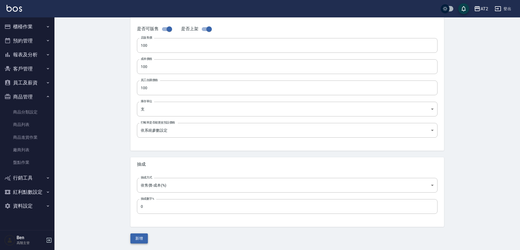
click at [140, 240] on button "新增" at bounding box center [138, 238] width 17 height 10
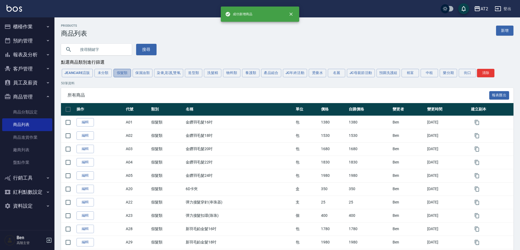
click at [131, 76] on button "假髮類" at bounding box center [121, 73] width 17 height 8
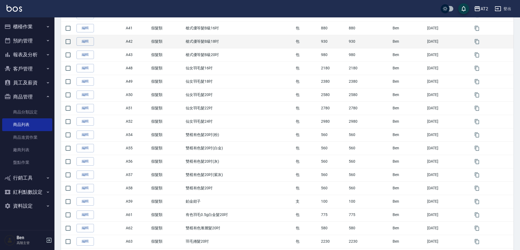
scroll to position [381, 0]
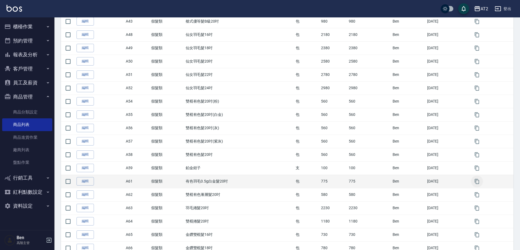
click at [476, 181] on icon "button" at bounding box center [476, 181] width 5 height 5
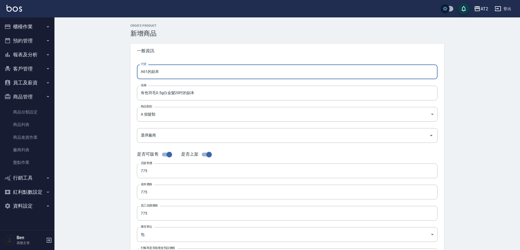
drag, startPoint x: 171, startPoint y: 72, endPoint x: 114, endPoint y: 71, distance: 57.1
click at [114, 71] on div "CREATE PRODUCT 新增商品 一般資訊 代號 A61的副本 代號 名稱 有色羽毛0.5g白金髮20吋的副本 名稱 商品類別 A 假髮類 8c6d…" at bounding box center [286, 196] width 465 height 358
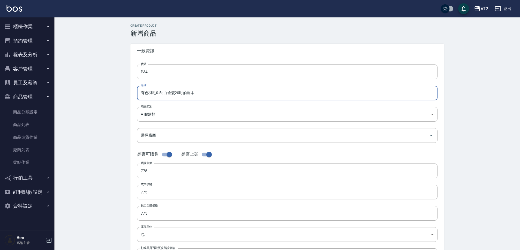
drag, startPoint x: 205, startPoint y: 93, endPoint x: 184, endPoint y: 94, distance: 21.0
click at [184, 94] on input "有色羽毛0.5g白金髮20吋的副本" at bounding box center [287, 93] width 300 height 15
click at [140, 92] on input "有色羽毛0.5g白金髮20吋" at bounding box center [287, 93] width 300 height 15
paste input "街"
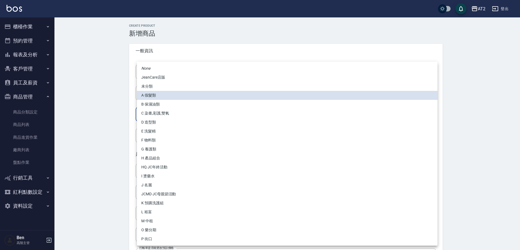
click at [151, 116] on body "AT2 登出 櫃檯作業 打帳單 帳單列表 掛單列表 座位開單 營業儀表板 現金收支登錄 高階收支登錄 材料自購登錄 每日結帳 排班表 現場電腦打卡 掃碼打卡 …" at bounding box center [260, 187] width 520 height 375
click at [149, 238] on li "P 街口" at bounding box center [287, 239] width 300 height 9
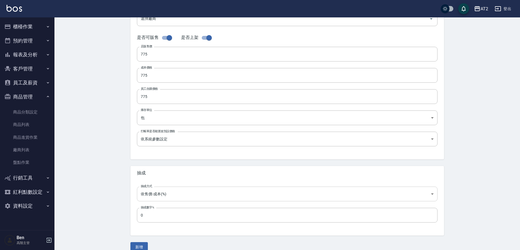
scroll to position [125, 0]
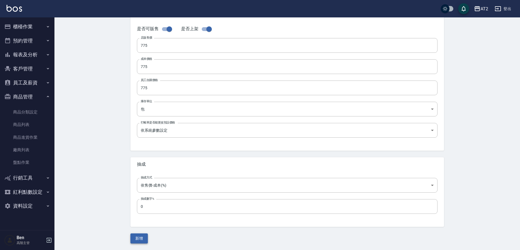
click at [144, 239] on button "新增" at bounding box center [138, 238] width 17 height 10
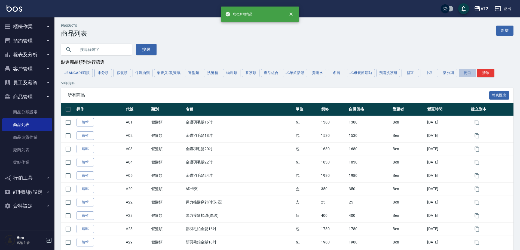
click at [468, 73] on button "街口" at bounding box center [466, 73] width 17 height 8
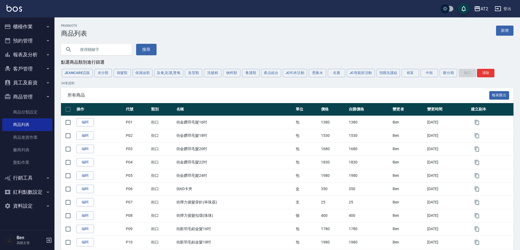
click at [125, 75] on button "假髮類" at bounding box center [121, 73] width 17 height 8
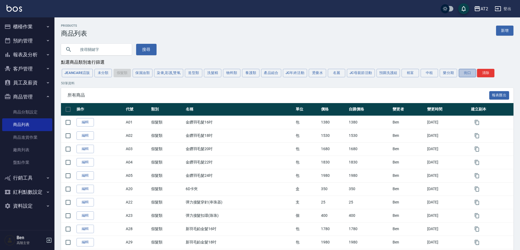
click at [464, 72] on button "街口" at bounding box center [466, 73] width 17 height 8
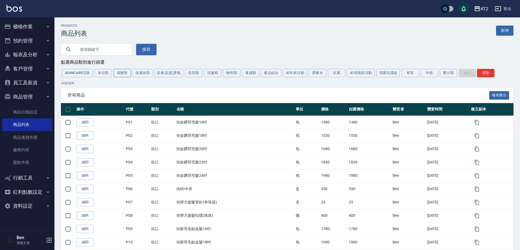
click at [123, 73] on button "假髮類" at bounding box center [121, 73] width 17 height 8
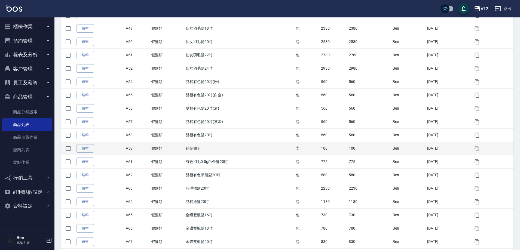
scroll to position [408, 0]
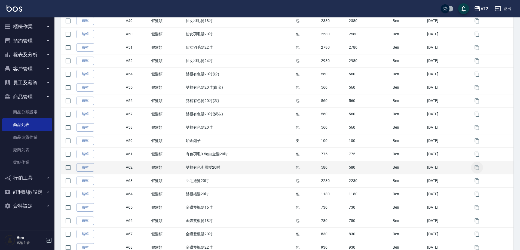
click at [479, 168] on icon "button" at bounding box center [476, 167] width 5 height 5
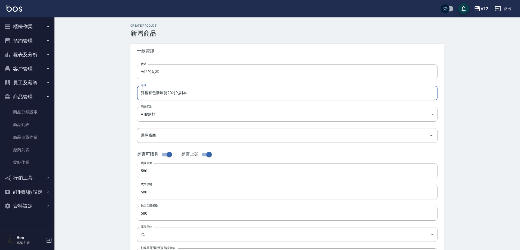
click at [140, 89] on input "雙棍有色漸層髮20吋的副本" at bounding box center [287, 93] width 300 height 15
paste input "街"
drag, startPoint x: 193, startPoint y: 94, endPoint x: 180, endPoint y: 95, distance: 12.8
click at [180, 95] on input "街雙棍有色漸層髮20吋的副本" at bounding box center [287, 93] width 300 height 15
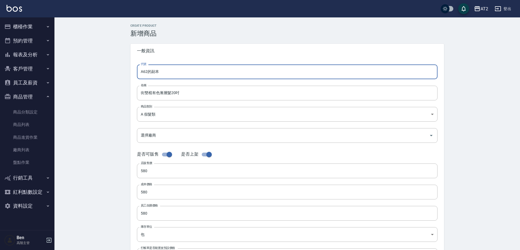
drag, startPoint x: 161, startPoint y: 74, endPoint x: 132, endPoint y: 73, distance: 29.1
click at [132, 73] on div "代號 A62的副本 代號 名稱 街雙棍有色漸層髮20吋 名稱 商品類別 A 假髮類 8c6dd865-00fd-49ce-9c72-9b7de5dd775…" at bounding box center [286, 167] width 313 height 218
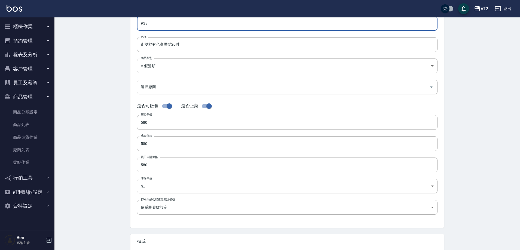
scroll to position [125, 0]
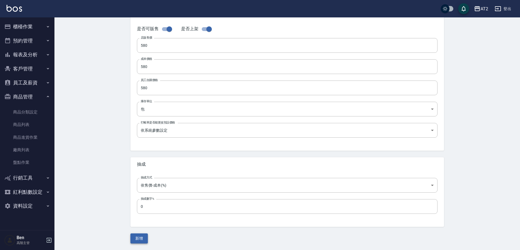
click at [140, 238] on button "新增" at bounding box center [138, 238] width 17 height 10
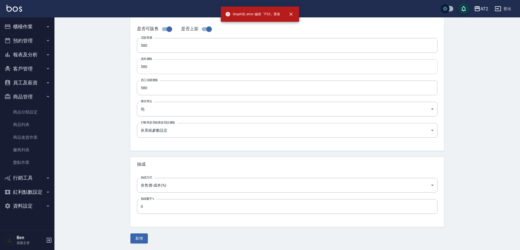
scroll to position [0, 0]
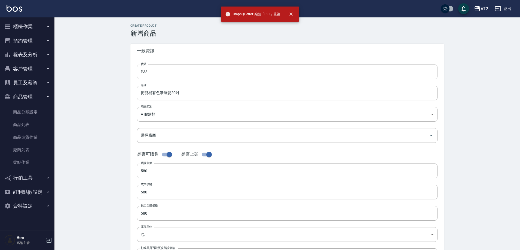
click at [169, 67] on input "P33" at bounding box center [287, 71] width 300 height 15
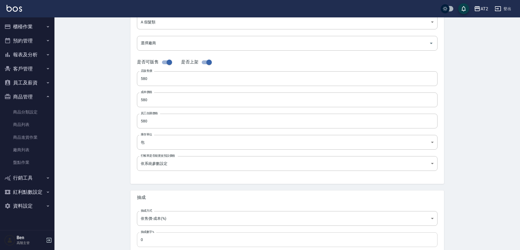
scroll to position [125, 0]
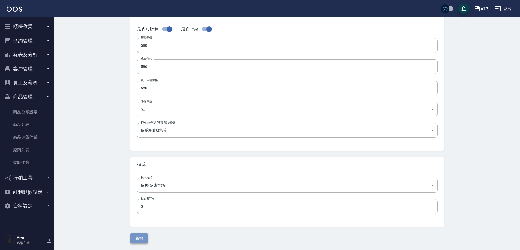
click at [136, 236] on button "新增" at bounding box center [138, 238] width 17 height 10
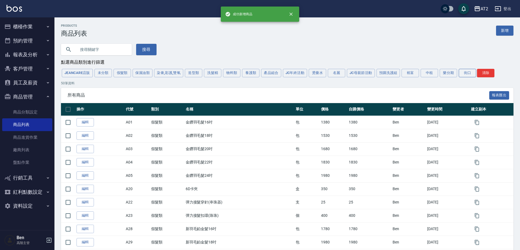
click at [467, 76] on button "街口" at bounding box center [466, 73] width 17 height 8
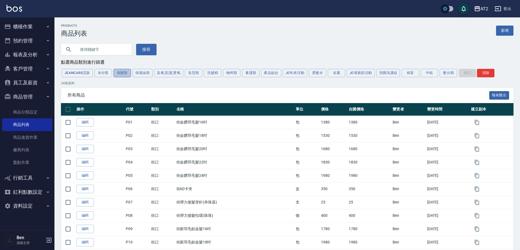
click at [129, 74] on button "假髮類" at bounding box center [121, 73] width 17 height 8
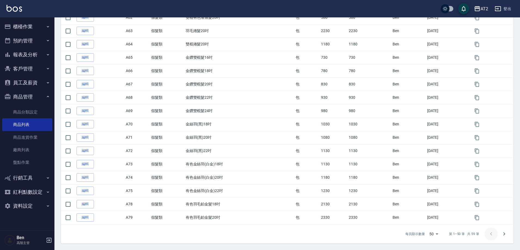
click at [506, 234] on icon "Go to next page" at bounding box center [504, 234] width 7 height 7
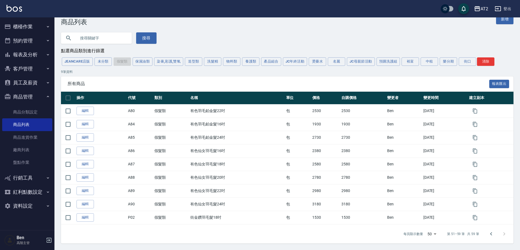
scroll to position [12, 0]
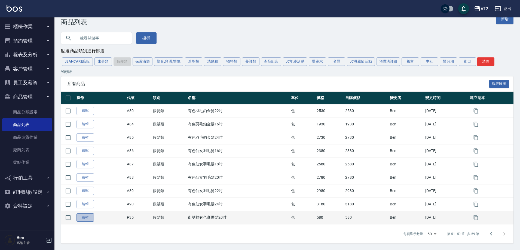
click at [84, 219] on link "編輯" at bounding box center [84, 217] width 17 height 8
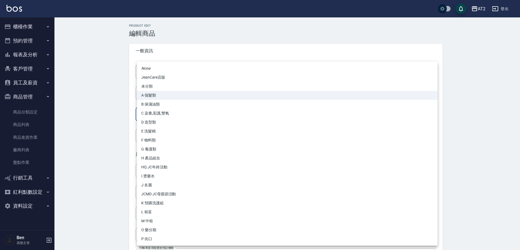
click at [162, 119] on body "AT2 登出 櫃檯作業 打帳單 帳單列表 掛單列表 座位開單 營業儀表板 現金收支登錄 高階收支登錄 材料自購登錄 每日結帳 排班表 現場電腦打卡 掃碼打卡 …" at bounding box center [260, 187] width 520 height 375
click at [150, 242] on li "P 街口" at bounding box center [287, 239] width 300 height 9
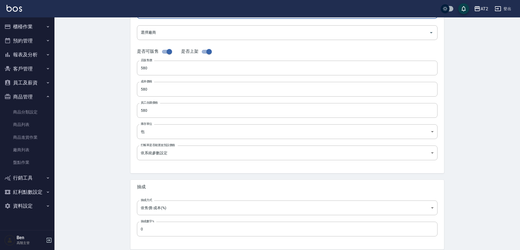
scroll to position [125, 0]
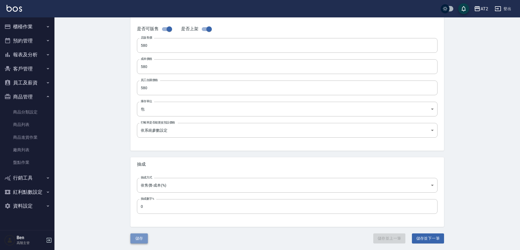
click at [142, 234] on button "儲存" at bounding box center [138, 238] width 17 height 10
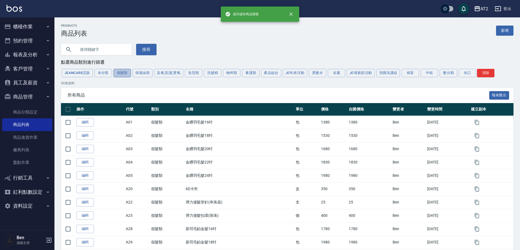
click at [124, 75] on button "假髮類" at bounding box center [121, 73] width 17 height 8
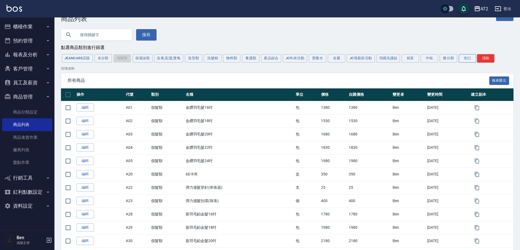
click at [467, 57] on button "街口" at bounding box center [466, 58] width 17 height 8
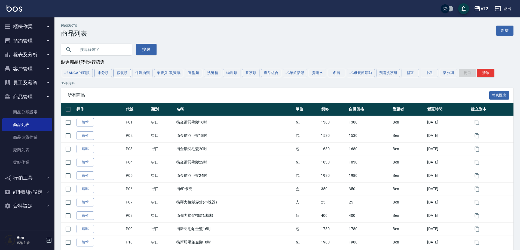
click at [118, 71] on button "假髮類" at bounding box center [121, 73] width 17 height 8
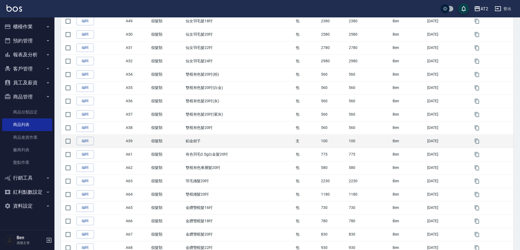
scroll to position [408, 0]
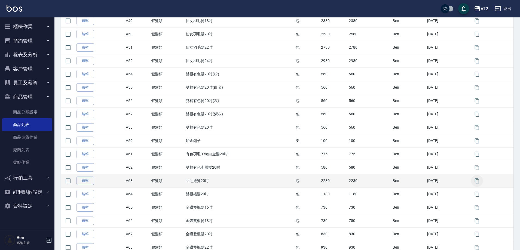
click at [476, 184] on icon "button" at bounding box center [476, 180] width 5 height 5
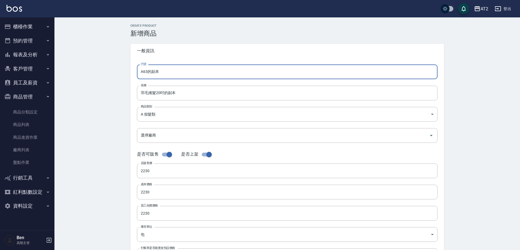
drag, startPoint x: 129, startPoint y: 72, endPoint x: 118, endPoint y: 72, distance: 11.2
click at [118, 72] on div "CREATE PRODUCT 新增商品 一般資訊 代號 A63的副本 代號 名稱 羽毛捲髮20吋的副本 名稱 商品類別 A 假髮類 8c6dd865-00…" at bounding box center [286, 196] width 465 height 358
click at [138, 91] on input "羽毛捲髮20吋的副本" at bounding box center [287, 93] width 300 height 15
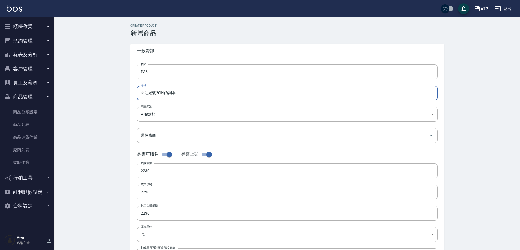
paste input "街"
drag, startPoint x: 183, startPoint y: 94, endPoint x: 166, endPoint y: 95, distance: 17.4
click at [166, 95] on input "街羽毛捲髮20吋的副本" at bounding box center [287, 93] width 300 height 15
click at [169, 120] on body "AT2 登出 櫃檯作業 打帳單 帳單列表 掛單列表 座位開單 營業儀表板 現金收支登錄 高階收支登錄 材料自購登錄 每日結帳 排班表 現場電腦打卡 掃碼打卡 …" at bounding box center [260, 187] width 520 height 375
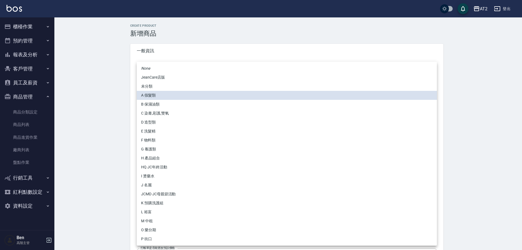
click at [164, 242] on li "P 街口" at bounding box center [287, 239] width 300 height 9
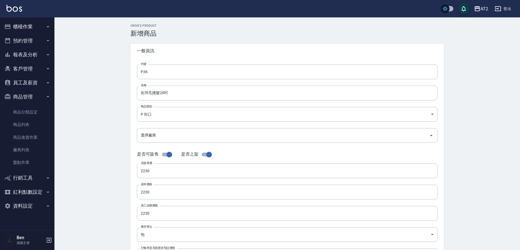
scroll to position [125, 0]
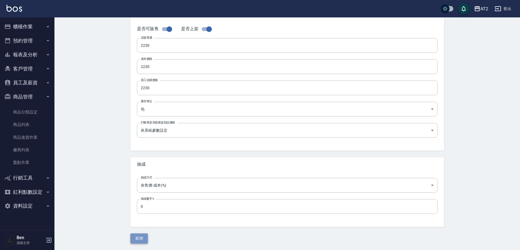
click at [147, 240] on button "新增" at bounding box center [138, 238] width 17 height 10
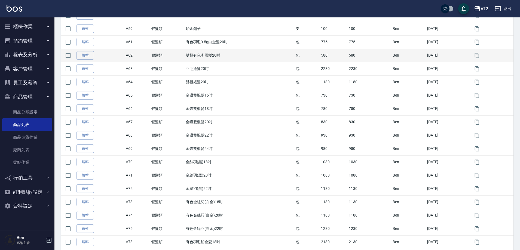
scroll to position [477, 0]
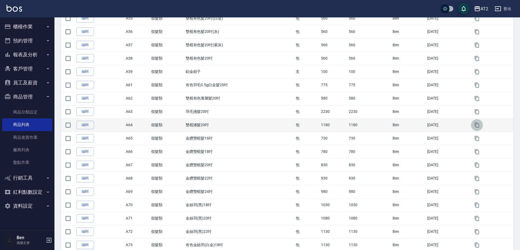
click at [479, 125] on icon "button" at bounding box center [476, 124] width 5 height 5
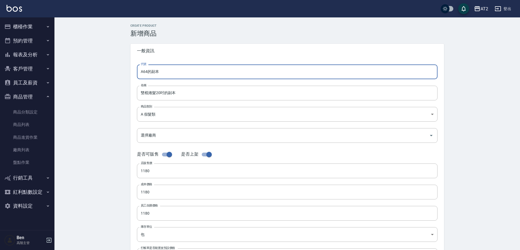
drag, startPoint x: 169, startPoint y: 73, endPoint x: 93, endPoint y: 73, distance: 75.6
click at [93, 73] on div "CREATE PRODUCT 新增商品 一般資訊 代號 A64的副本 代號 名稱 雙棍捲髮20吋的副本 名稱 商品類別 A 假髮類 8c6dd865-00…" at bounding box center [286, 196] width 465 height 358
click at [139, 92] on input "雙棍捲髮20吋的副本" at bounding box center [287, 93] width 300 height 15
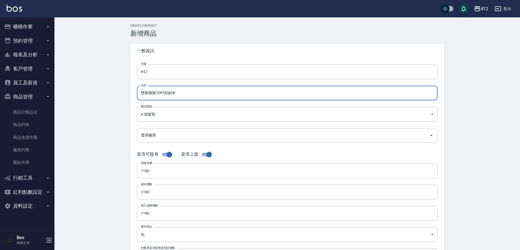
paste input "街"
drag, startPoint x: 192, startPoint y: 92, endPoint x: 173, endPoint y: 94, distance: 19.2
click at [173, 94] on input "街雙棍捲髮20吋的副本" at bounding box center [287, 93] width 300 height 15
click at [165, 106] on form "代號 P37 代號 名稱 街雙棍捲髮20吋 名稱 商品類別 A 假髮類 8c6dd865-00fd-49ce-9c72-9b7de5dd775a 商品類別…" at bounding box center [287, 166] width 300 height 205
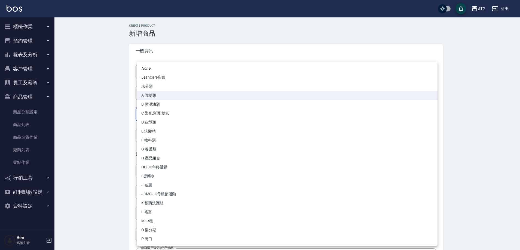
click at [165, 112] on body "AT2 登出 櫃檯作業 打帳單 帳單列表 掛單列表 座位開單 營業儀表板 現金收支登錄 高階收支登錄 材料自購登錄 每日結帳 排班表 現場電腦打卡 掃碼打卡 …" at bounding box center [260, 187] width 520 height 375
click at [163, 238] on li "P 街口" at bounding box center [287, 239] width 300 height 9
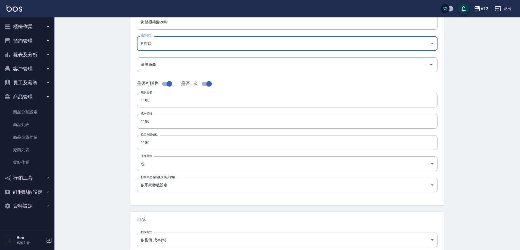
scroll to position [125, 0]
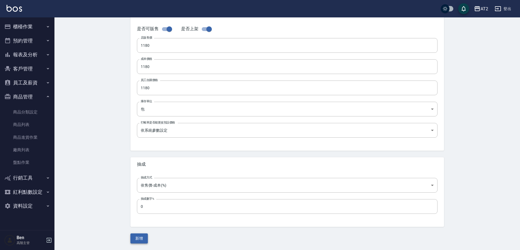
click at [144, 238] on button "新增" at bounding box center [138, 238] width 17 height 10
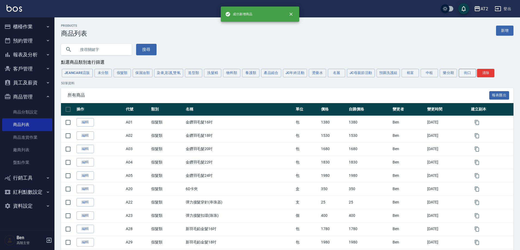
click at [470, 71] on button "街口" at bounding box center [466, 73] width 17 height 8
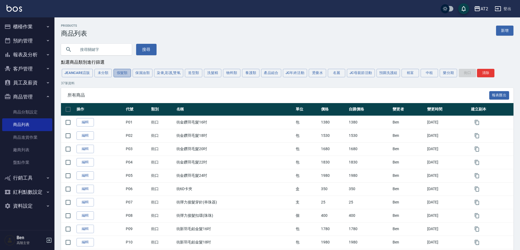
click at [117, 73] on button "假髮類" at bounding box center [121, 73] width 17 height 8
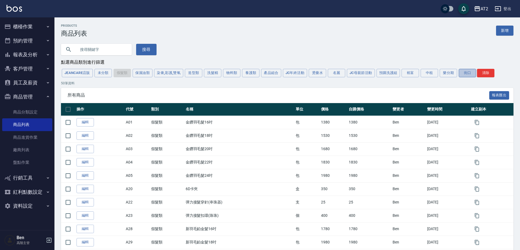
click at [466, 73] on button "街口" at bounding box center [466, 73] width 17 height 8
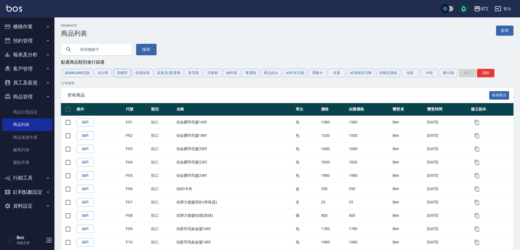
click at [125, 77] on button "假髮類" at bounding box center [121, 73] width 17 height 8
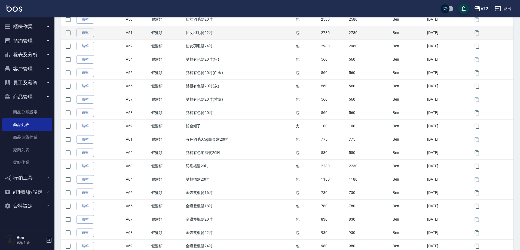
scroll to position [463, 0]
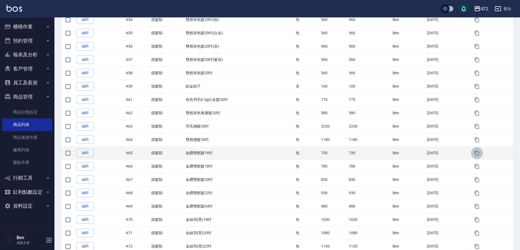
click at [479, 154] on icon "button" at bounding box center [476, 152] width 5 height 5
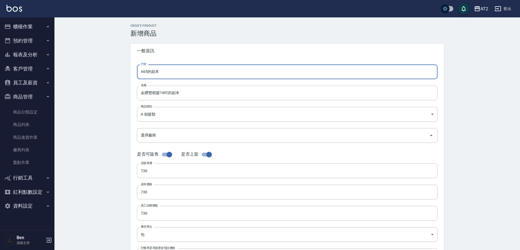
drag, startPoint x: 154, startPoint y: 73, endPoint x: 131, endPoint y: 74, distance: 22.6
click at [131, 74] on div "代號 A65的副本 代號 名稱 金鑽雙棍髮16吋的副本 名稱 商品類別 A 假髮類 8c6dd865-00fd-49ce-9c72-9b7de5dd775…" at bounding box center [286, 167] width 313 height 218
click at [138, 94] on input "金鑽雙棍髮16吋的副本" at bounding box center [287, 93] width 300 height 15
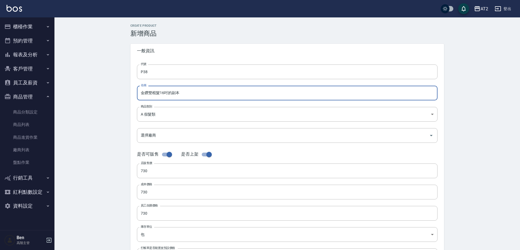
paste input "街"
drag, startPoint x: 189, startPoint y: 93, endPoint x: 173, endPoint y: 91, distance: 16.2
click at [173, 91] on input "街金鑽雙棍髮16吋的副本" at bounding box center [287, 93] width 300 height 15
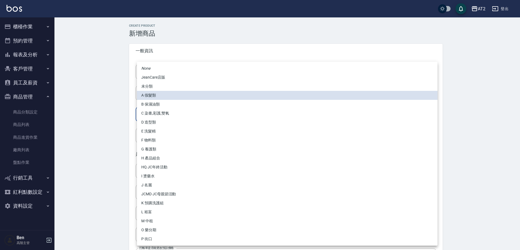
click at [165, 115] on body "AT2 登出 櫃檯作業 打帳單 帳單列表 掛單列表 座位開單 營業儀表板 現金收支登錄 高階收支登錄 材料自購登錄 每日結帳 排班表 現場電腦打卡 掃碼打卡 …" at bounding box center [260, 187] width 520 height 375
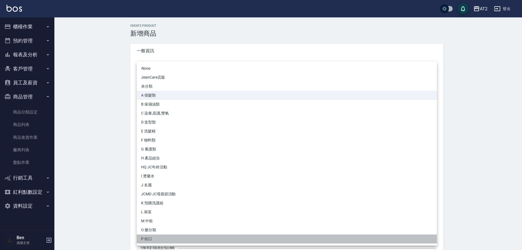
click at [163, 238] on li "P 街口" at bounding box center [287, 239] width 300 height 9
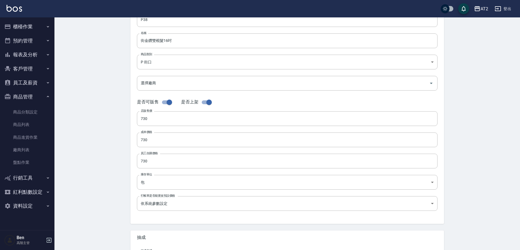
scroll to position [125, 0]
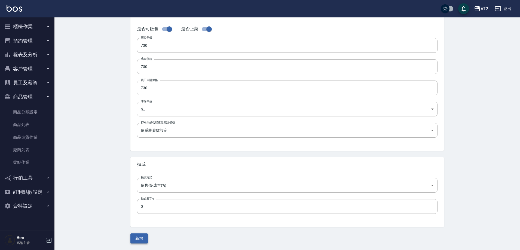
click at [142, 236] on button "新增" at bounding box center [138, 238] width 17 height 10
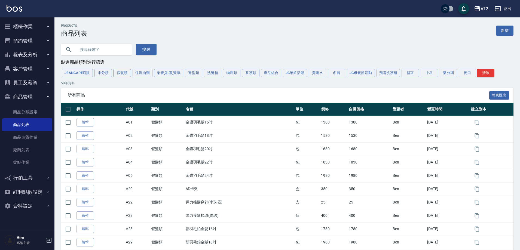
click at [121, 72] on button "假髮類" at bounding box center [121, 73] width 17 height 8
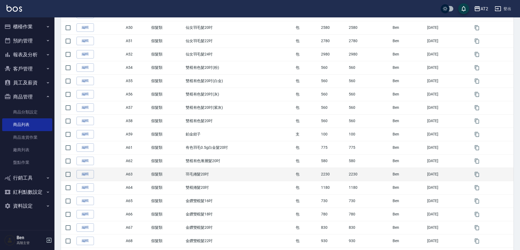
scroll to position [435, 0]
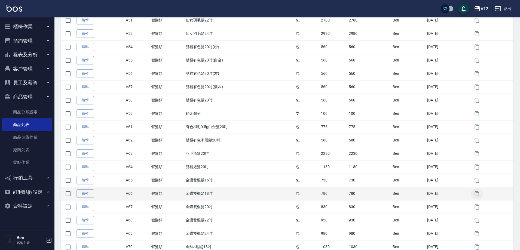
click at [477, 197] on button "button" at bounding box center [477, 194] width 12 height 12
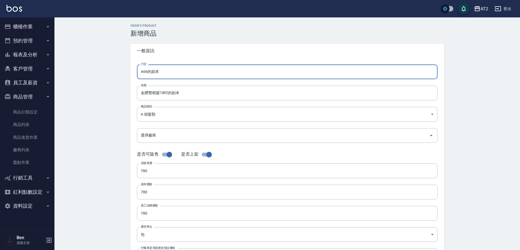
drag, startPoint x: 167, startPoint y: 70, endPoint x: 126, endPoint y: 68, distance: 40.6
click at [126, 68] on div "CREATE PRODUCT 新增商品 一般資訊 代號 A66的副本 代號 名稱 金鑽雙棍髮18吋的副本 名稱 商品類別 A 假髮類 8c6dd865-0…" at bounding box center [287, 196] width 327 height 345
click at [141, 93] on input "金鑽雙棍髮18吋的副本" at bounding box center [287, 93] width 300 height 15
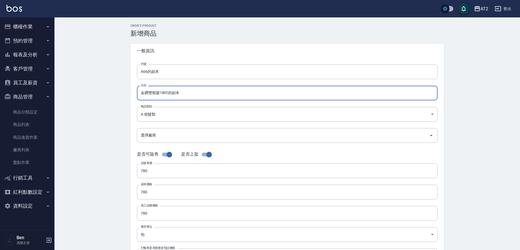
paste input "街"
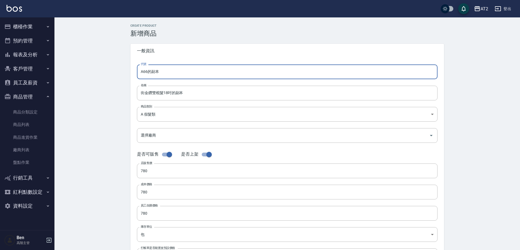
drag, startPoint x: 168, startPoint y: 74, endPoint x: 119, endPoint y: 72, distance: 49.6
click at [119, 72] on div "CREATE PRODUCT 新增商品 一般資訊 代號 A66的副本 代號 名稱 街金鑽雙棍髮18吋的副本 名稱 商品類別 A 假髮類 8c6dd865-…" at bounding box center [286, 196] width 465 height 358
click at [196, 97] on input "街金鑽雙棍髮18吋的副本" at bounding box center [287, 93] width 300 height 15
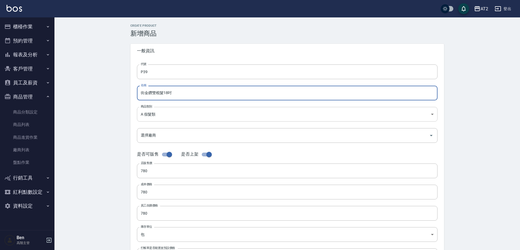
click at [159, 115] on body "AT2 登出 櫃檯作業 打帳單 帳單列表 掛單列表 座位開單 營業儀表板 現金收支登錄 高階收支登錄 材料自購登錄 每日結帳 排班表 現場電腦打卡 掃碼打卡 …" at bounding box center [260, 187] width 520 height 375
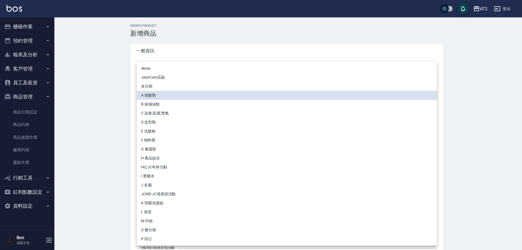
click at [151, 241] on li "P 街口" at bounding box center [287, 239] width 300 height 9
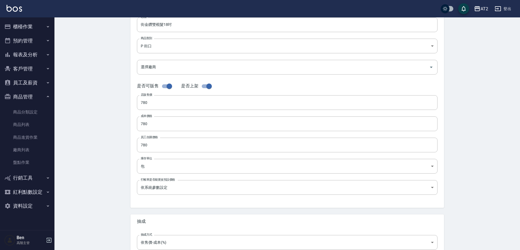
scroll to position [125, 0]
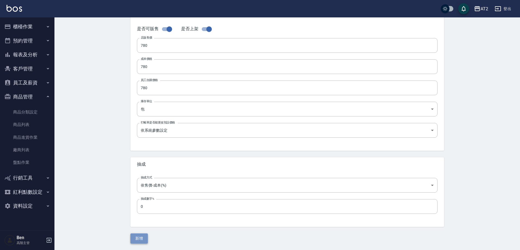
click at [144, 238] on button "新增" at bounding box center [138, 238] width 17 height 10
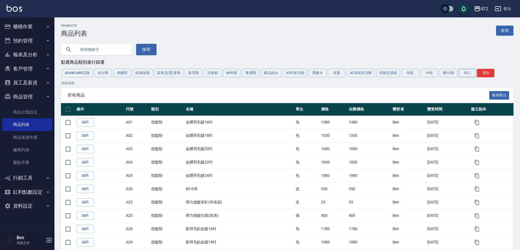
click at [467, 74] on button "街口" at bounding box center [466, 73] width 17 height 8
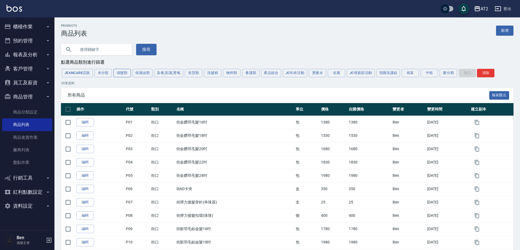
click at [122, 77] on button "假髮類" at bounding box center [121, 73] width 17 height 8
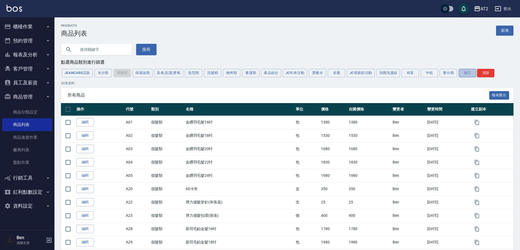
click at [462, 72] on button "街口" at bounding box center [466, 73] width 17 height 8
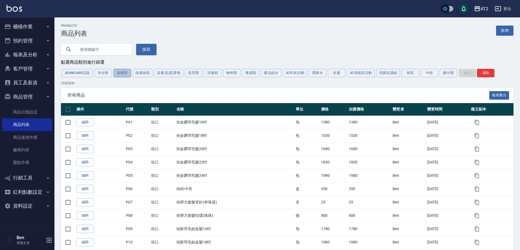
click at [117, 74] on button "假髮類" at bounding box center [121, 73] width 17 height 8
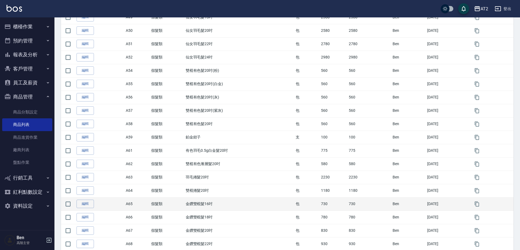
scroll to position [435, 0]
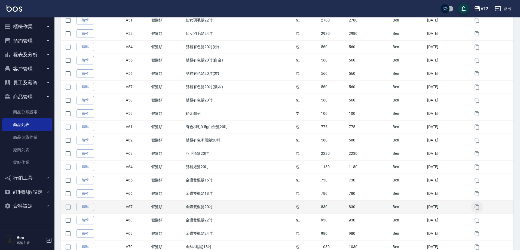
click at [478, 206] on icon "button" at bounding box center [476, 206] width 5 height 5
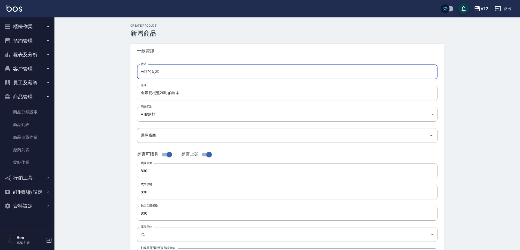
drag, startPoint x: 171, startPoint y: 67, endPoint x: 100, endPoint y: 69, distance: 70.8
click at [100, 69] on div "CREATE PRODUCT 新增商品 一般資訊 代號 A67的副本 代號 名稱 金鑽雙棍髮20吋的副本 名稱 商品類別 A 假髮類 8c6dd865-0…" at bounding box center [286, 196] width 465 height 358
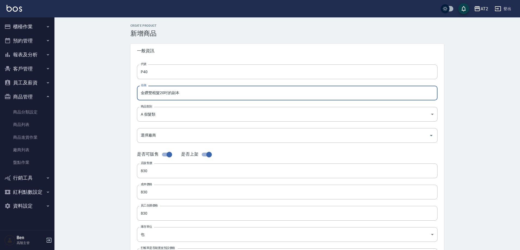
click at [140, 94] on input "金鑽雙棍髮20吋的副本" at bounding box center [287, 93] width 300 height 15
paste input "街"
drag, startPoint x: 194, startPoint y: 93, endPoint x: 170, endPoint y: 96, distance: 24.1
click at [170, 96] on input "街金鑽雙棍髮20吋的副本" at bounding box center [287, 93] width 300 height 15
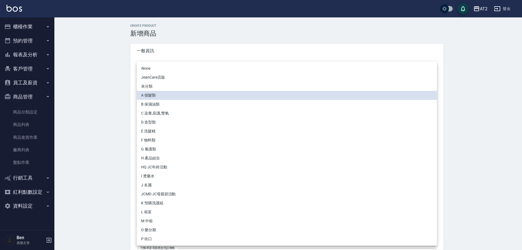
click at [173, 114] on body "AT2 登出 櫃檯作業 打帳單 帳單列表 掛單列表 座位開單 營業儀表板 現金收支登錄 高階收支登錄 材料自購登錄 每日結帳 排班表 現場電腦打卡 掃碼打卡 …" at bounding box center [261, 187] width 522 height 375
click at [145, 242] on li "P 街口" at bounding box center [287, 239] width 300 height 9
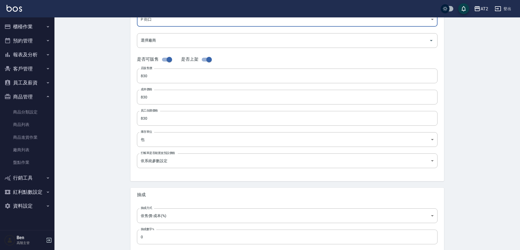
scroll to position [125, 0]
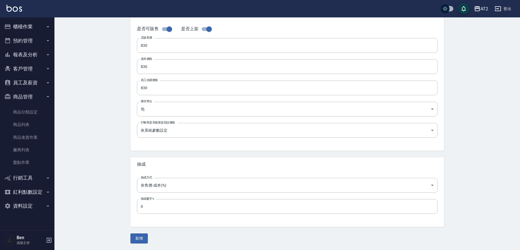
click at [130, 239] on div "CREATE PRODUCT 新增商品 一般資訊 代號 P40 代號 名稱 街金鑽雙棍髮20吋 名稱 商品類別 P 街口 5fb6b8d1-0206-49…" at bounding box center [287, 71] width 327 height 345
click at [133, 238] on button "新增" at bounding box center [138, 238] width 17 height 10
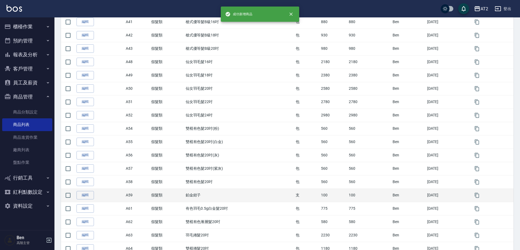
scroll to position [463, 0]
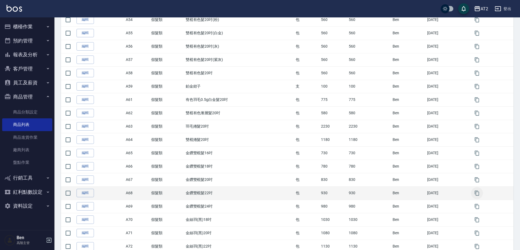
click at [478, 192] on icon "button" at bounding box center [477, 193] width 4 height 5
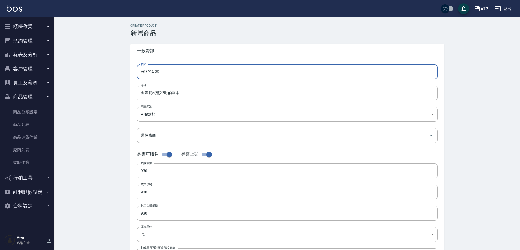
drag, startPoint x: 149, startPoint y: 72, endPoint x: 109, endPoint y: 73, distance: 40.6
click at [109, 73] on div "CREATE PRODUCT 新增商品 一般資訊 代號 A68的副本 代號 名稱 金鑽雙棍髮22吋的副本 名稱 商品類別 A 假髮類 8c6dd865-0…" at bounding box center [286, 196] width 465 height 358
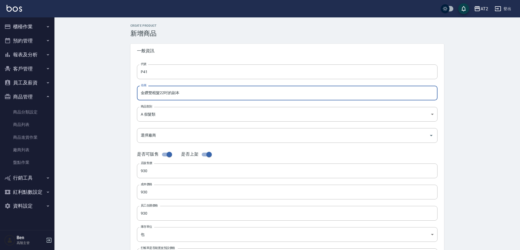
click at [139, 90] on input "金鑽雙棍髮22吋的副本" at bounding box center [287, 93] width 300 height 15
paste input "街"
drag, startPoint x: 197, startPoint y: 94, endPoint x: 171, endPoint y: 95, distance: 25.3
click at [171, 95] on input "街金鑽雙棍髮22吋的副本" at bounding box center [287, 93] width 300 height 15
click at [174, 113] on body "AT2 登出 櫃檯作業 打帳單 帳單列表 掛單列表 座位開單 營業儀表板 現金收支登錄 高階收支登錄 材料自購登錄 每日結帳 排班表 現場電腦打卡 掃碼打卡 …" at bounding box center [260, 187] width 520 height 375
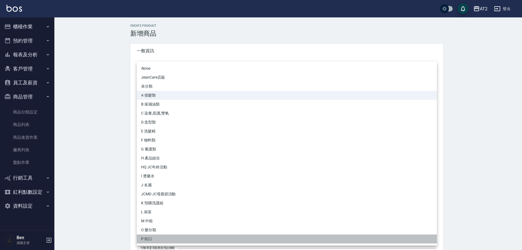
click at [175, 237] on li "P 街口" at bounding box center [287, 239] width 300 height 9
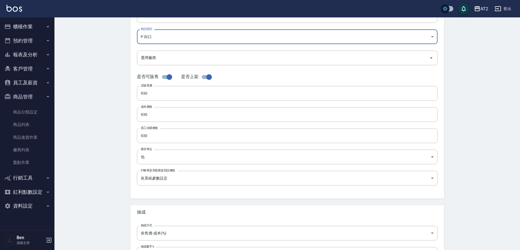
scroll to position [125, 0]
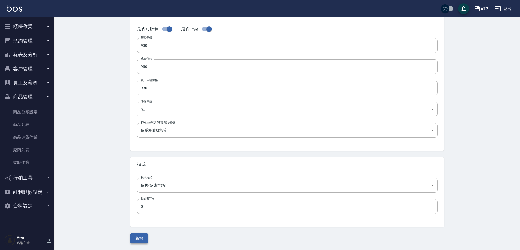
click at [142, 238] on button "新增" at bounding box center [138, 238] width 17 height 10
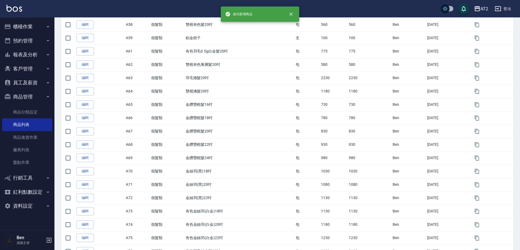
scroll to position [544, 0]
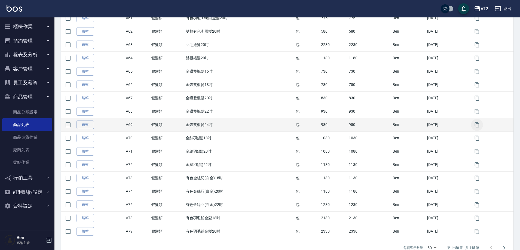
click at [477, 127] on icon "button" at bounding box center [476, 124] width 5 height 5
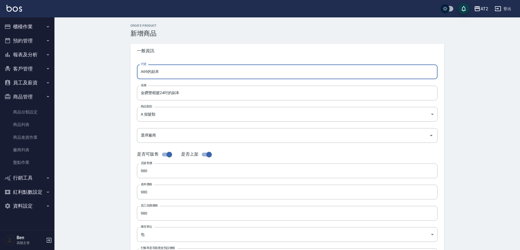
drag, startPoint x: 172, startPoint y: 72, endPoint x: 108, endPoint y: 72, distance: 64.5
click at [108, 72] on div "CREATE PRODUCT 新增商品 一般資訊 代號 A69的副本 代號 名稱 金鑽雙棍髮24吋的副本 名稱 商品類別 A 假髮類 8c6dd865-0…" at bounding box center [286, 196] width 465 height 358
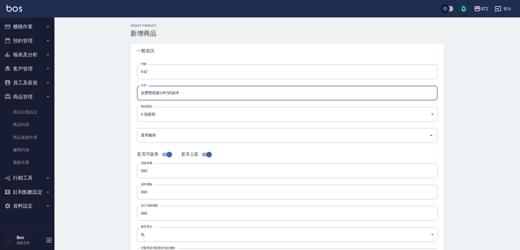
click at [140, 95] on input "金鑽雙棍髮24吋的副本" at bounding box center [287, 93] width 300 height 15
paste input "街"
drag, startPoint x: 203, startPoint y: 90, endPoint x: 175, endPoint y: 95, distance: 28.2
click at [175, 95] on input "街金鑽雙棍髮24吋的副本" at bounding box center [287, 93] width 300 height 15
click at [173, 108] on body "AT2 登出 櫃檯作業 打帳單 帳單列表 掛單列表 座位開單 營業儀表板 現金收支登錄 高階收支登錄 材料自購登錄 每日結帳 排班表 現場電腦打卡 掃碼打卡 …" at bounding box center [260, 187] width 520 height 375
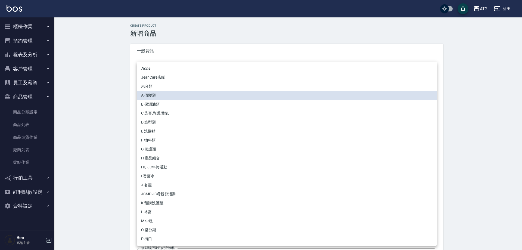
click at [162, 238] on li "P 街口" at bounding box center [287, 239] width 300 height 9
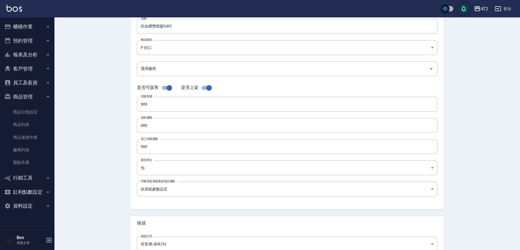
scroll to position [125, 0]
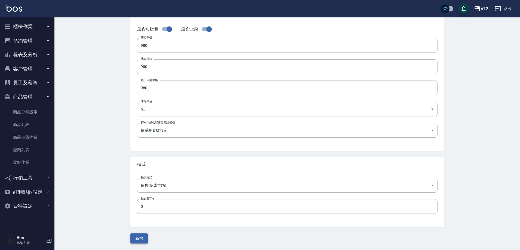
click at [143, 237] on button "新增" at bounding box center [138, 238] width 17 height 10
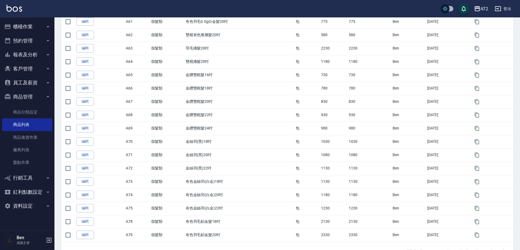
scroll to position [559, 0]
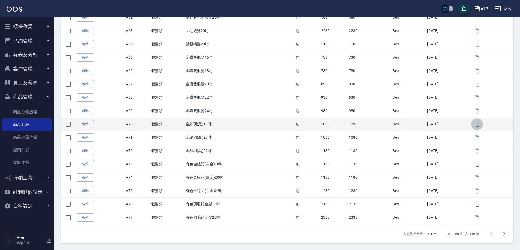
click at [477, 122] on icon "button" at bounding box center [476, 124] width 5 height 5
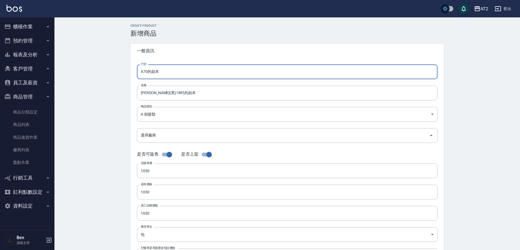
drag, startPoint x: 165, startPoint y: 76, endPoint x: 114, endPoint y: 76, distance: 50.9
click at [114, 76] on div "CREATE PRODUCT 新增商品 一般資訊 代號 A70的副本 代號 名稱 金絲羽(黑)18吋的副本 名稱 商品類別 A 假髮類 8c6dd865-…" at bounding box center [286, 196] width 465 height 358
click at [137, 92] on input "金絲羽(黑)18吋的副本" at bounding box center [287, 93] width 300 height 15
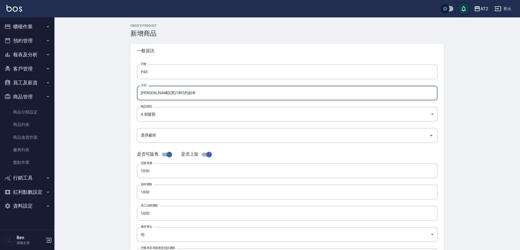
paste input "街"
drag, startPoint x: 193, startPoint y: 93, endPoint x: 169, endPoint y: 97, distance: 23.7
click at [169, 97] on input "街金絲羽(黑)18吋的副本" at bounding box center [287, 93] width 300 height 15
click at [172, 116] on body "AT2 登出 櫃檯作業 打帳單 帳單列表 掛單列表 座位開單 營業儀表板 現金收支登錄 高階收支登錄 材料自購登錄 每日結帳 排班表 現場電腦打卡 掃碼打卡 …" at bounding box center [260, 187] width 520 height 375
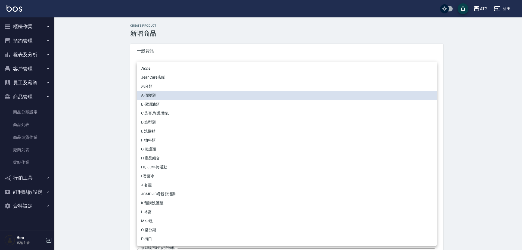
click at [151, 238] on li "P 街口" at bounding box center [287, 239] width 300 height 9
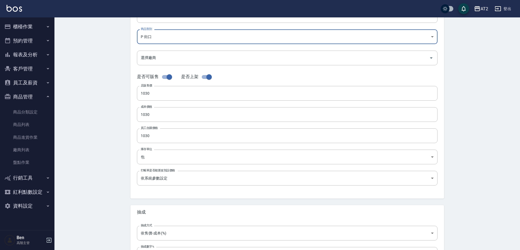
scroll to position [125, 0]
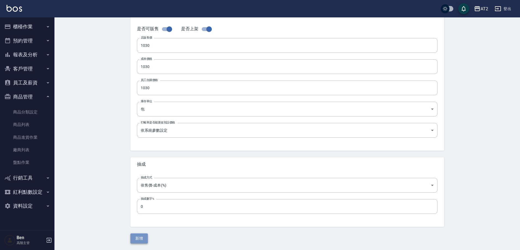
click at [138, 239] on button "新增" at bounding box center [138, 238] width 17 height 10
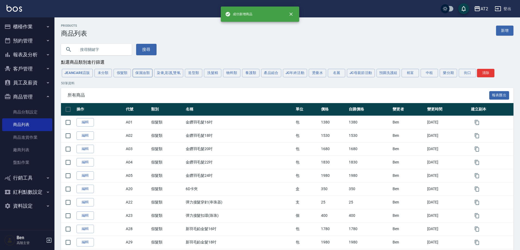
click at [138, 72] on button "保濕油類" at bounding box center [143, 73] width 20 height 8
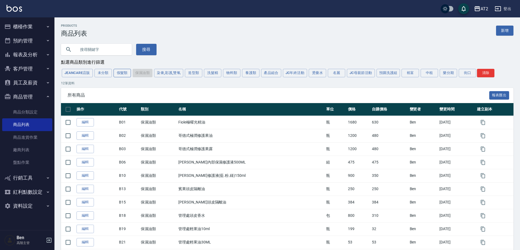
click at [123, 73] on button "假髮類" at bounding box center [121, 73] width 17 height 8
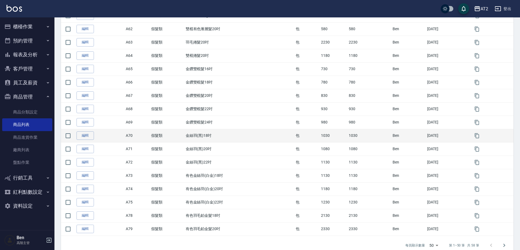
scroll to position [559, 0]
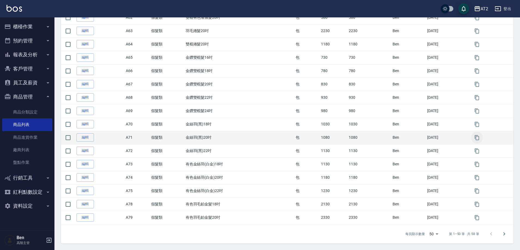
click at [479, 137] on icon "button" at bounding box center [476, 137] width 5 height 5
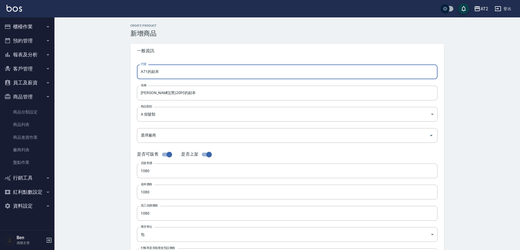
drag, startPoint x: 169, startPoint y: 73, endPoint x: 117, endPoint y: 75, distance: 51.7
click at [117, 75] on div "CREATE PRODUCT 新增商品 一般資訊 代號 A71的副本 代號 名稱 金絲羽(黑)20吋的副本 名稱 商品類別 A 假髮類 8c6dd865-…" at bounding box center [286, 196] width 465 height 358
click at [141, 93] on input "金絲羽(黑)20吋的副本" at bounding box center [287, 93] width 300 height 15
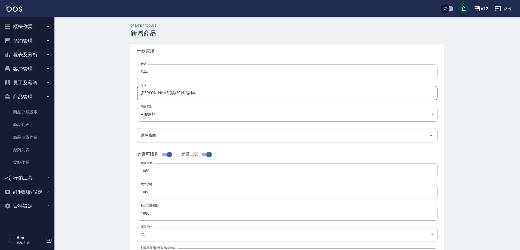
paste input "街"
drag, startPoint x: 195, startPoint y: 94, endPoint x: 171, endPoint y: 97, distance: 23.9
click at [171, 97] on input "街金絲羽(黑)20吋的副本" at bounding box center [287, 93] width 300 height 15
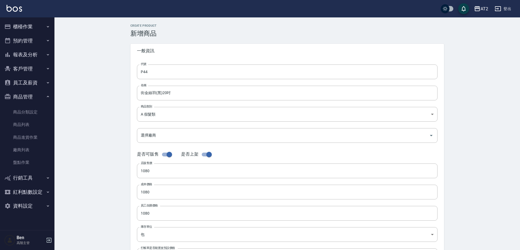
click at [161, 123] on form "代號 P44 代號 名稱 街金絲羽(黑)20吋 名稱 商品類別 A 假髮類 8c6dd865-00fd-49ce-9c72-9b7de5dd775a 商品…" at bounding box center [287, 166] width 300 height 205
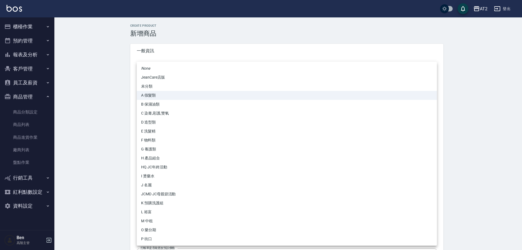
click at [159, 116] on body "AT2 登出 櫃檯作業 打帳單 帳單列表 掛單列表 座位開單 營業儀表板 現金收支登錄 高階收支登錄 材料自購登錄 每日結帳 排班表 現場電腦打卡 掃碼打卡 …" at bounding box center [261, 187] width 522 height 375
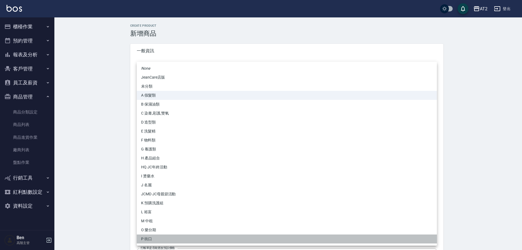
click at [154, 239] on li "P 街口" at bounding box center [287, 239] width 300 height 9
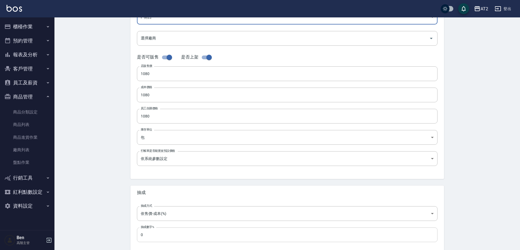
scroll to position [125, 0]
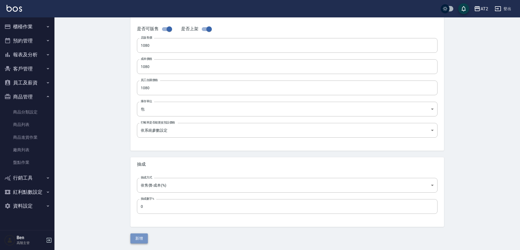
click at [143, 234] on button "新增" at bounding box center [138, 238] width 17 height 10
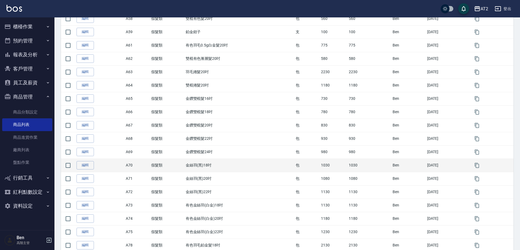
scroll to position [544, 0]
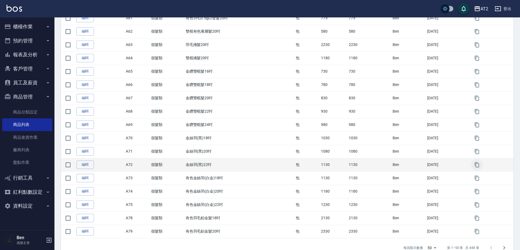
click at [482, 163] on button "button" at bounding box center [477, 165] width 12 height 12
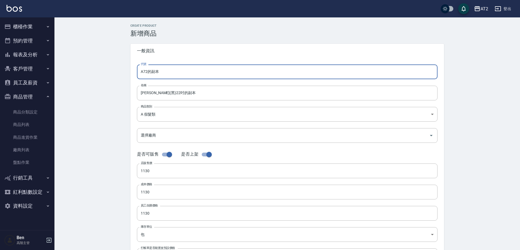
drag, startPoint x: 128, startPoint y: 73, endPoint x: 124, endPoint y: 72, distance: 4.7
click at [124, 72] on div "CREATE PRODUCT 新增商品 一般資訊 代號 A72的副本 代號 名稱 金絲羽(黑)22吋的副本 名稱 商品類別 A 假髮類 8c6dd865-…" at bounding box center [287, 196] width 327 height 345
click at [142, 93] on input "金絲羽(黑)22吋的副本" at bounding box center [287, 93] width 300 height 15
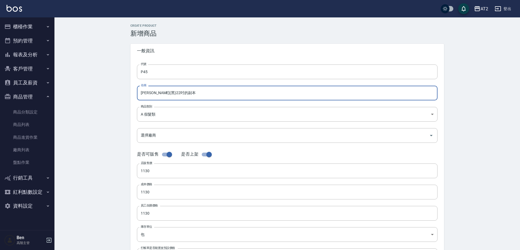
paste input "街"
drag, startPoint x: 188, startPoint y: 93, endPoint x: 172, endPoint y: 94, distance: 15.8
click at [172, 94] on input "街金絲羽(黑)22吋的副本" at bounding box center [287, 93] width 300 height 15
click at [180, 111] on body "AT2 登出 櫃檯作業 打帳單 帳單列表 掛單列表 座位開單 營業儀表板 現金收支登錄 高階收支登錄 材料自購登錄 每日結帳 排班表 現場電腦打卡 掃碼打卡 …" at bounding box center [261, 187] width 522 height 375
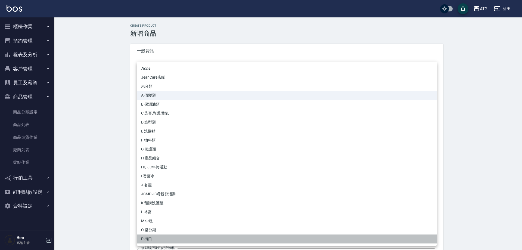
click at [152, 238] on li "P 街口" at bounding box center [287, 239] width 300 height 9
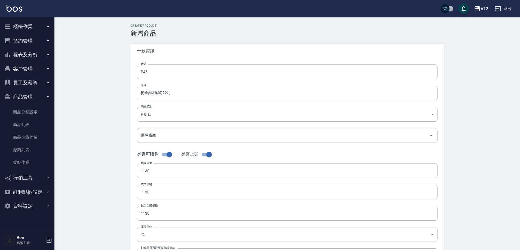
scroll to position [125, 0]
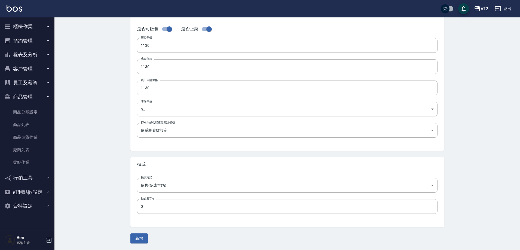
click at [140, 233] on div "CREATE PRODUCT 新增商品 一般資訊 代號 P45 代號 名稱 街金絲羽(黑)22吋 名稱 商品類別 P 街口 5fb6b8d1-0206-4…" at bounding box center [287, 71] width 327 height 345
click at [140, 238] on button "新增" at bounding box center [138, 238] width 17 height 10
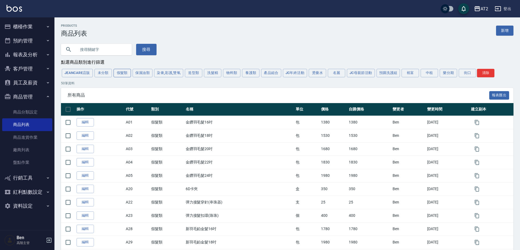
click at [119, 76] on button "假髮類" at bounding box center [121, 73] width 17 height 8
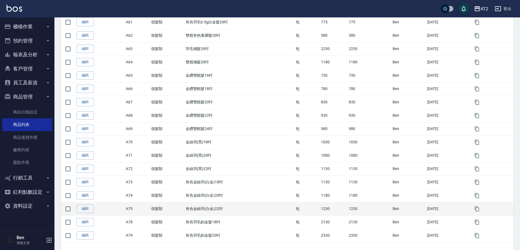
scroll to position [559, 0]
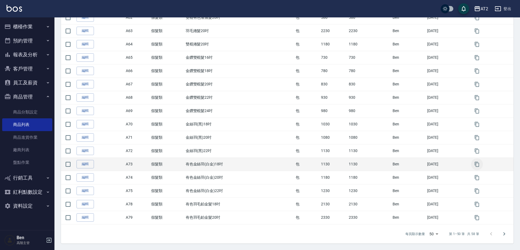
click at [479, 164] on icon "button" at bounding box center [477, 164] width 4 height 5
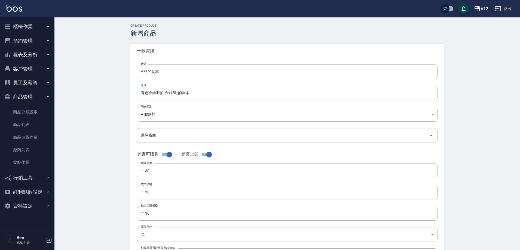
drag, startPoint x: 101, startPoint y: 73, endPoint x: 88, endPoint y: 73, distance: 12.2
click at [88, 73] on div "CREATE PRODUCT 新增商品 一般資訊 代號 A73的副本 代號 名稱 有色金絲羽(白金)18吋的副本 名稱 商品類別 A 假髮類 8c6dd8…" at bounding box center [286, 196] width 465 height 358
click at [140, 89] on input "有色金絲羽(白金)18吋的副本" at bounding box center [287, 93] width 300 height 15
paste input "街"
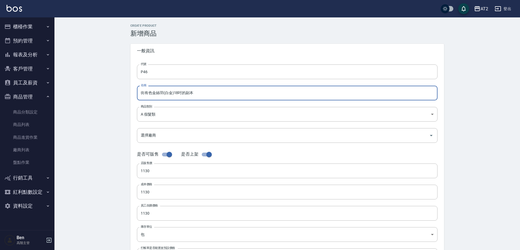
drag, startPoint x: 199, startPoint y: 91, endPoint x: 181, endPoint y: 94, distance: 18.2
click at [181, 94] on input "街有色金絲羽(白金)18吋的副本" at bounding box center [287, 93] width 300 height 15
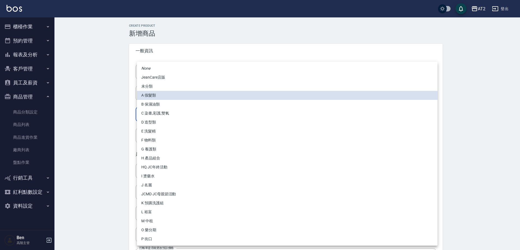
click at [181, 109] on body "AT2 登出 櫃檯作業 打帳單 帳單列表 掛單列表 座位開單 營業儀表板 現金收支登錄 高階收支登錄 材料自購登錄 每日結帳 排班表 現場電腦打卡 掃碼打卡 …" at bounding box center [260, 187] width 520 height 375
click at [157, 236] on li "P 街口" at bounding box center [287, 239] width 300 height 9
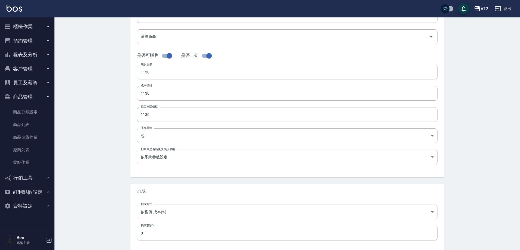
scroll to position [125, 0]
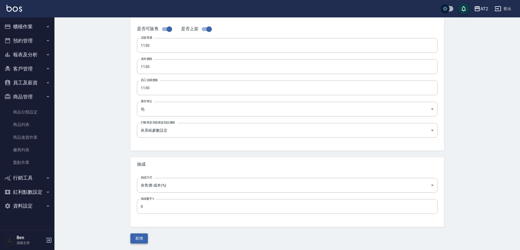
click at [138, 236] on button "新增" at bounding box center [138, 238] width 17 height 10
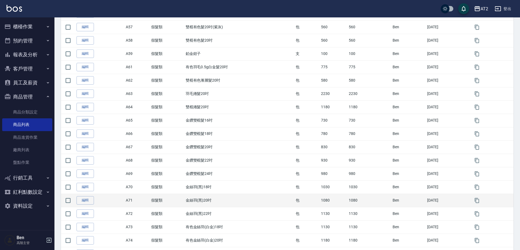
scroll to position [559, 0]
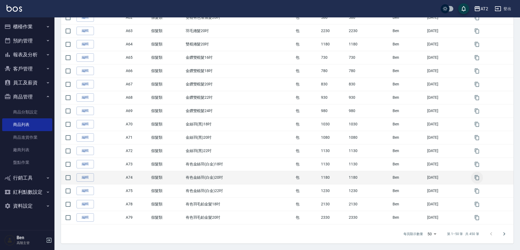
click at [478, 180] on button "button" at bounding box center [477, 178] width 12 height 12
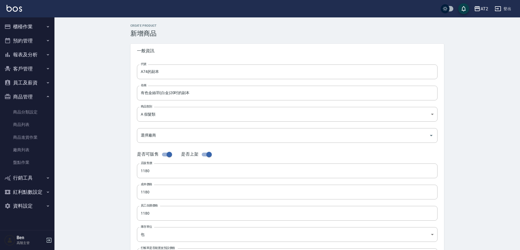
drag, startPoint x: 170, startPoint y: 70, endPoint x: 94, endPoint y: 71, distance: 76.2
click at [95, 71] on div "CREATE PRODUCT 新增商品 一般資訊 代號 A74的副本 代號 名稱 有色金絲羽(白金)20吋的副本 名稱 商品類別 A 假髮類 8c6dd8…" at bounding box center [286, 196] width 465 height 358
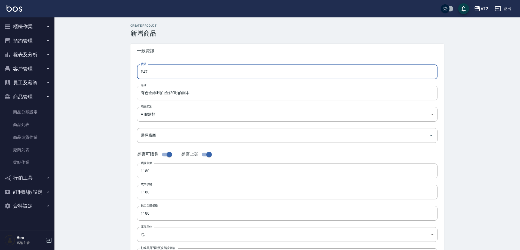
click at [140, 94] on input "有色金絲羽(白金)20吋的副本" at bounding box center [287, 93] width 300 height 15
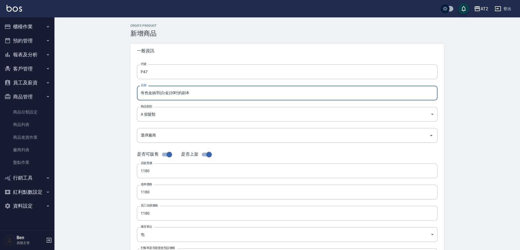
paste input "街"
click at [181, 94] on input "街有色金絲羽(白金)20吋的副本" at bounding box center [287, 93] width 300 height 15
click at [184, 116] on body "AT2 登出 櫃檯作業 打帳單 帳單列表 掛單列表 座位開單 營業儀表板 現金收支登錄 高階收支登錄 材料自購登錄 每日結帳 排班表 現場電腦打卡 掃碼打卡 …" at bounding box center [260, 187] width 520 height 375
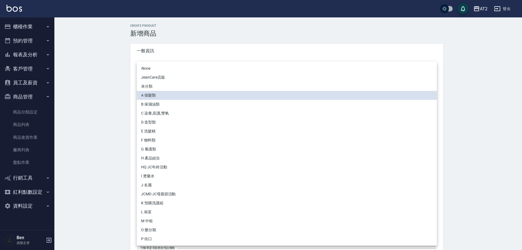
click at [144, 241] on li "P 街口" at bounding box center [287, 239] width 300 height 9
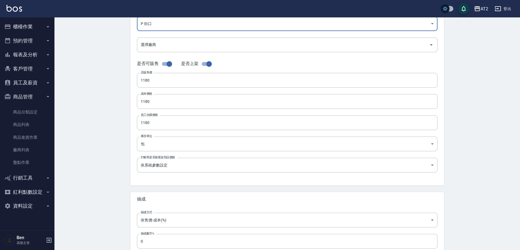
scroll to position [125, 0]
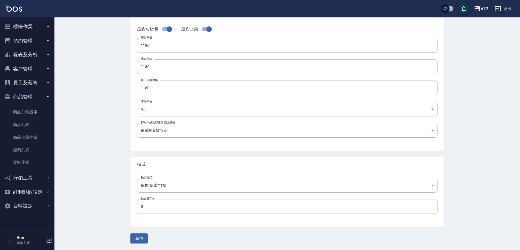
click at [138, 248] on div "CREATE PRODUCT 新增商品 一般資訊 代號 P47 代號 名稱 街有色金絲羽(白金)20吋 名稱 商品類別 P 街口 5fb6b8d1-020…" at bounding box center [286, 71] width 465 height 358
click at [140, 238] on button "新增" at bounding box center [138, 238] width 17 height 10
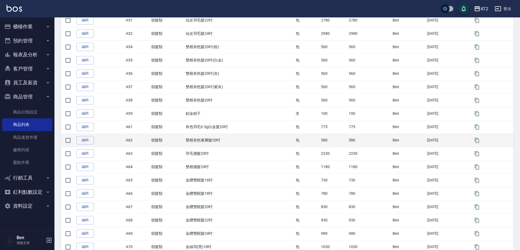
scroll to position [559, 0]
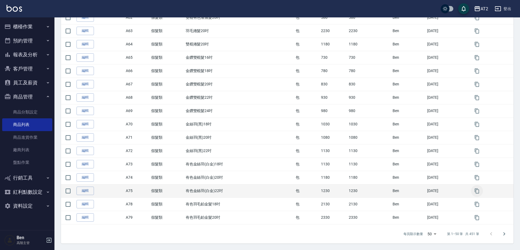
click at [479, 189] on icon "button" at bounding box center [476, 190] width 5 height 5
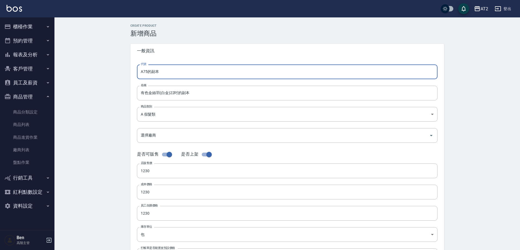
click at [174, 74] on input "A75的副本" at bounding box center [287, 71] width 300 height 15
drag, startPoint x: 174, startPoint y: 74, endPoint x: 116, endPoint y: 70, distance: 57.5
click at [116, 70] on div "CREATE PRODUCT 新增商品 一般資訊 代號 A75的副本 代號 名稱 有色金絲羽(白金)22吋的副本 名稱 商品類別 A 假髮類 8c6dd8…" at bounding box center [286, 196] width 465 height 358
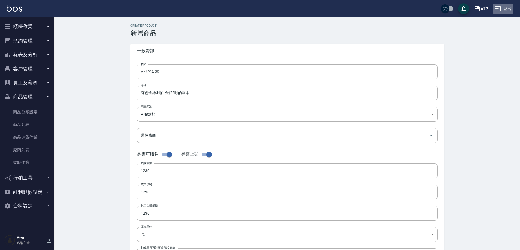
click at [510, 5] on button "登出" at bounding box center [502, 9] width 21 height 10
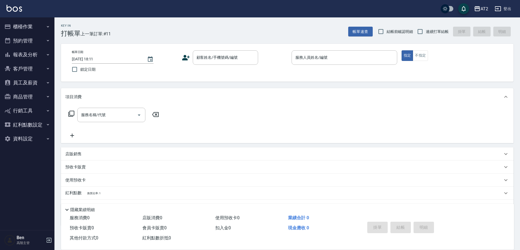
click at [38, 96] on button "商品管理" at bounding box center [27, 97] width 50 height 14
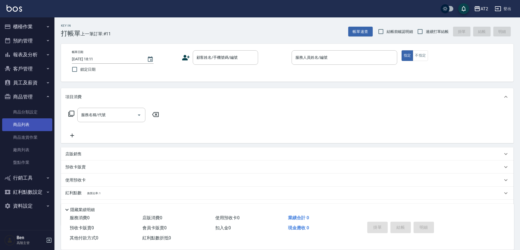
click at [30, 126] on link "商品列表" at bounding box center [27, 124] width 50 height 13
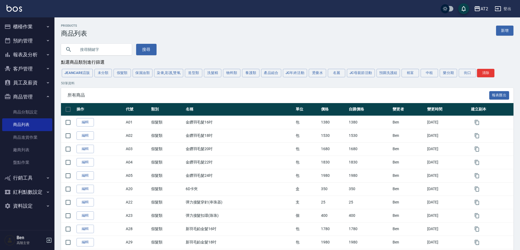
click at [470, 73] on button "街口" at bounding box center [466, 73] width 17 height 8
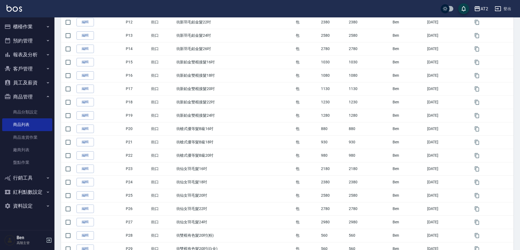
scroll to position [195, 0]
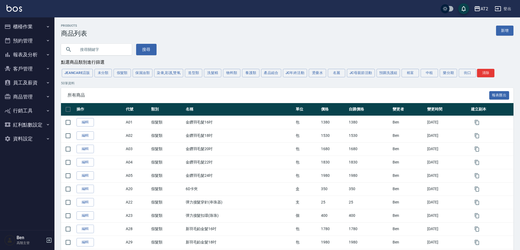
click at [474, 69] on div "JeanCare店販 未分類 假髮類 保濕油類 染膏,彩護,雙氧 造型類 洗髮精 物料類 養護類 產品組合 JC年終活動 燙藥水 名麗 JC母親節活動 預購洗…" at bounding box center [287, 73] width 452 height 10
click at [470, 70] on button "街口" at bounding box center [466, 73] width 17 height 8
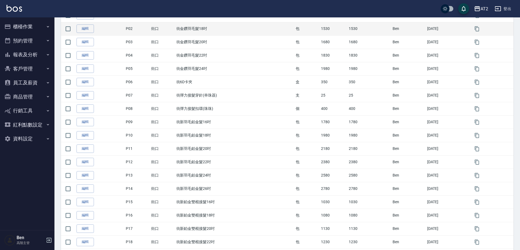
scroll to position [31, 0]
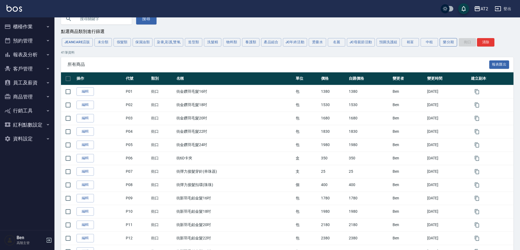
click at [445, 42] on button "樂分期" at bounding box center [447, 42] width 17 height 8
click at [463, 43] on button "街口" at bounding box center [466, 42] width 17 height 8
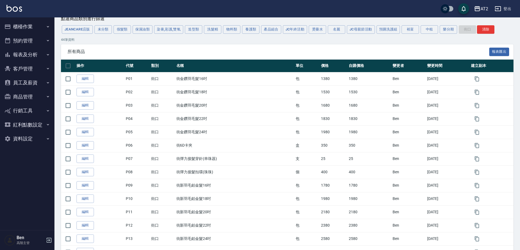
scroll to position [0, 0]
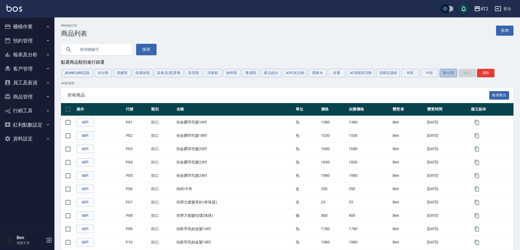
drag, startPoint x: 455, startPoint y: 72, endPoint x: 462, endPoint y: 73, distance: 7.5
click at [455, 72] on button "樂分期" at bounding box center [447, 73] width 17 height 8
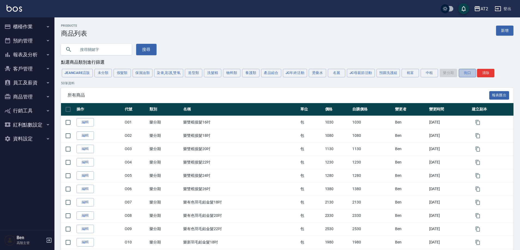
click at [462, 73] on button "街口" at bounding box center [466, 73] width 17 height 8
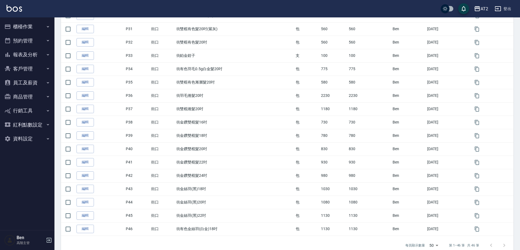
scroll to position [506, 0]
